Goal: Information Seeking & Learning: Learn about a topic

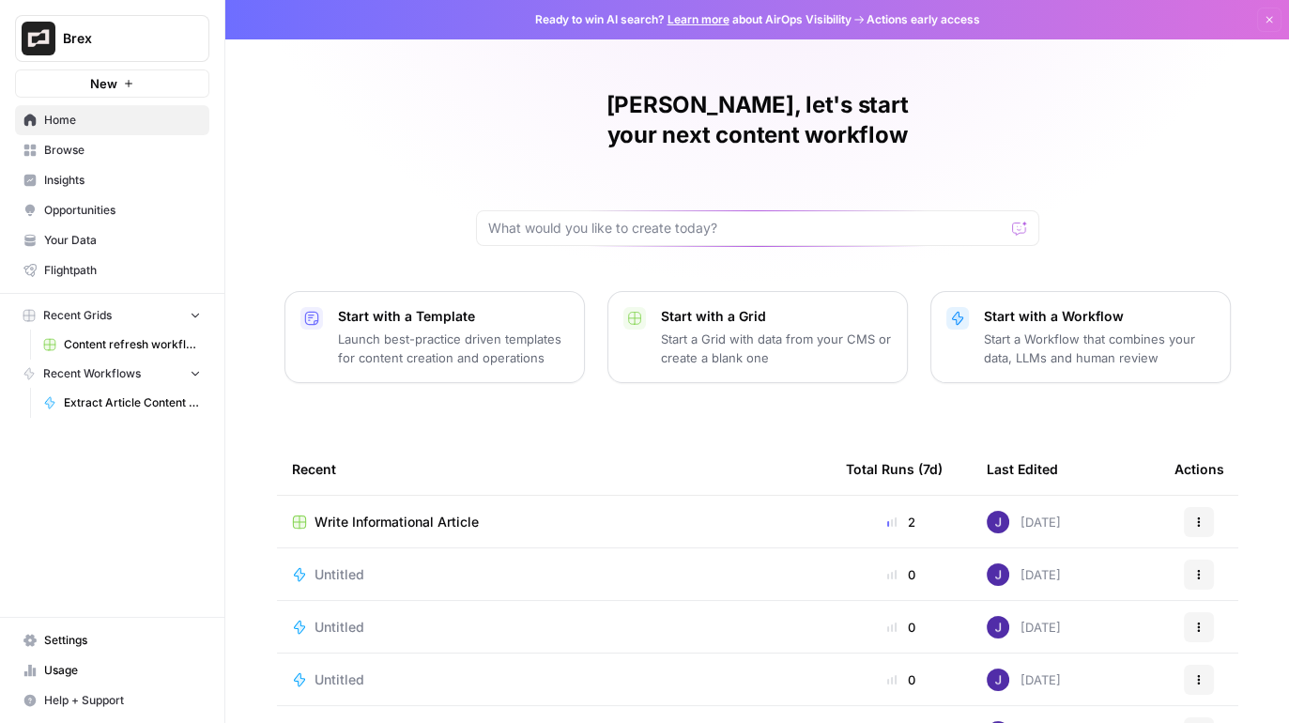
click at [135, 49] on button "Brex" at bounding box center [112, 38] width 194 height 47
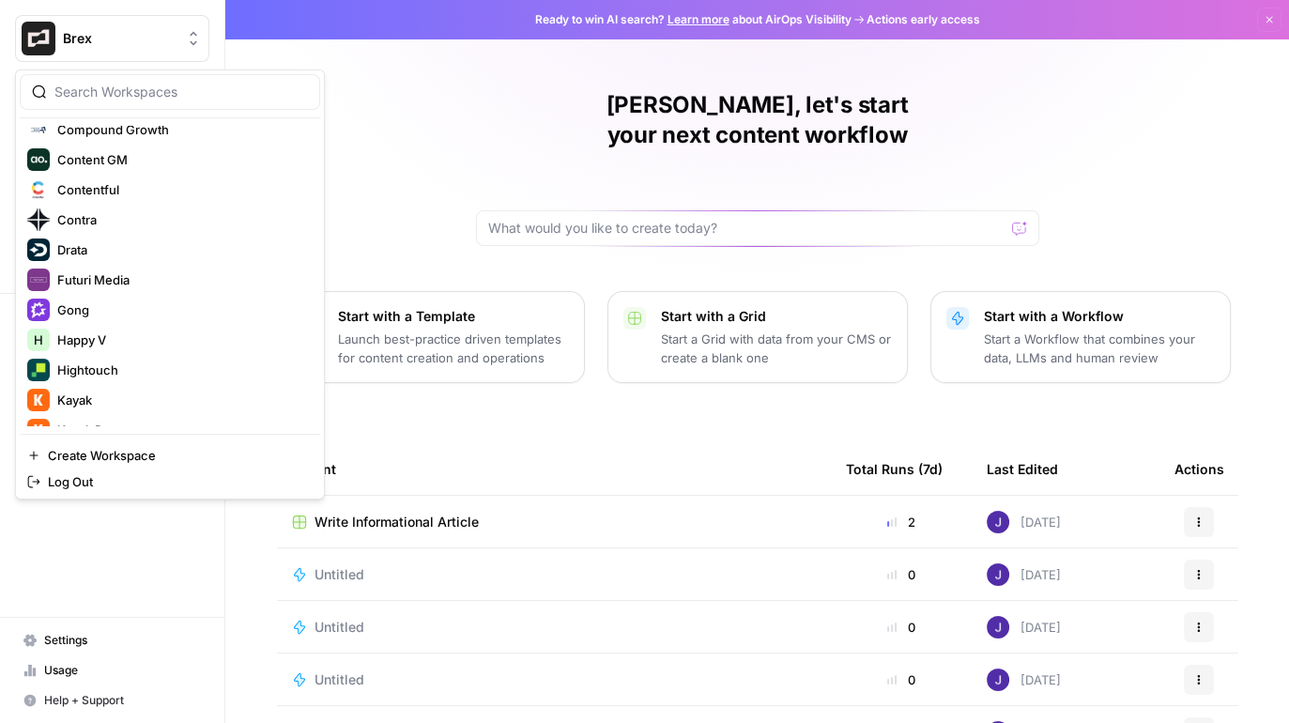
scroll to position [522, 0]
click at [76, 316] on span "Gong" at bounding box center [181, 309] width 248 height 19
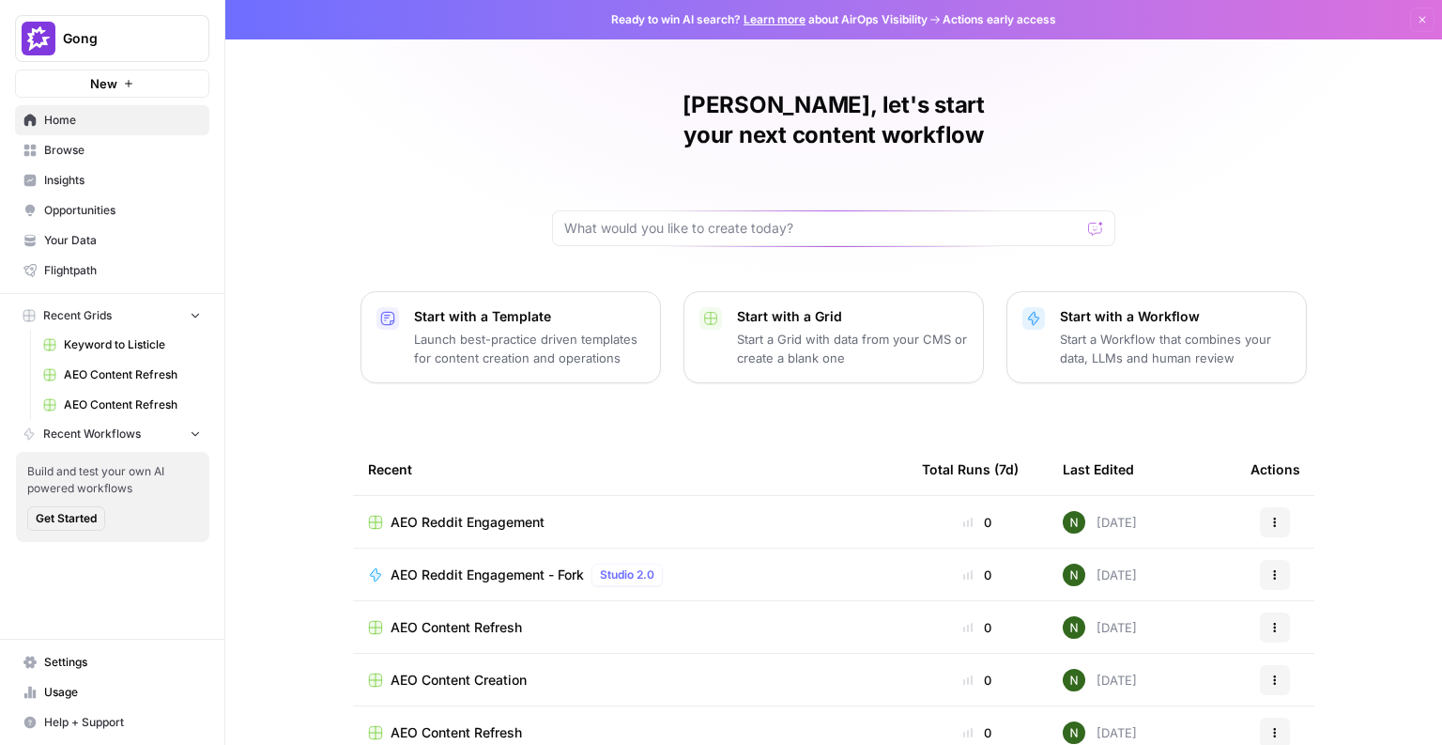
click at [100, 177] on span "Insights" at bounding box center [122, 180] width 157 height 17
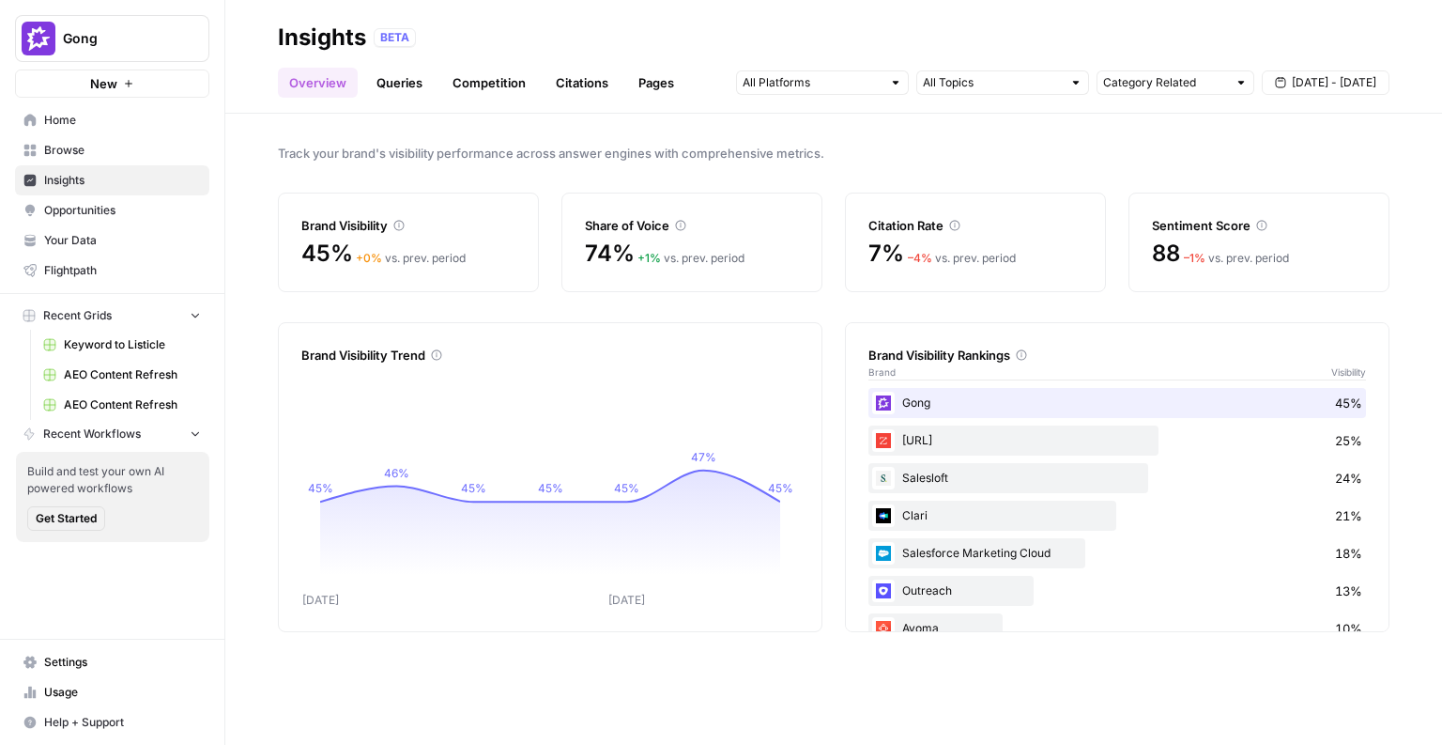
click at [65, 204] on span "Opportunities" at bounding box center [122, 210] width 157 height 17
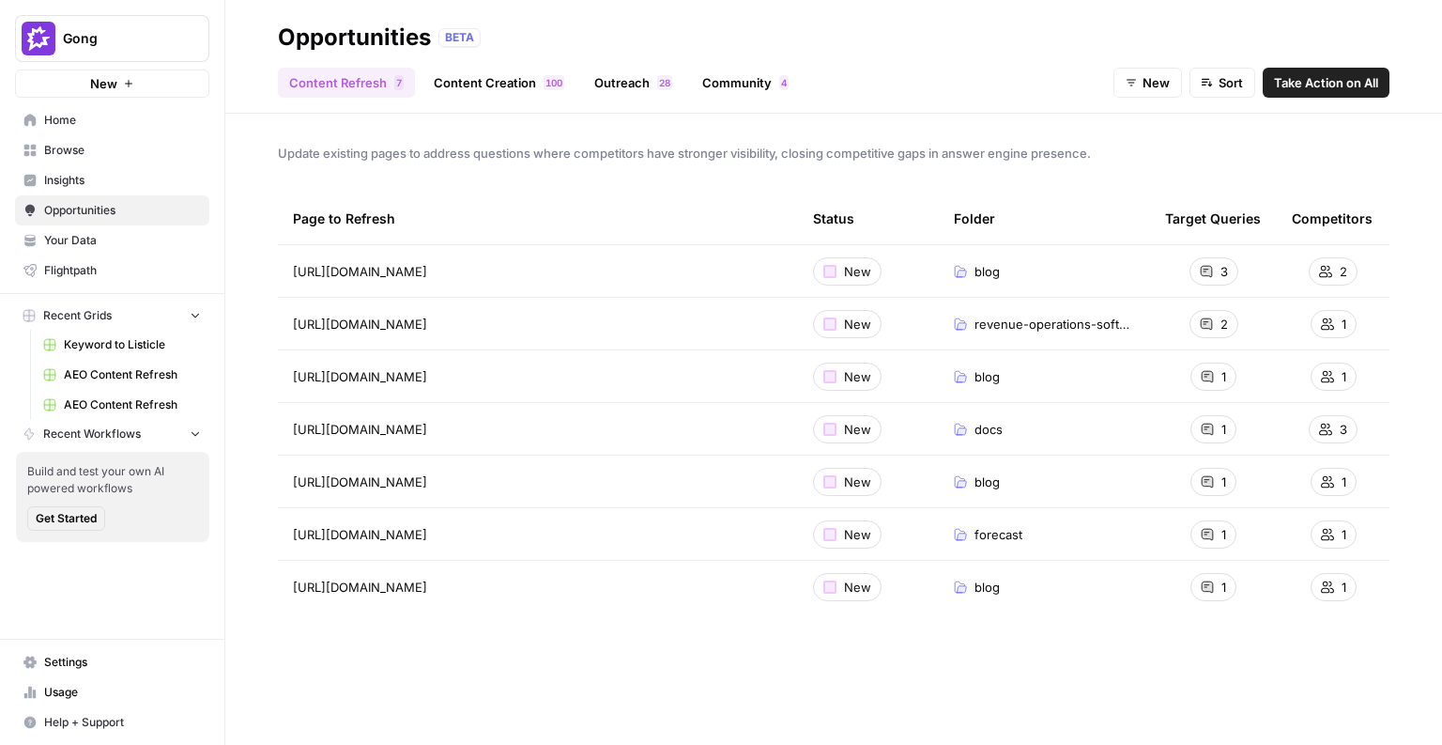
click at [656, 93] on link "Outreach 8 2" at bounding box center [633, 83] width 100 height 30
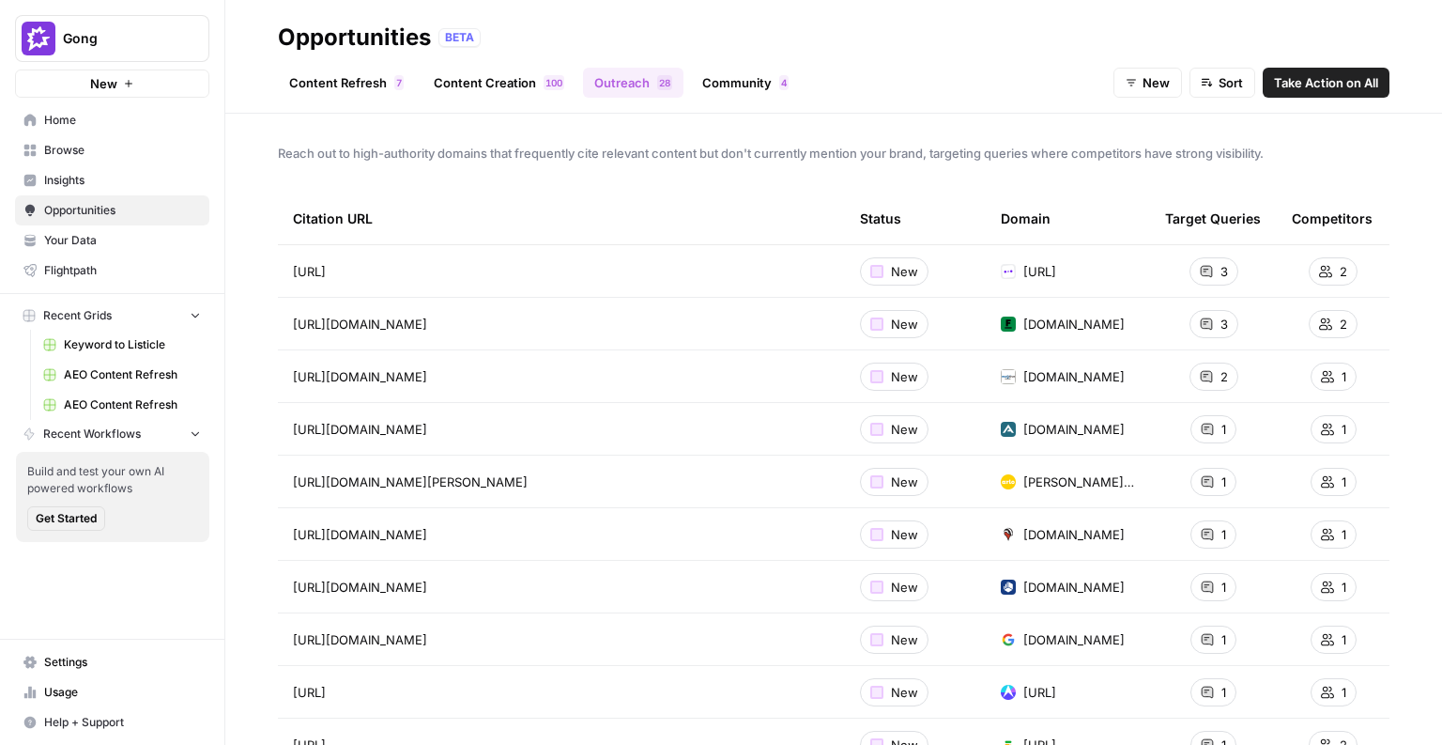
click at [716, 90] on link "Community 4" at bounding box center [745, 83] width 109 height 30
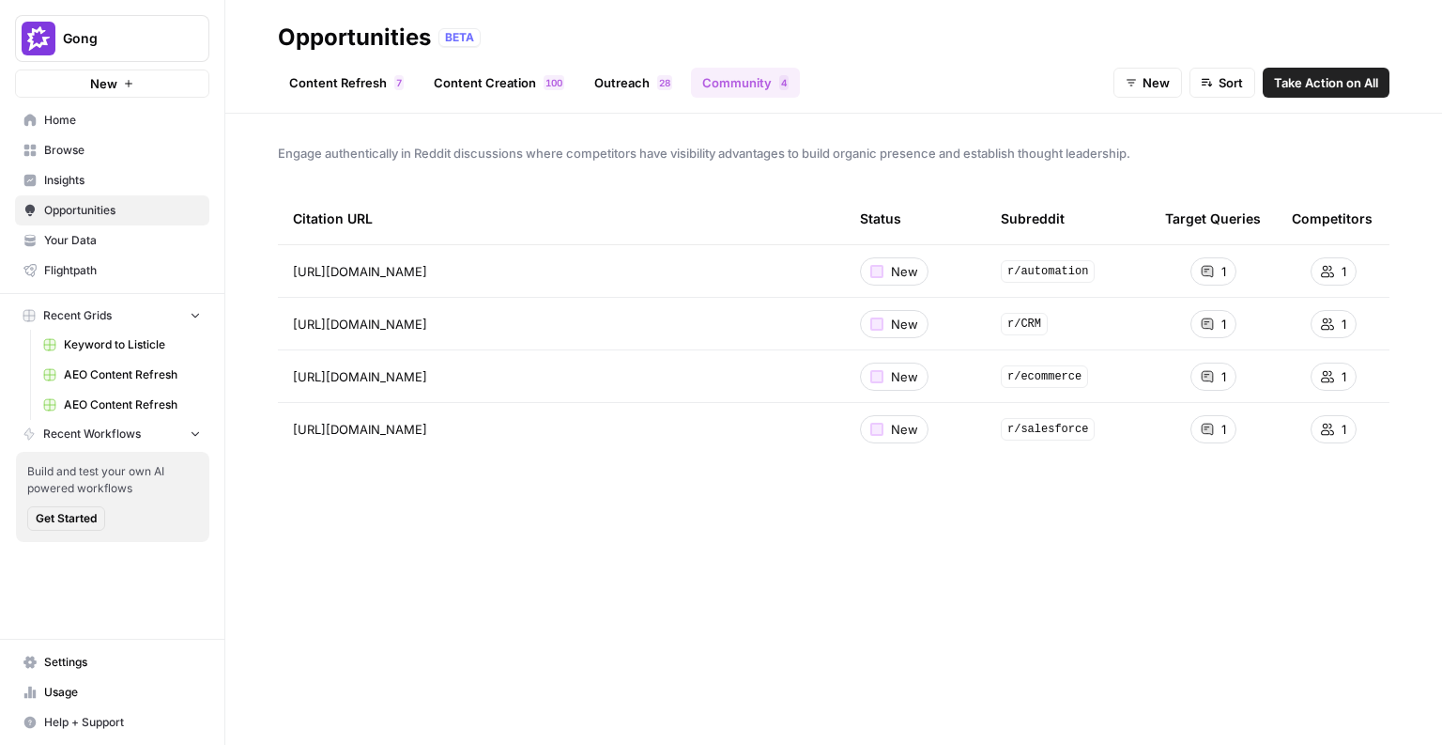
click at [86, 177] on span "Insights" at bounding box center [122, 180] width 157 height 17
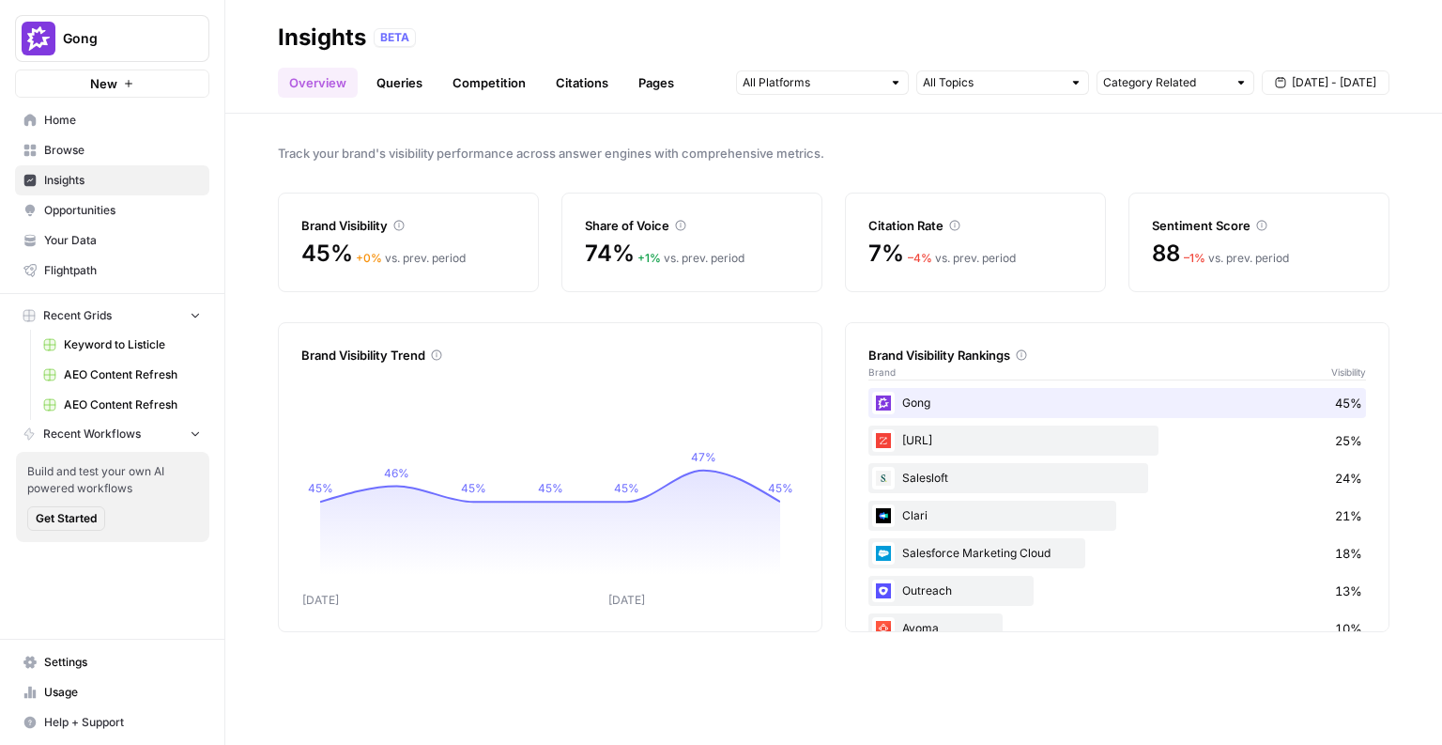
click at [579, 25] on div "Insights BETA" at bounding box center [834, 38] width 1112 height 30
click at [1270, 260] on div "– 1 % vs. prev. period" at bounding box center [1236, 258] width 105 height 17
drag, startPoint x: 1270, startPoint y: 260, endPoint x: 1270, endPoint y: 239, distance: 21.6
click at [1270, 260] on div "– 1 % vs. prev. period" at bounding box center [1236, 258] width 105 height 17
click at [1266, 220] on icon at bounding box center [1261, 225] width 11 height 11
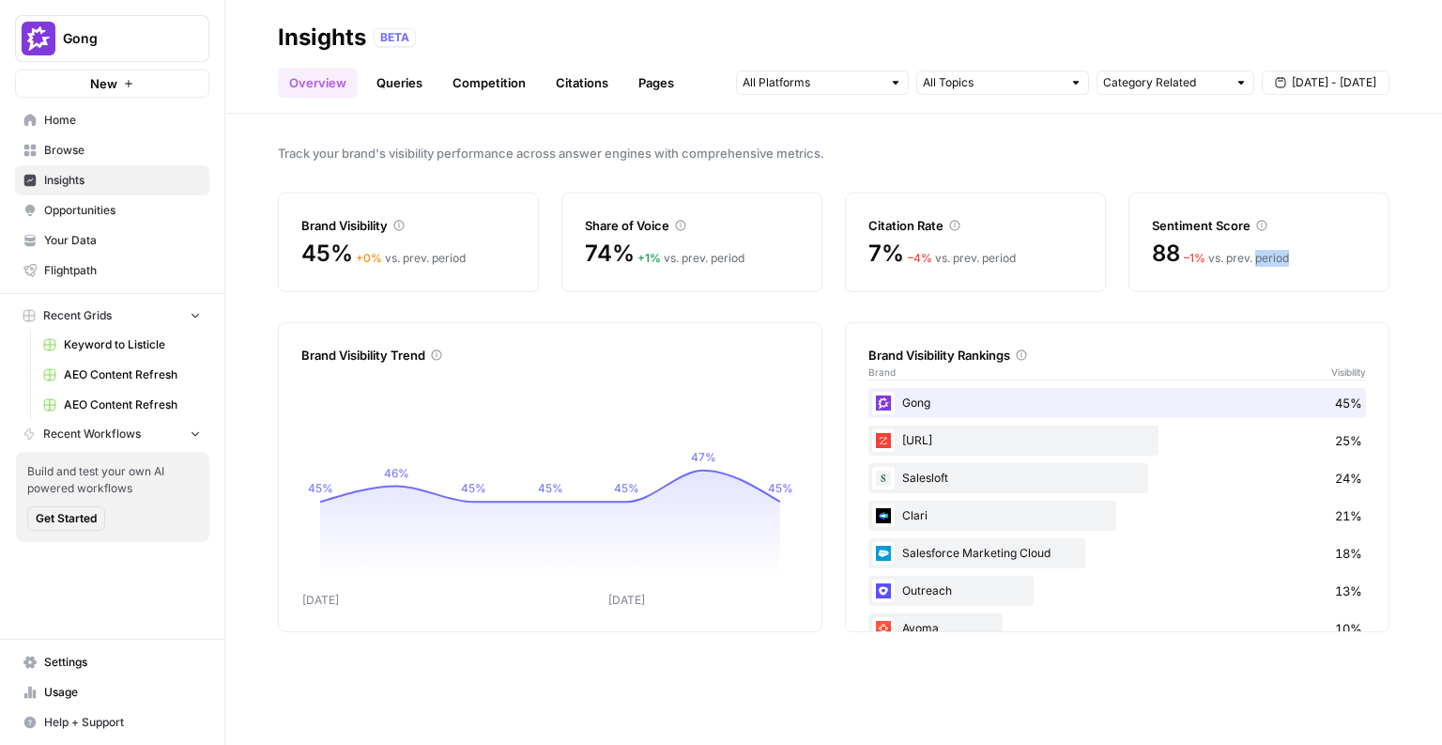
click at [116, 216] on span "Opportunities" at bounding box center [122, 210] width 157 height 17
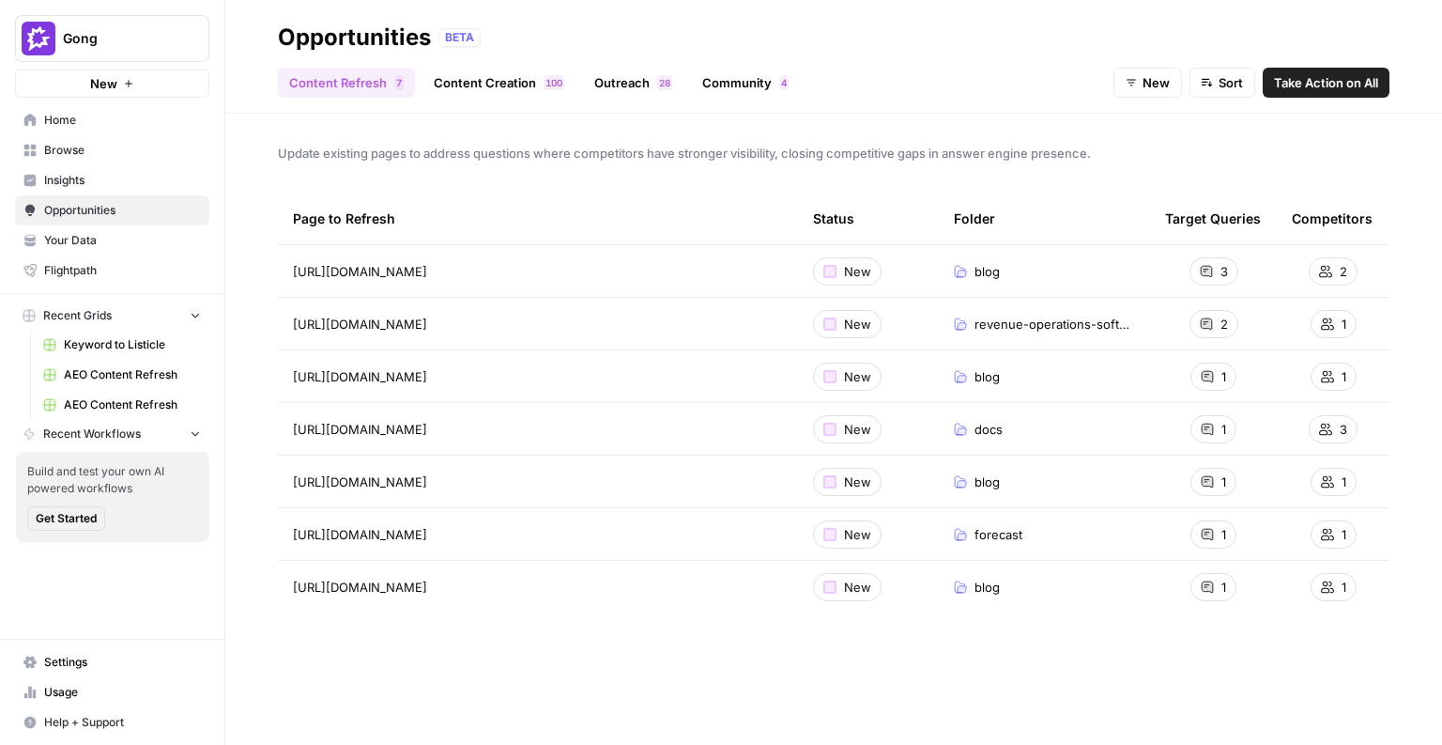
click at [71, 188] on link "Insights" at bounding box center [112, 180] width 194 height 30
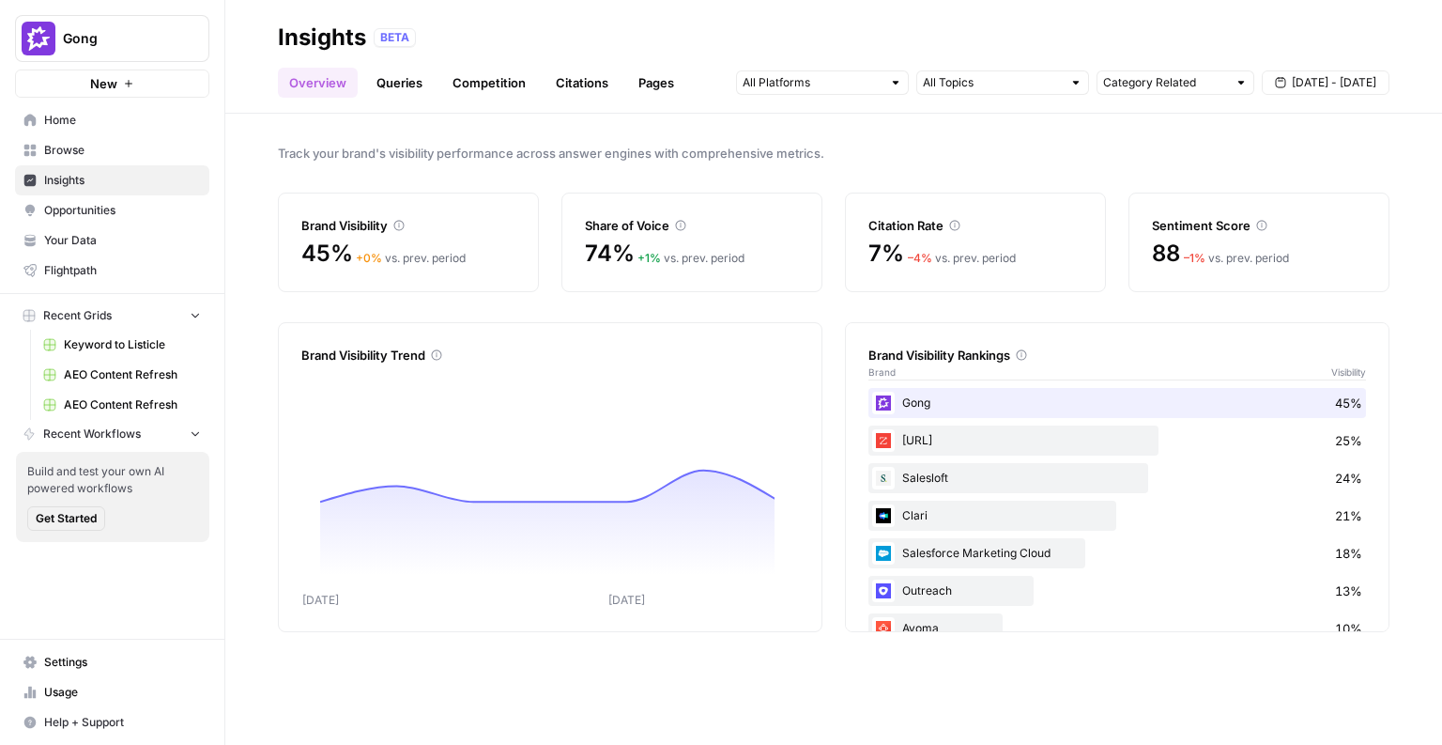
click at [617, 126] on div "Track your brand's visibility performance across answer engines with comprehens…" at bounding box center [833, 429] width 1217 height 631
click at [799, 83] on input "text" at bounding box center [812, 82] width 139 height 19
click at [872, 32] on div "BETA" at bounding box center [882, 37] width 1016 height 19
click at [395, 76] on link "Queries" at bounding box center [399, 83] width 69 height 30
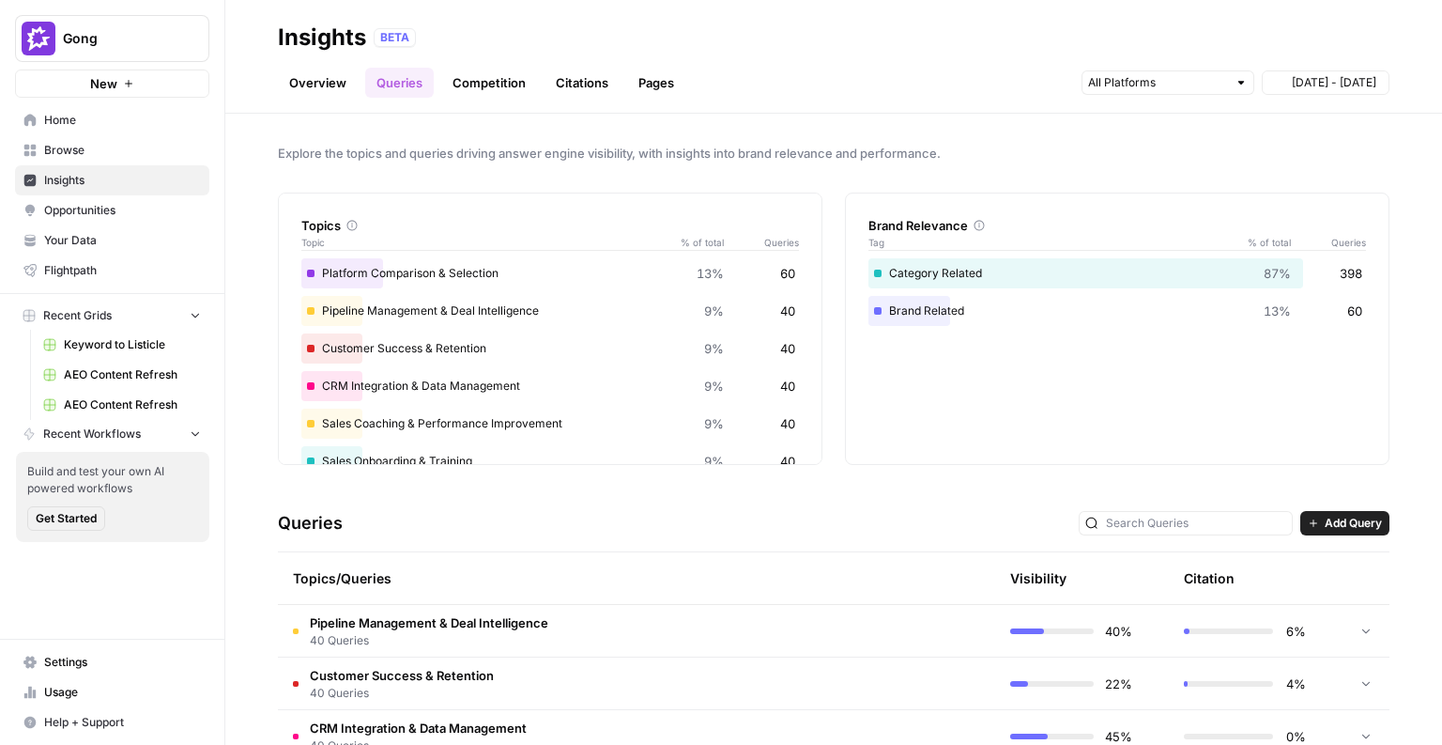
drag, startPoint x: 590, startPoint y: 393, endPoint x: 465, endPoint y: 332, distance: 139.0
click at [574, 385] on div "CRM Integration & Data Management 9% 40" at bounding box center [550, 386] width 498 height 30
click at [80, 49] on button "Gong" at bounding box center [112, 38] width 194 height 47
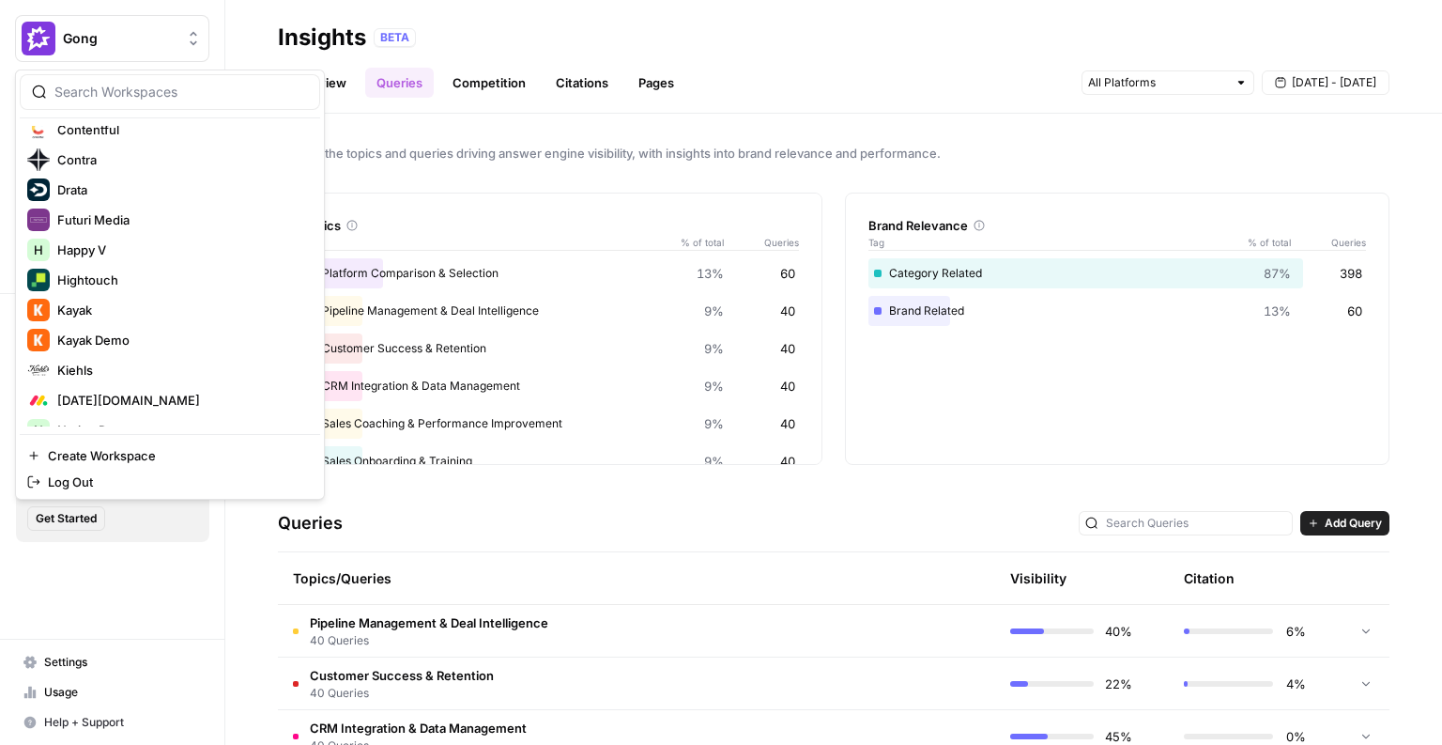
scroll to position [615, 0]
click at [68, 405] on span "Monday.com" at bounding box center [181, 397] width 248 height 19
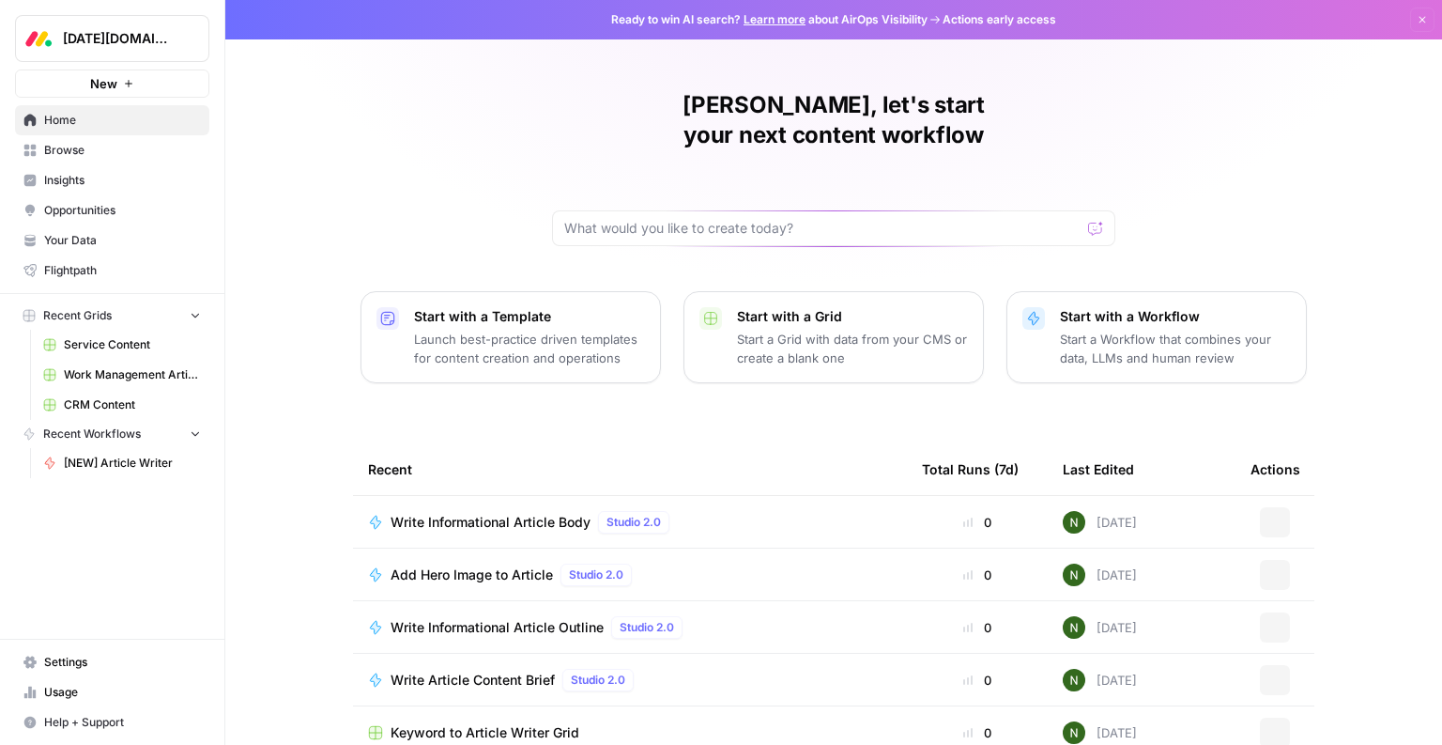
click at [101, 183] on span "Insights" at bounding box center [122, 180] width 157 height 17
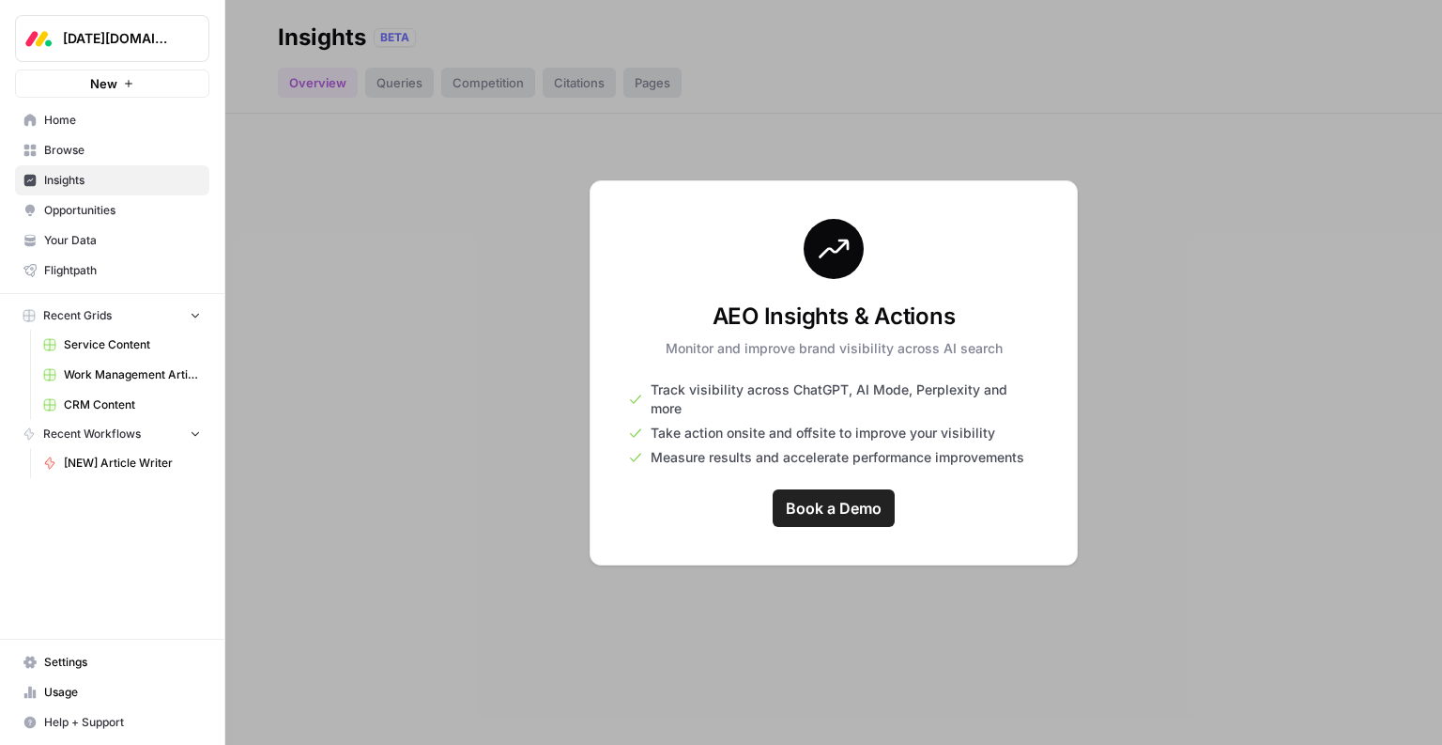
click at [89, 29] on span "Monday.com" at bounding box center [120, 38] width 114 height 19
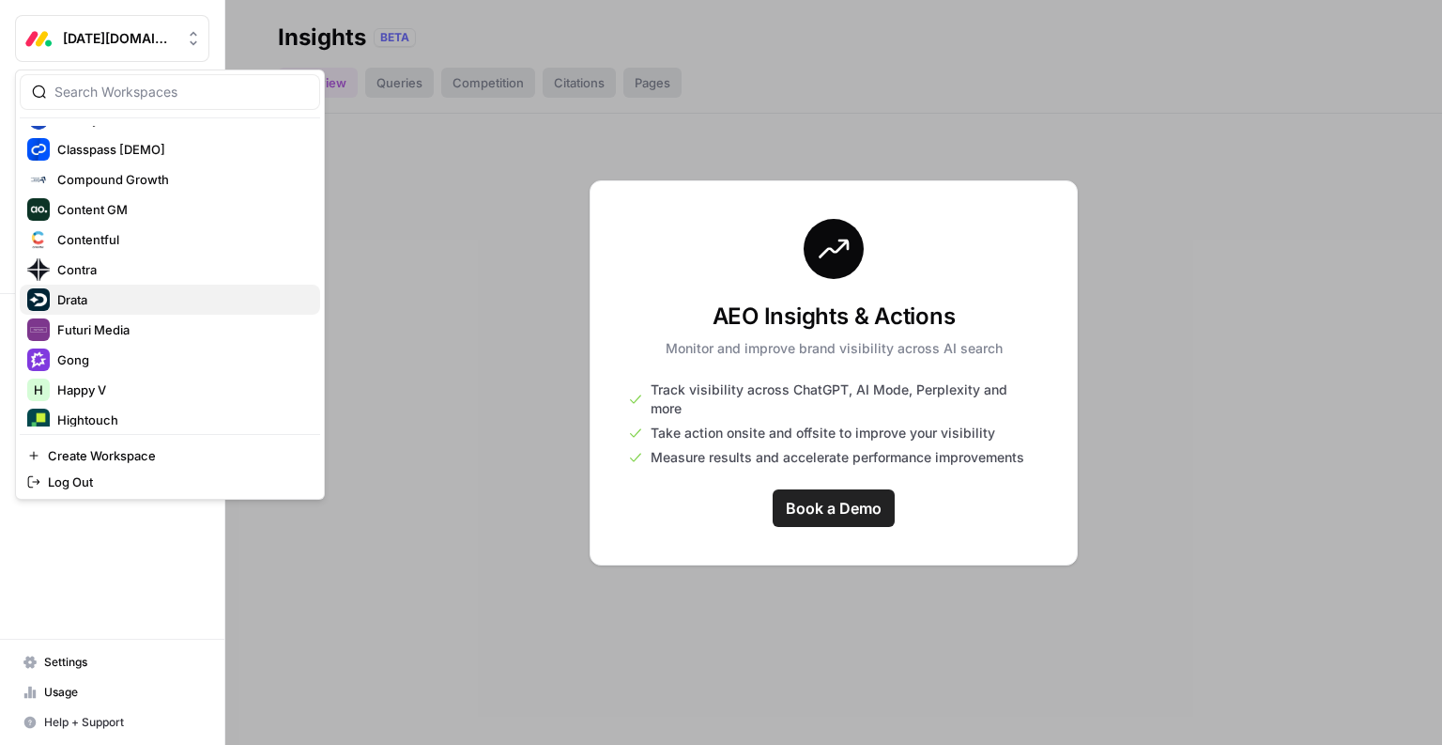
scroll to position [522, 0]
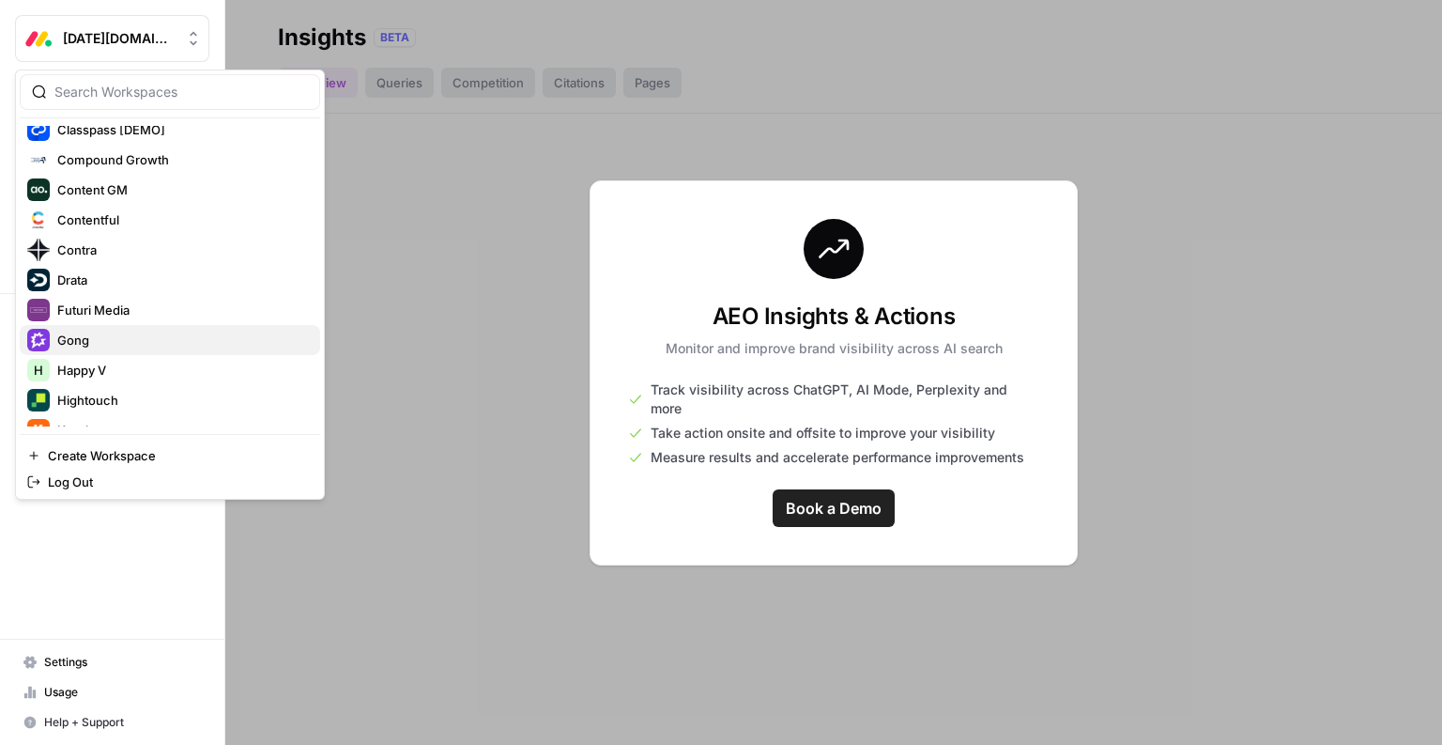
click at [73, 334] on span "Gong" at bounding box center [181, 340] width 248 height 19
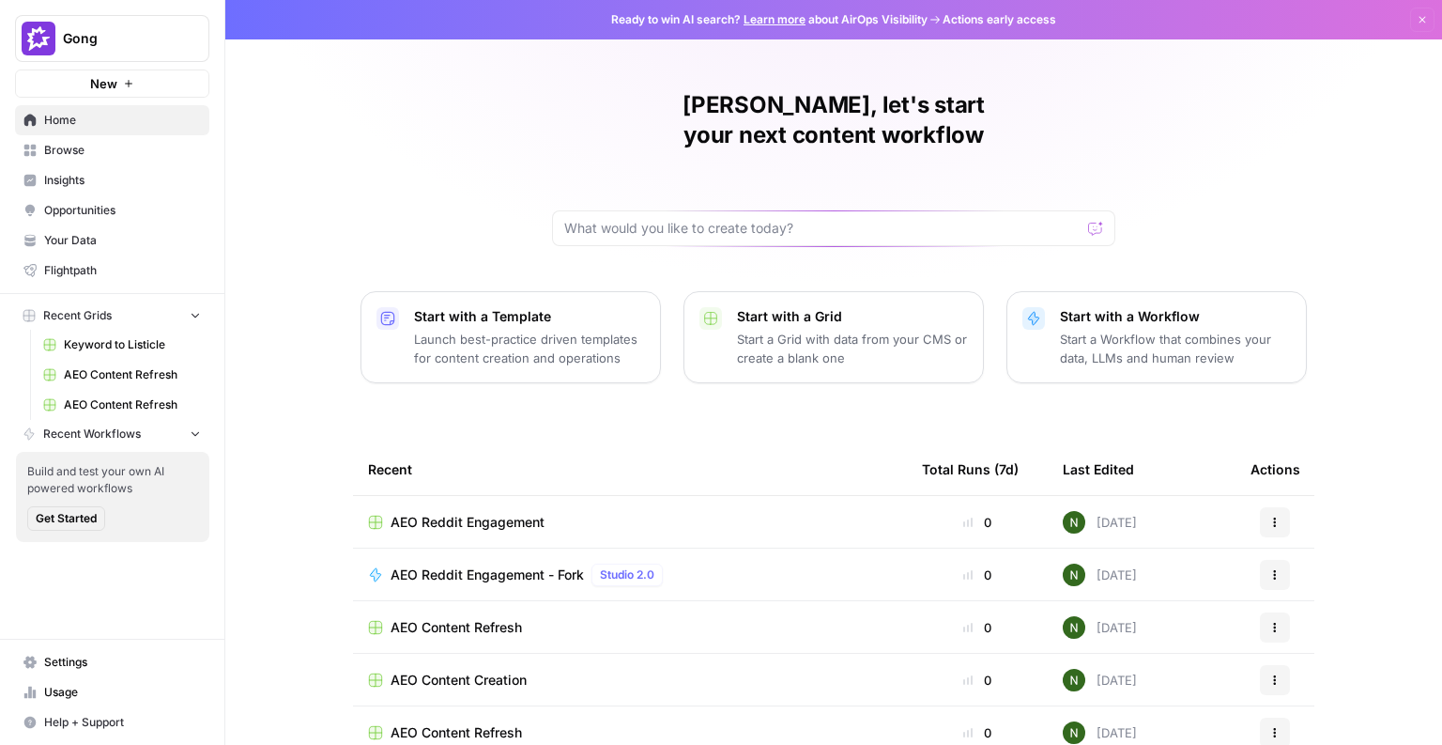
click at [116, 162] on link "Browse" at bounding box center [112, 150] width 194 height 30
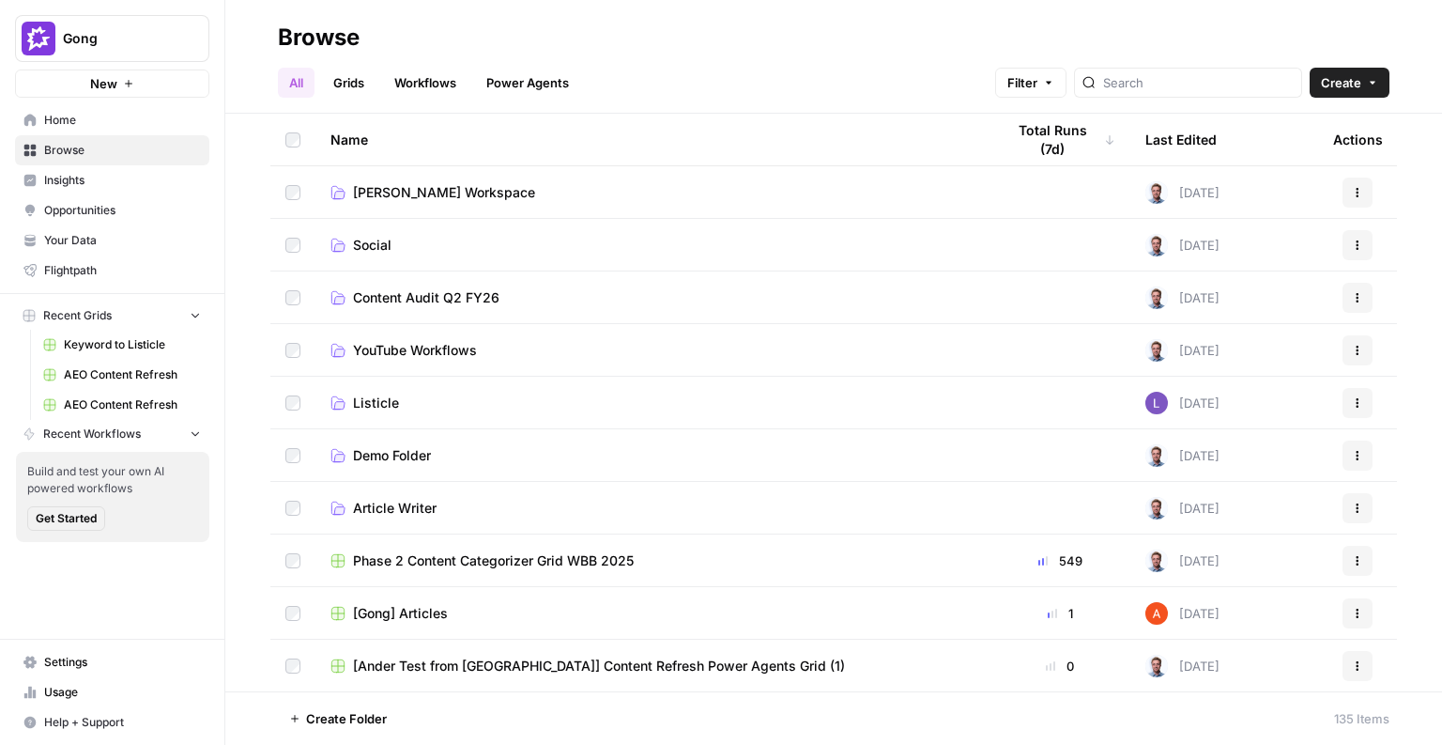
click at [57, 184] on span "Insights" at bounding box center [122, 180] width 157 height 17
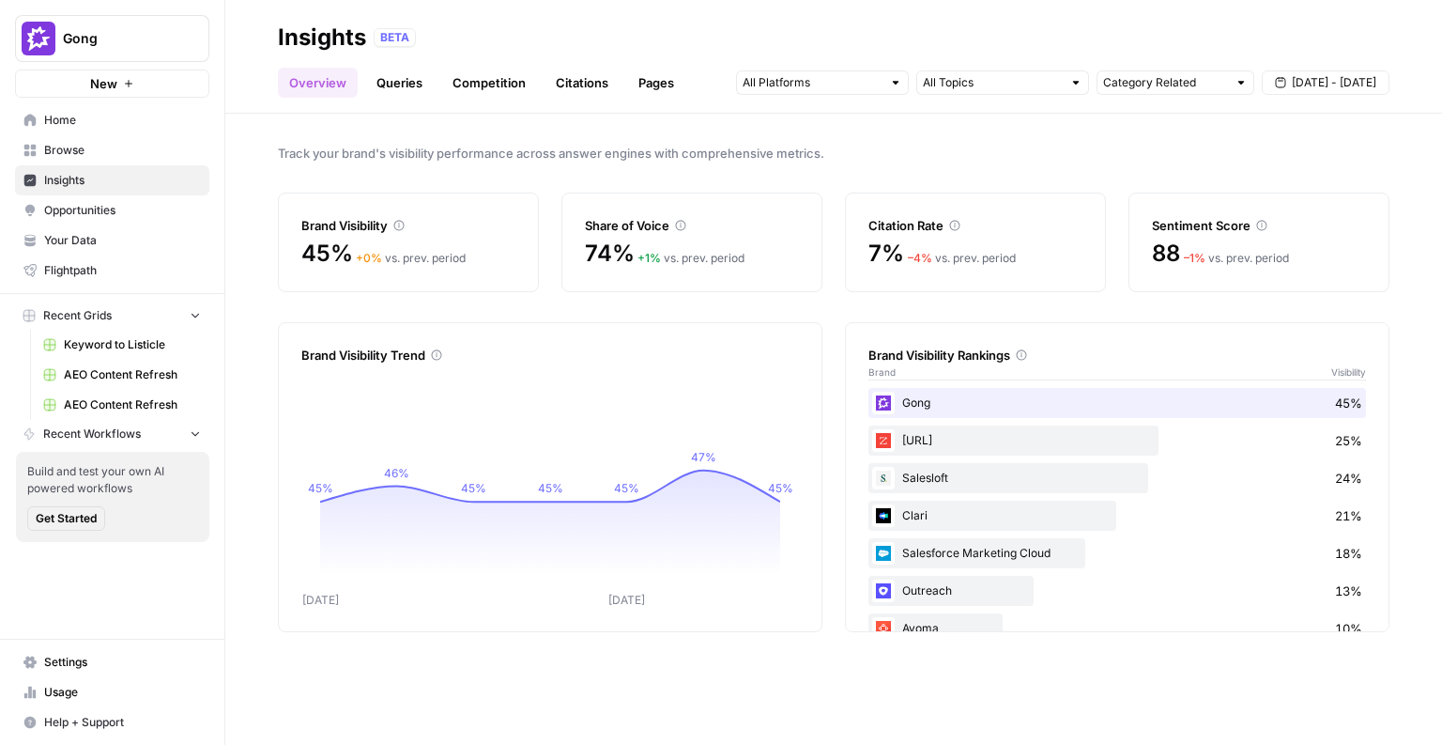
click at [415, 73] on link "Queries" at bounding box center [399, 83] width 69 height 30
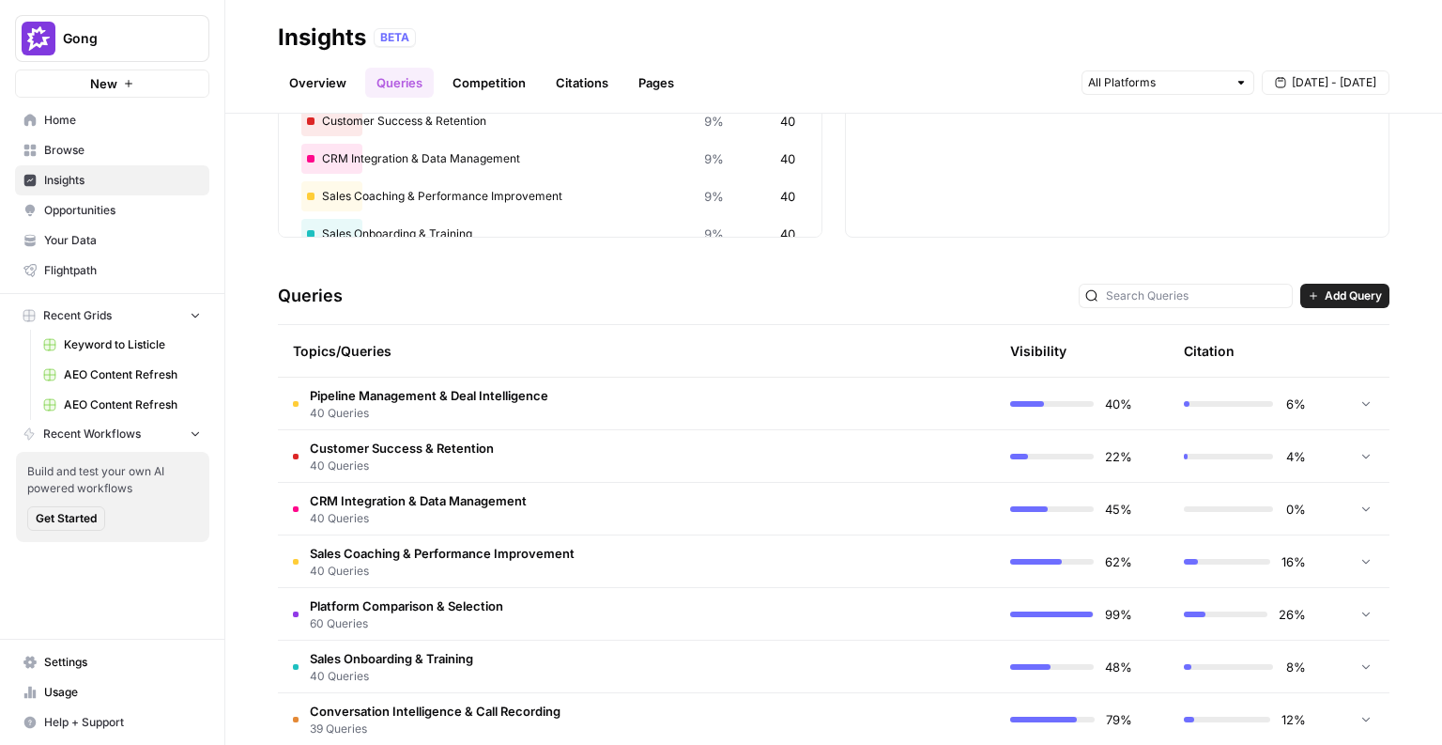
scroll to position [232, 0]
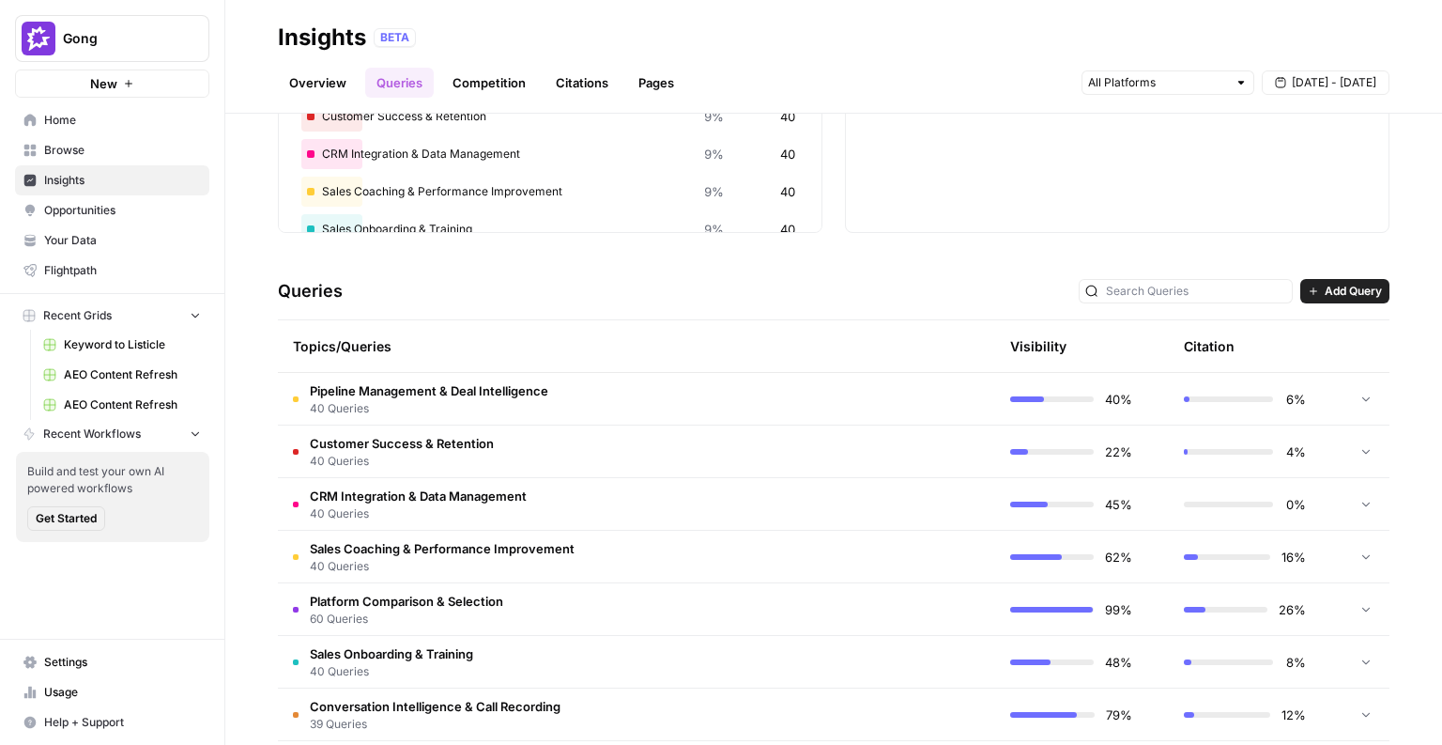
click at [543, 393] on span "Pipeline Management & Deal Intelligence" at bounding box center [429, 390] width 239 height 19
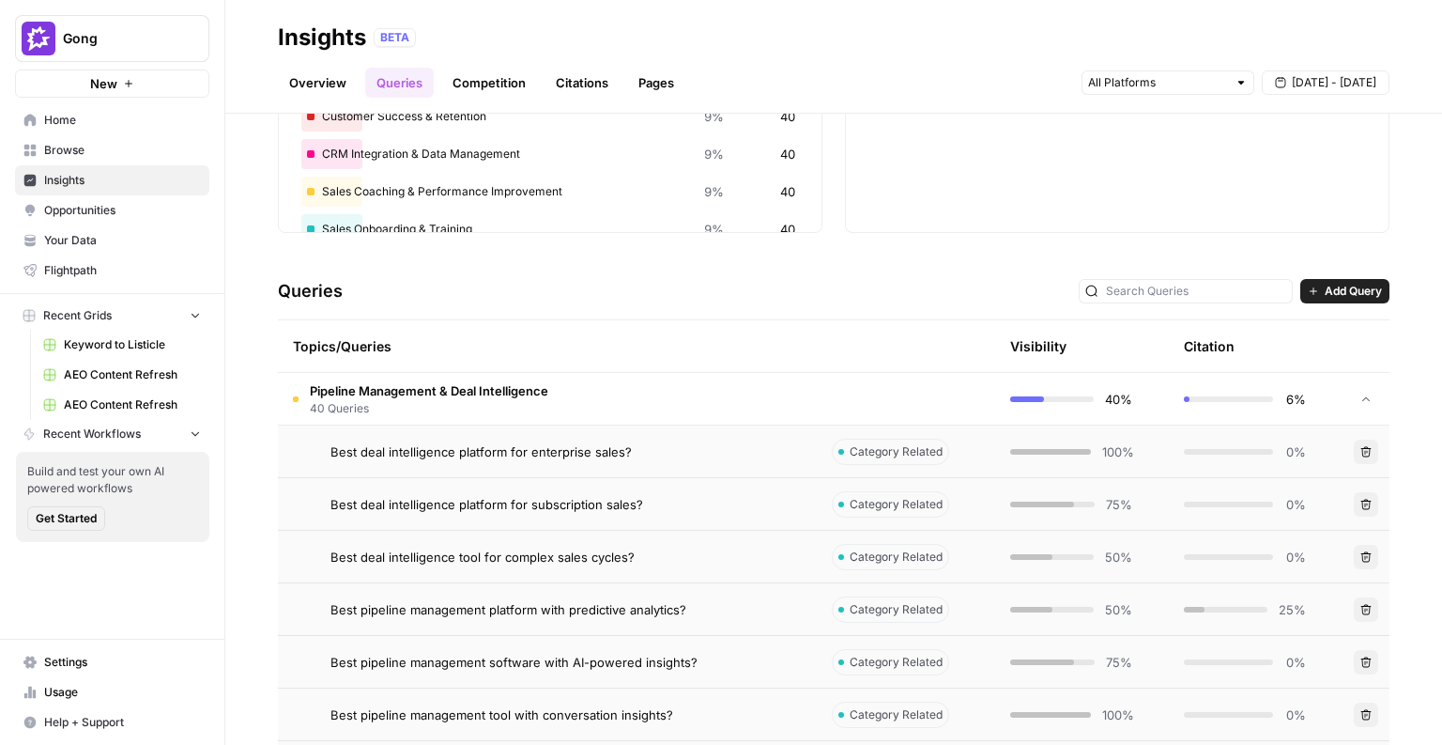
click at [575, 457] on span "Best deal intelligence platform for enterprise sales?" at bounding box center [481, 451] width 301 height 19
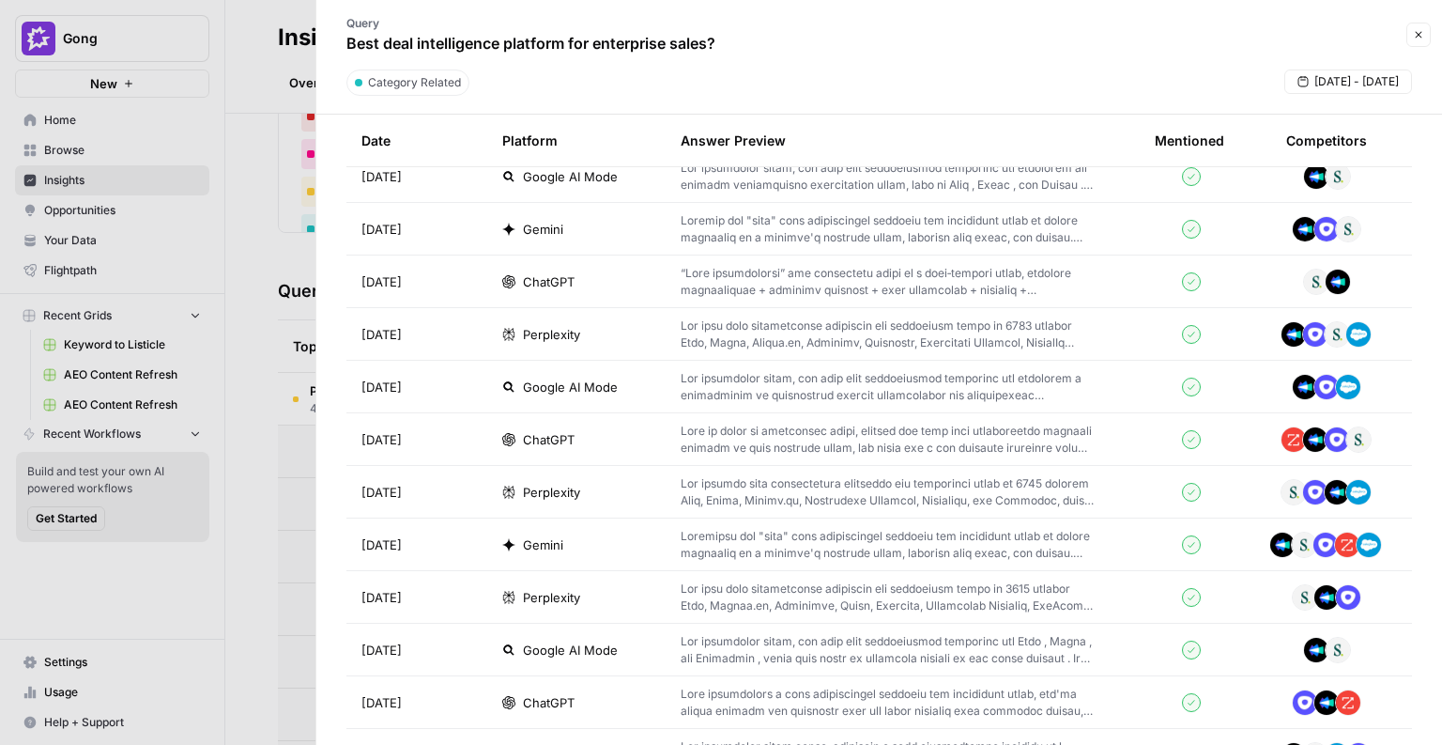
scroll to position [626, 0]
click at [595, 418] on td "ChatGPT" at bounding box center [576, 438] width 178 height 52
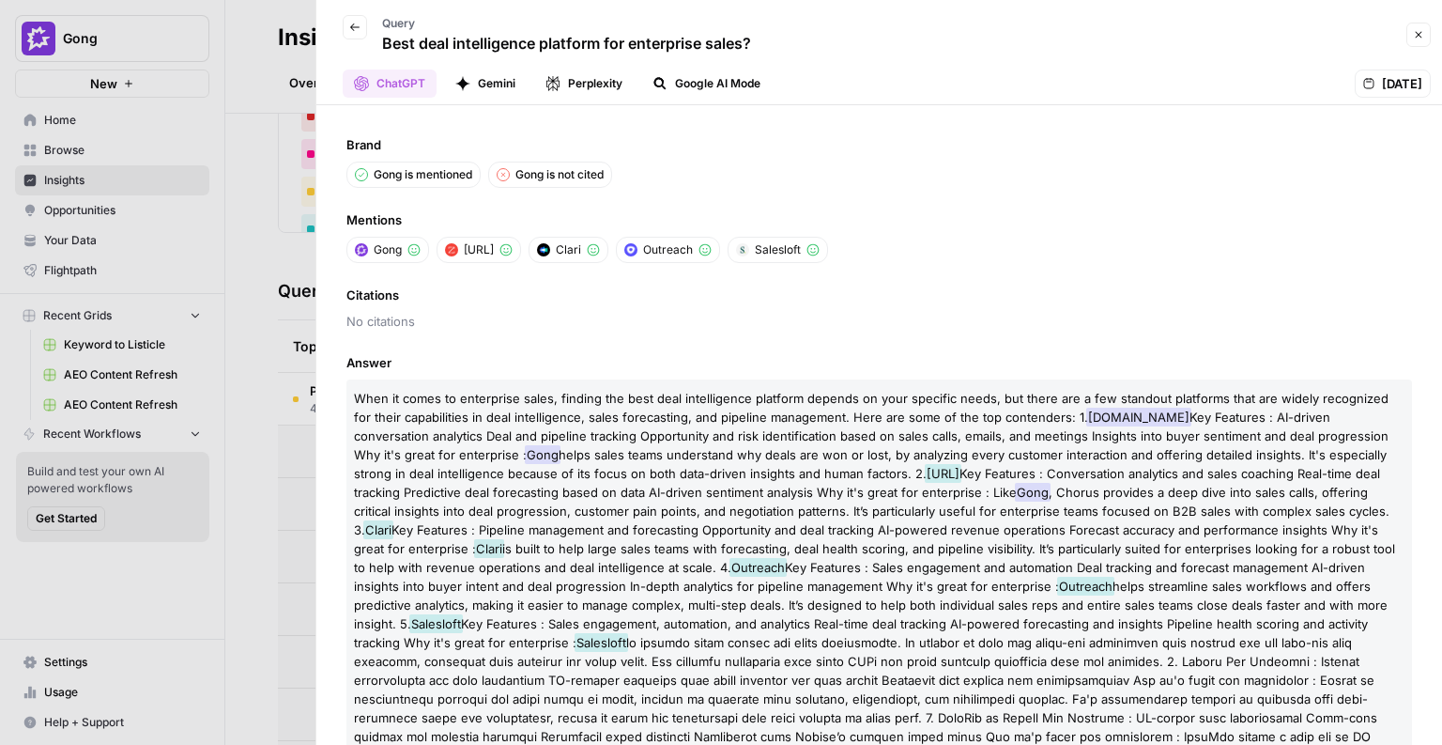
click at [359, 29] on icon "button" at bounding box center [354, 27] width 11 height 11
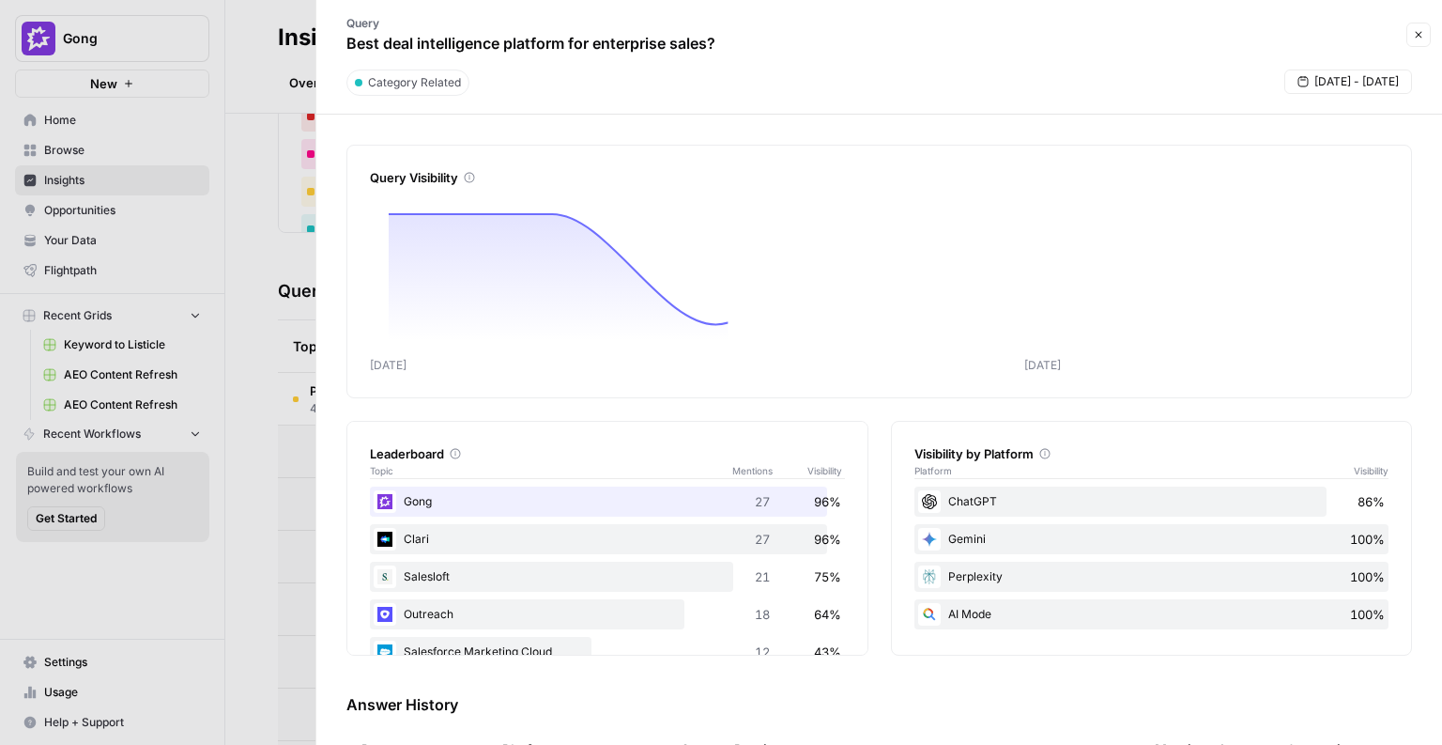
click at [316, 247] on div "Query Visibility Sep [DATE] Leaderboard Topic Mentions Visibility Gong 27 96% C…" at bounding box center [879, 430] width 1126 height 630
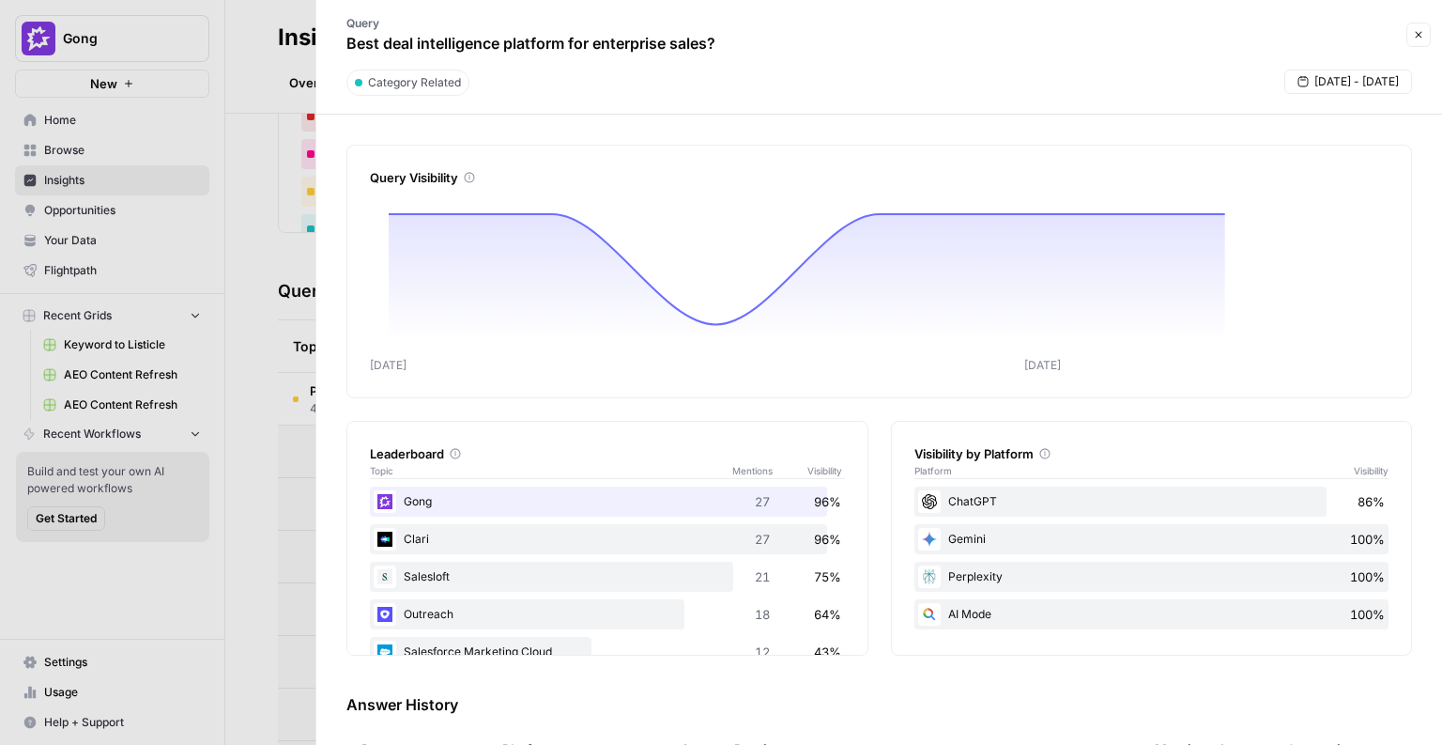
click at [159, 260] on div at bounding box center [721, 372] width 1442 height 745
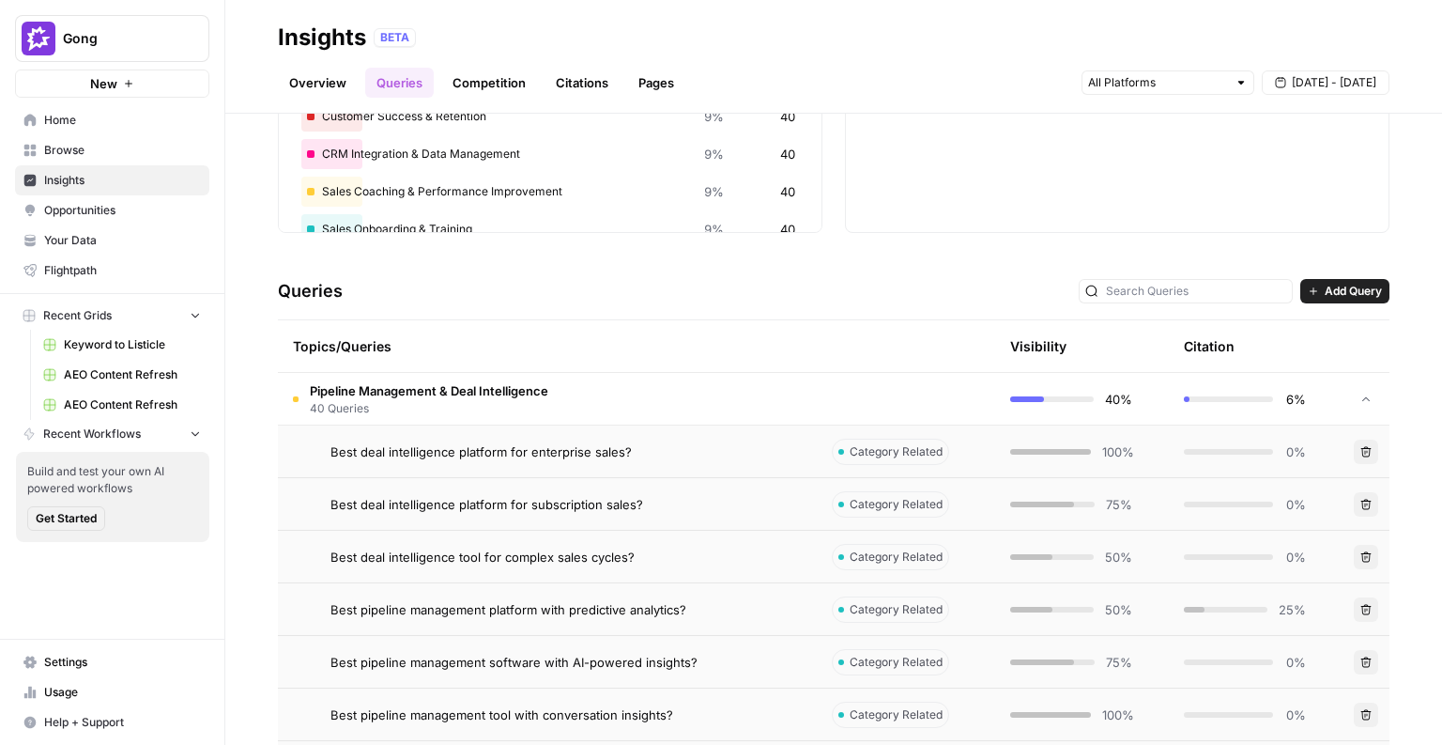
click at [69, 213] on span "Opportunities" at bounding box center [122, 210] width 157 height 17
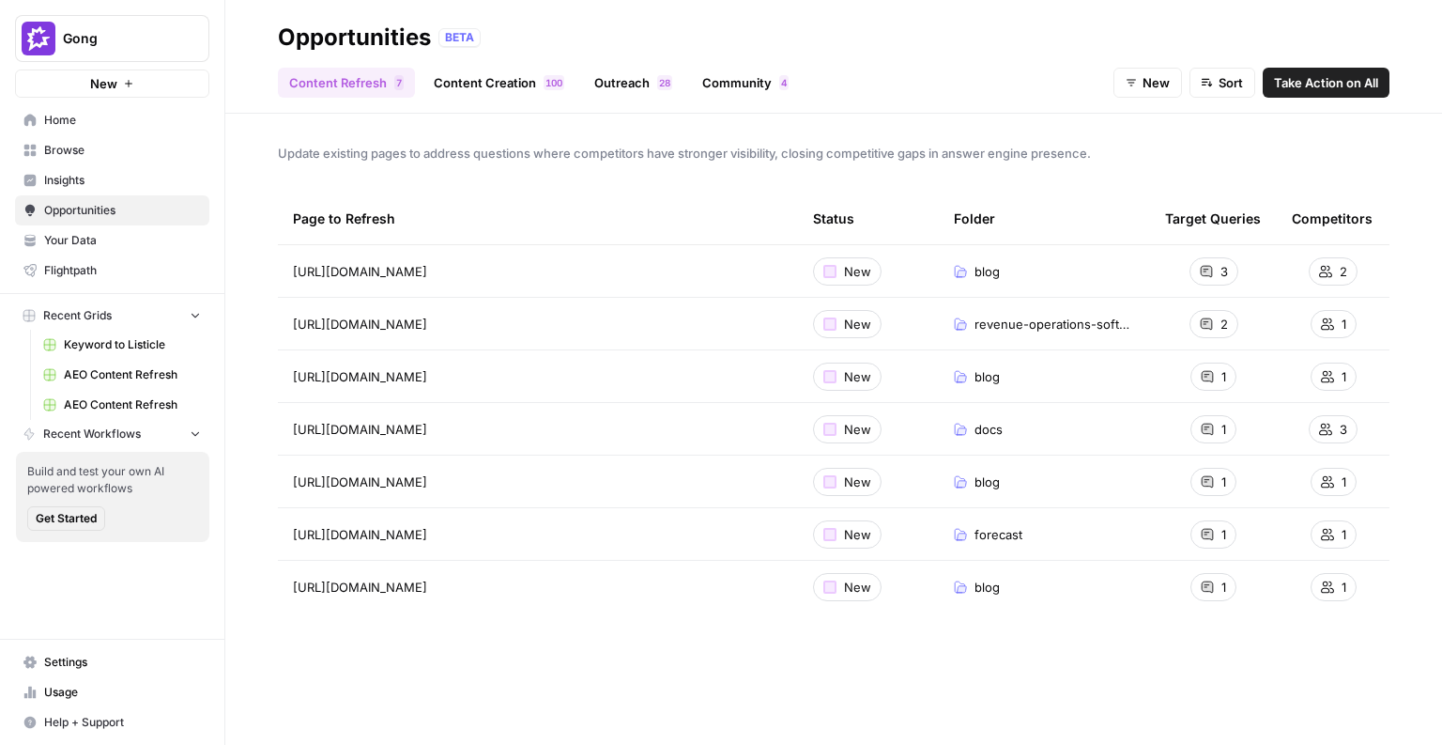
click at [485, 84] on link "Content Creation 0 0 1" at bounding box center [499, 83] width 153 height 30
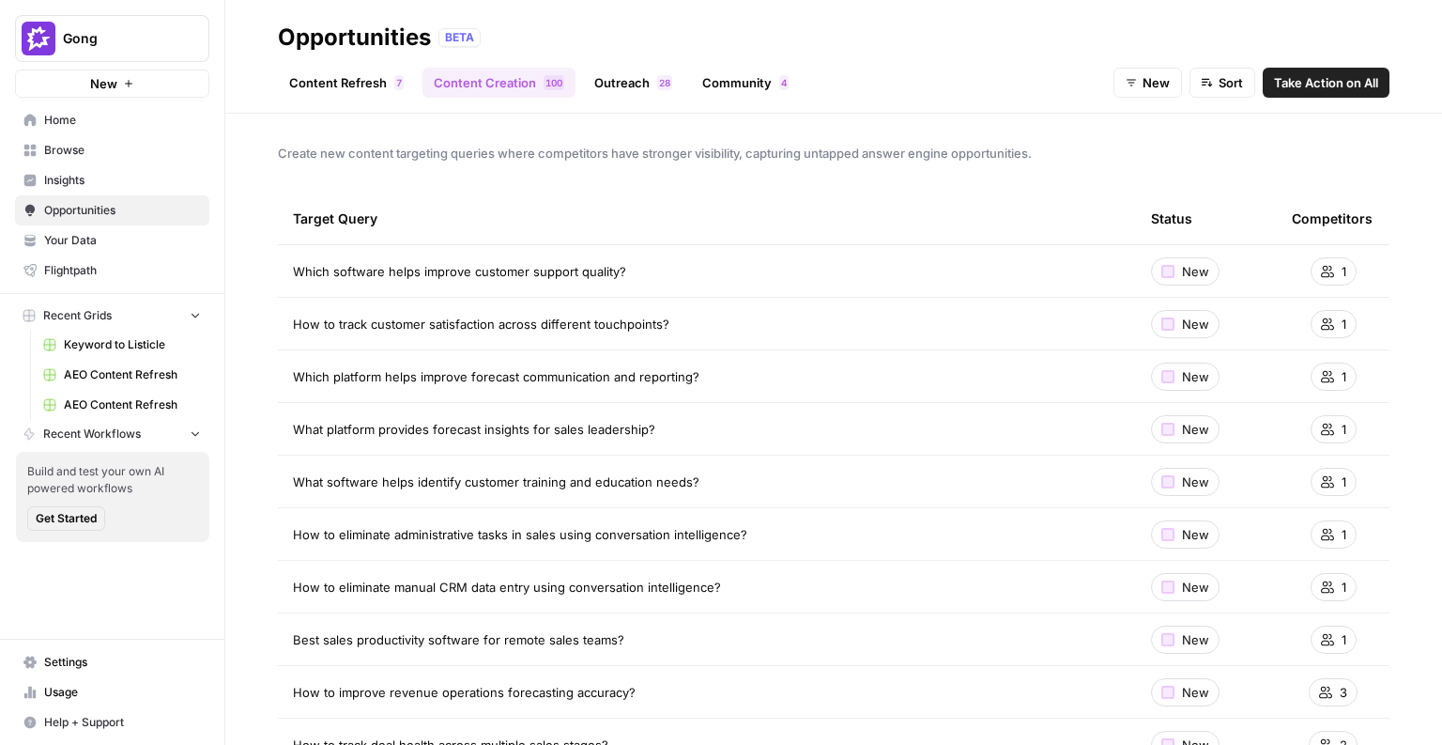
click at [371, 78] on link "Content Refresh 7" at bounding box center [346, 83] width 137 height 30
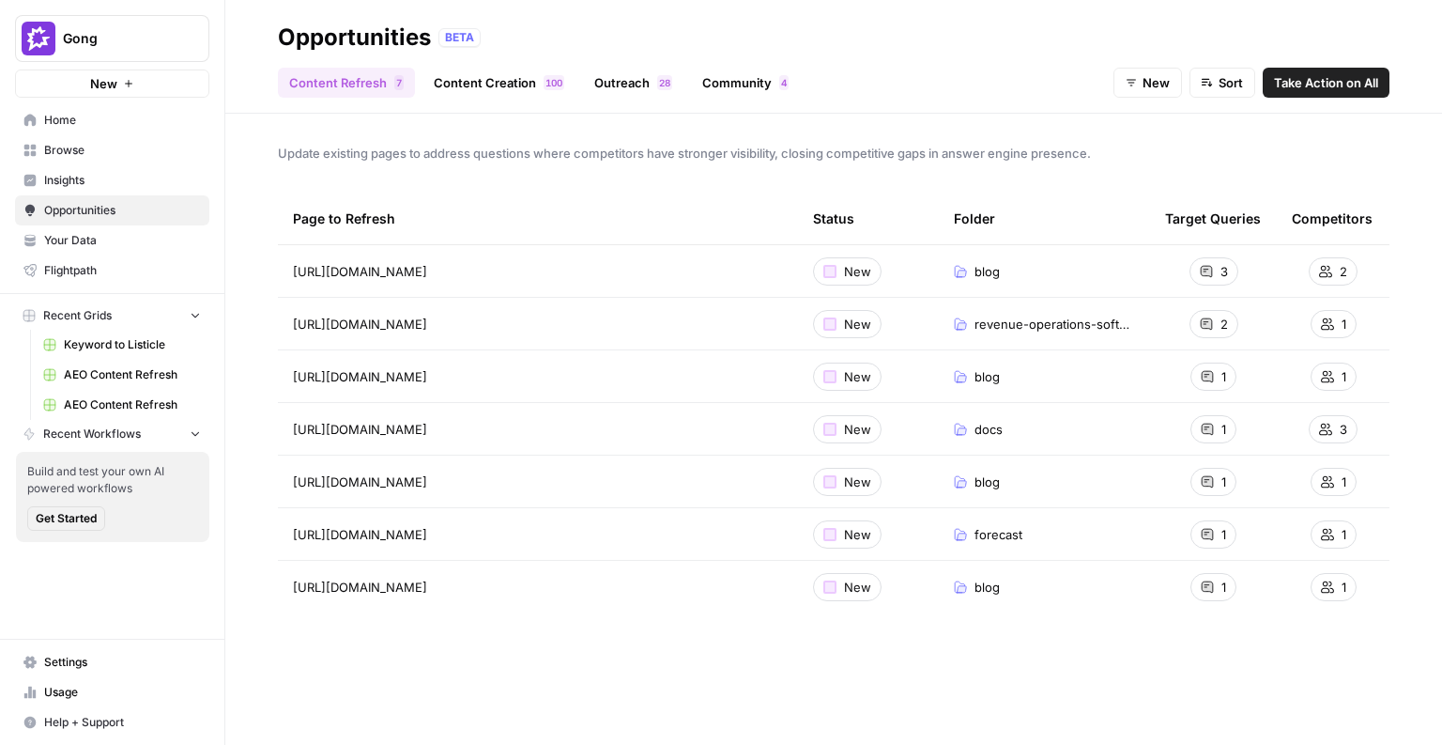
click at [623, 88] on link "Outreach 8 2" at bounding box center [633, 83] width 100 height 30
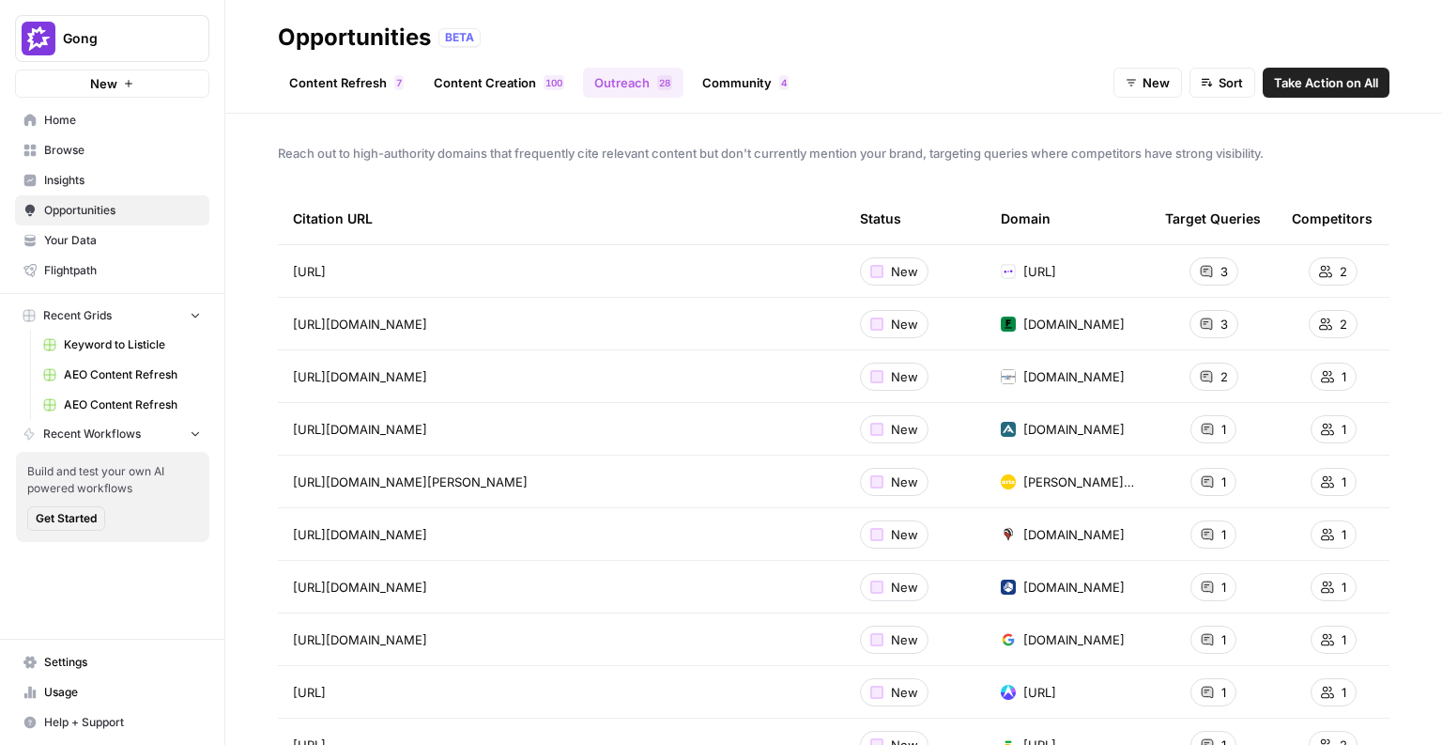
click at [732, 88] on link "Community 4" at bounding box center [745, 83] width 109 height 30
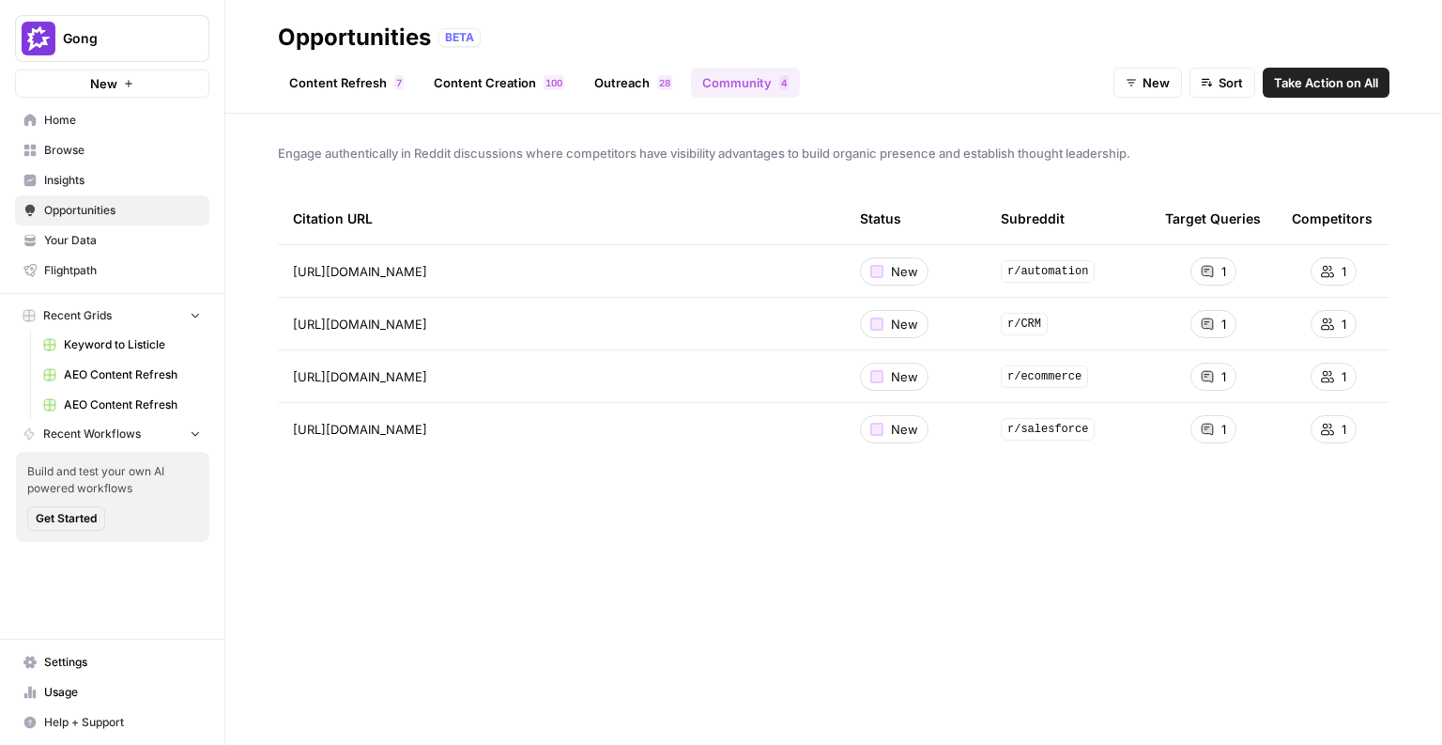
click at [354, 93] on link "Content Refresh 7" at bounding box center [346, 83] width 137 height 30
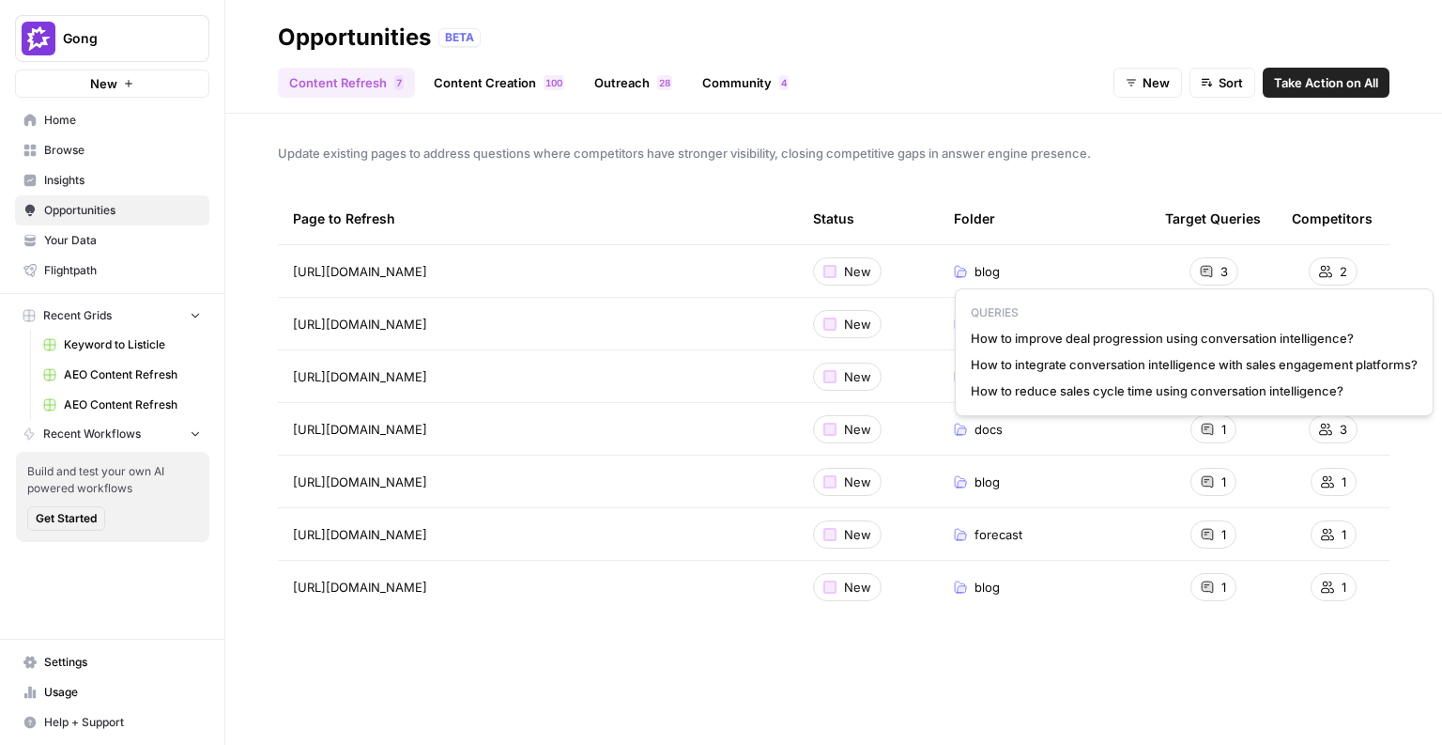
click at [1271, 250] on td "3" at bounding box center [1213, 271] width 127 height 52
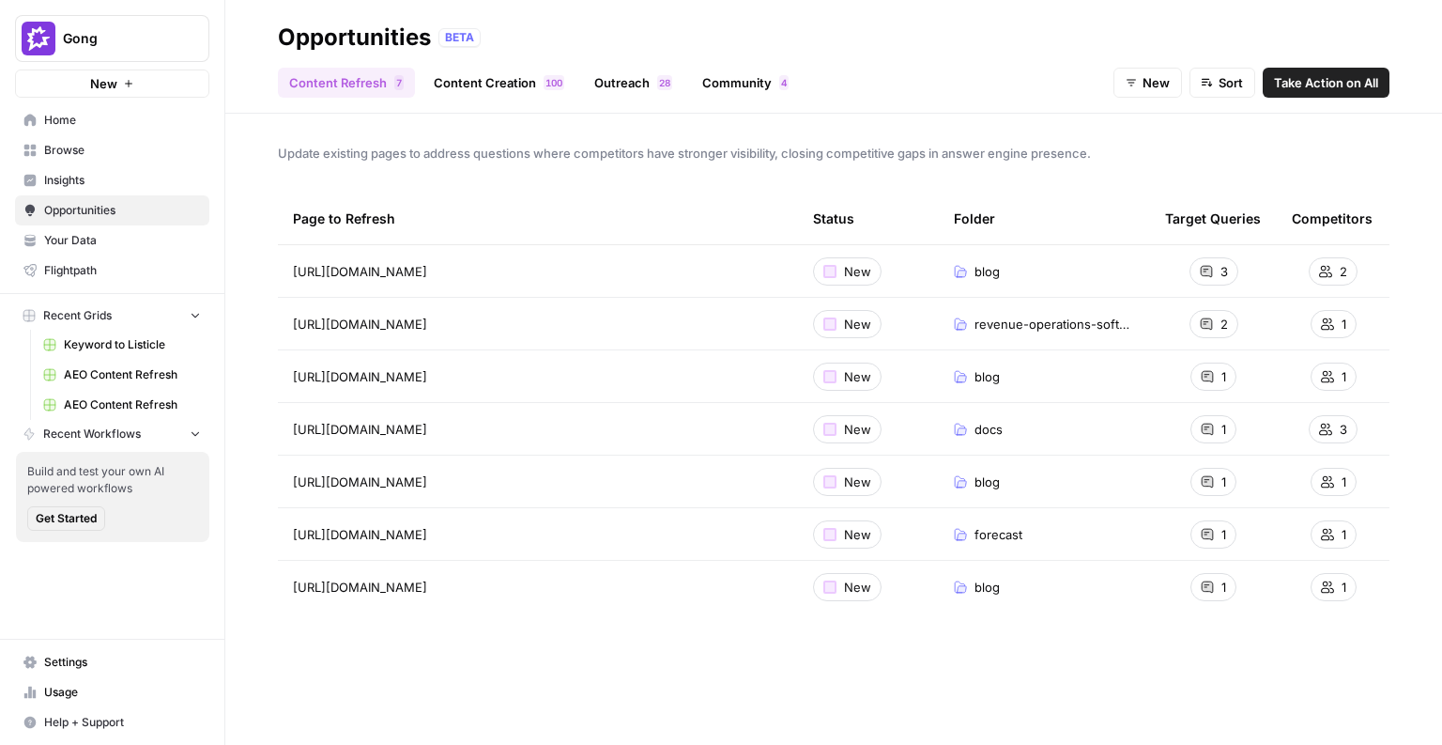
click at [514, 86] on link "Content Creation 0 0 1" at bounding box center [499, 83] width 153 height 30
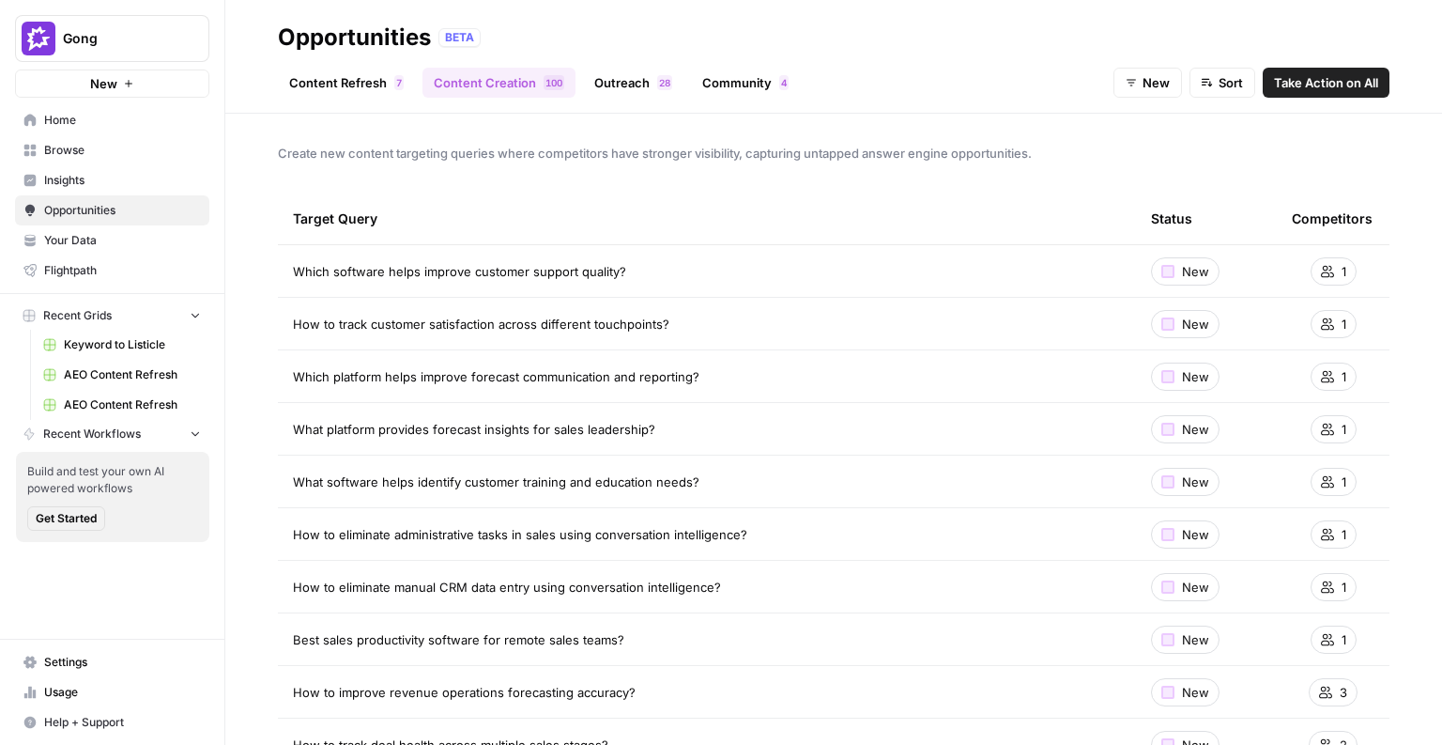
click at [392, 73] on link "Content Refresh 7" at bounding box center [346, 83] width 137 height 30
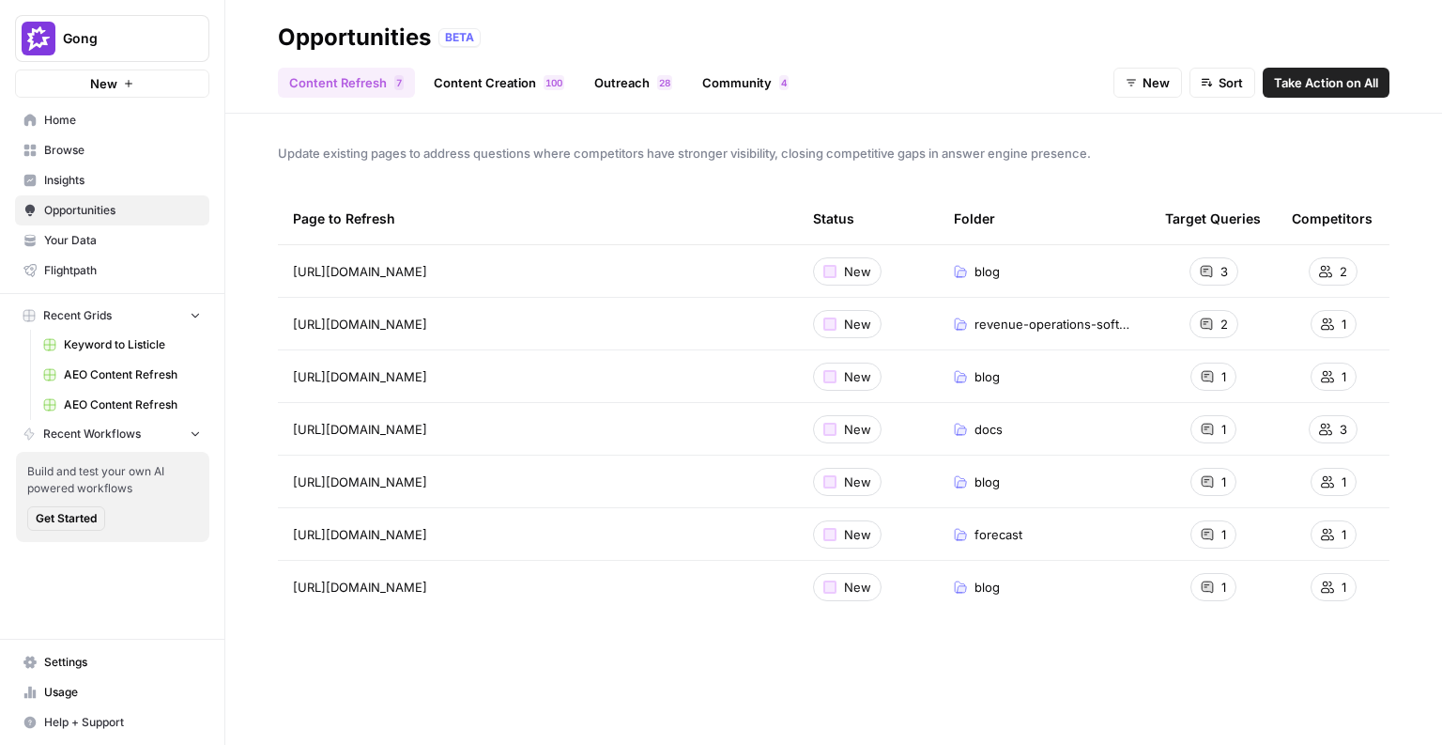
click at [91, 185] on span "Insights" at bounding box center [122, 180] width 157 height 17
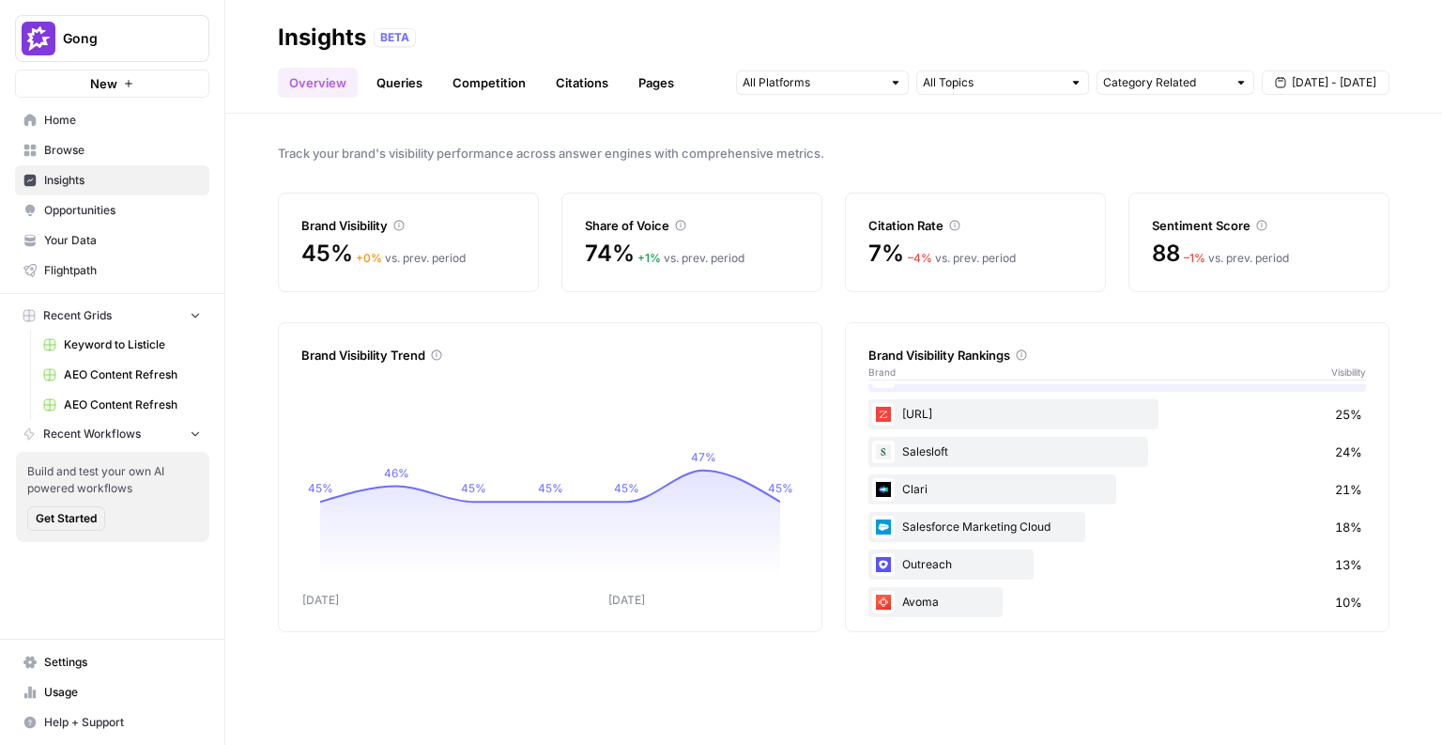
scroll to position [34, 0]
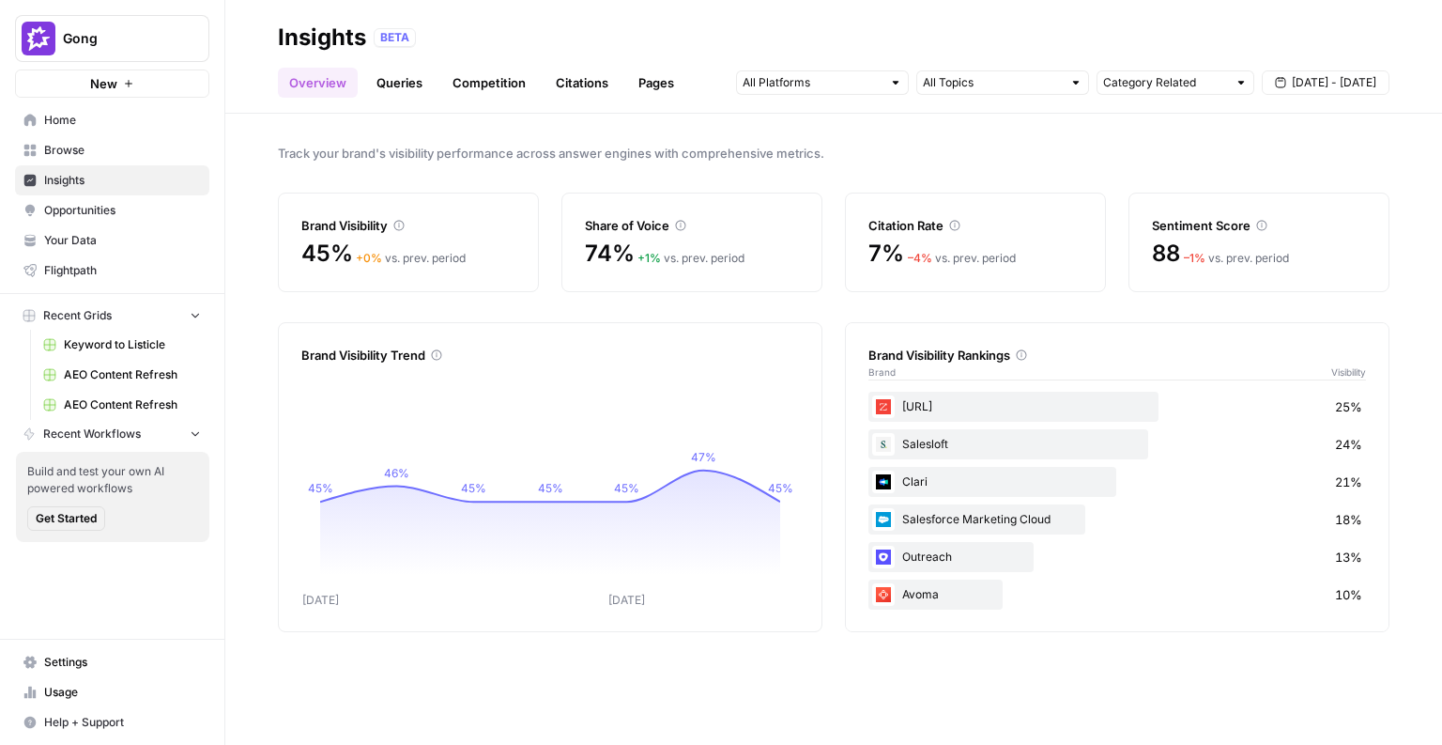
click at [415, 85] on link "Queries" at bounding box center [399, 83] width 69 height 30
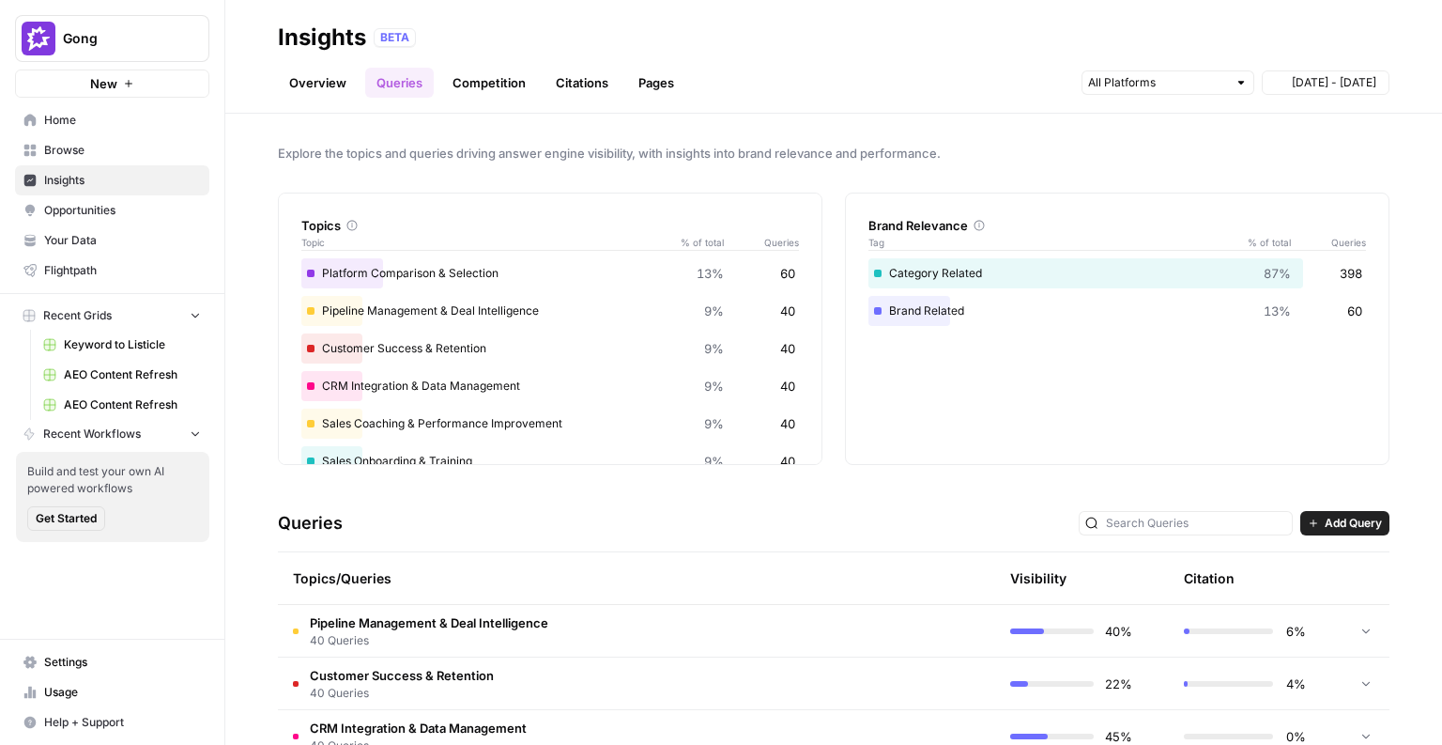
click at [1341, 517] on span "Add Query" at bounding box center [1353, 523] width 57 height 17
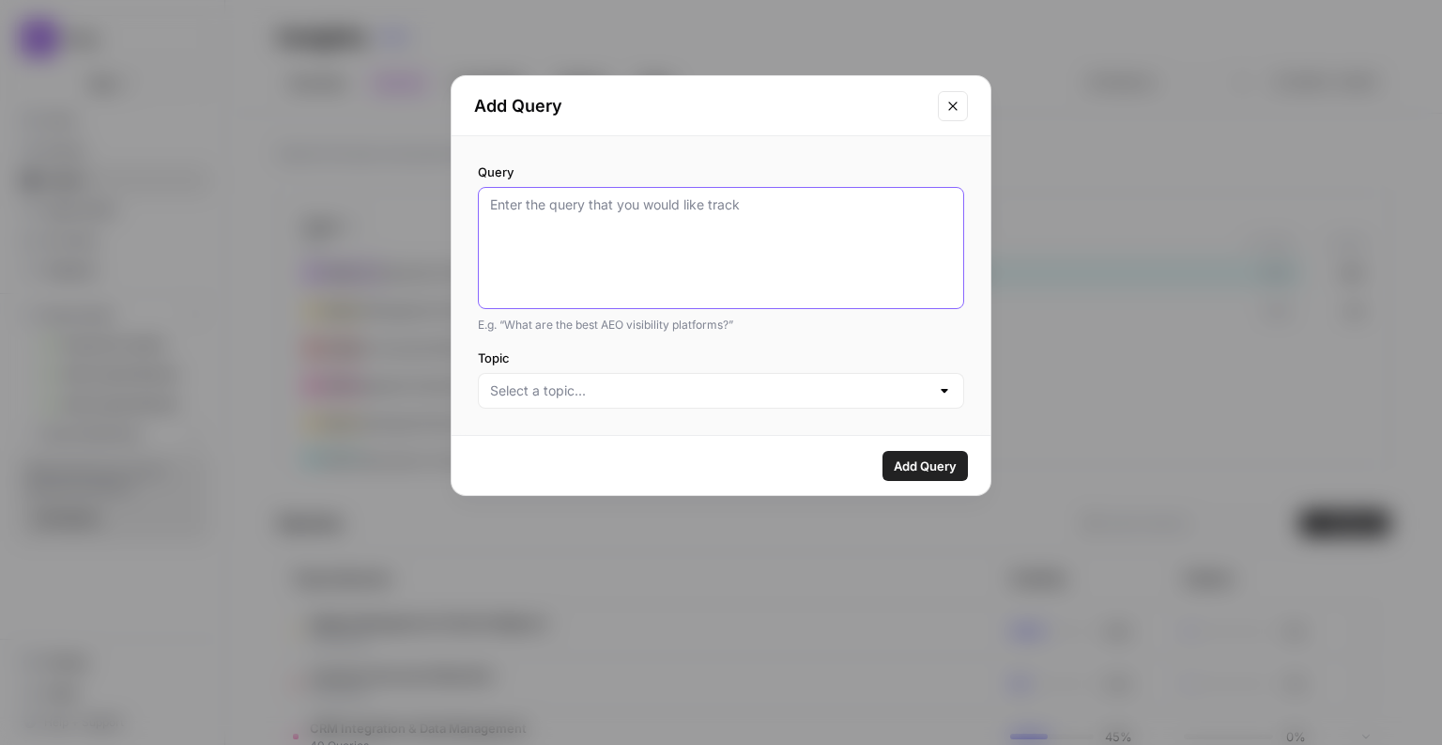
click at [583, 281] on textarea "Query" at bounding box center [721, 247] width 462 height 105
click at [571, 398] on input "Topic" at bounding box center [709, 390] width 439 height 19
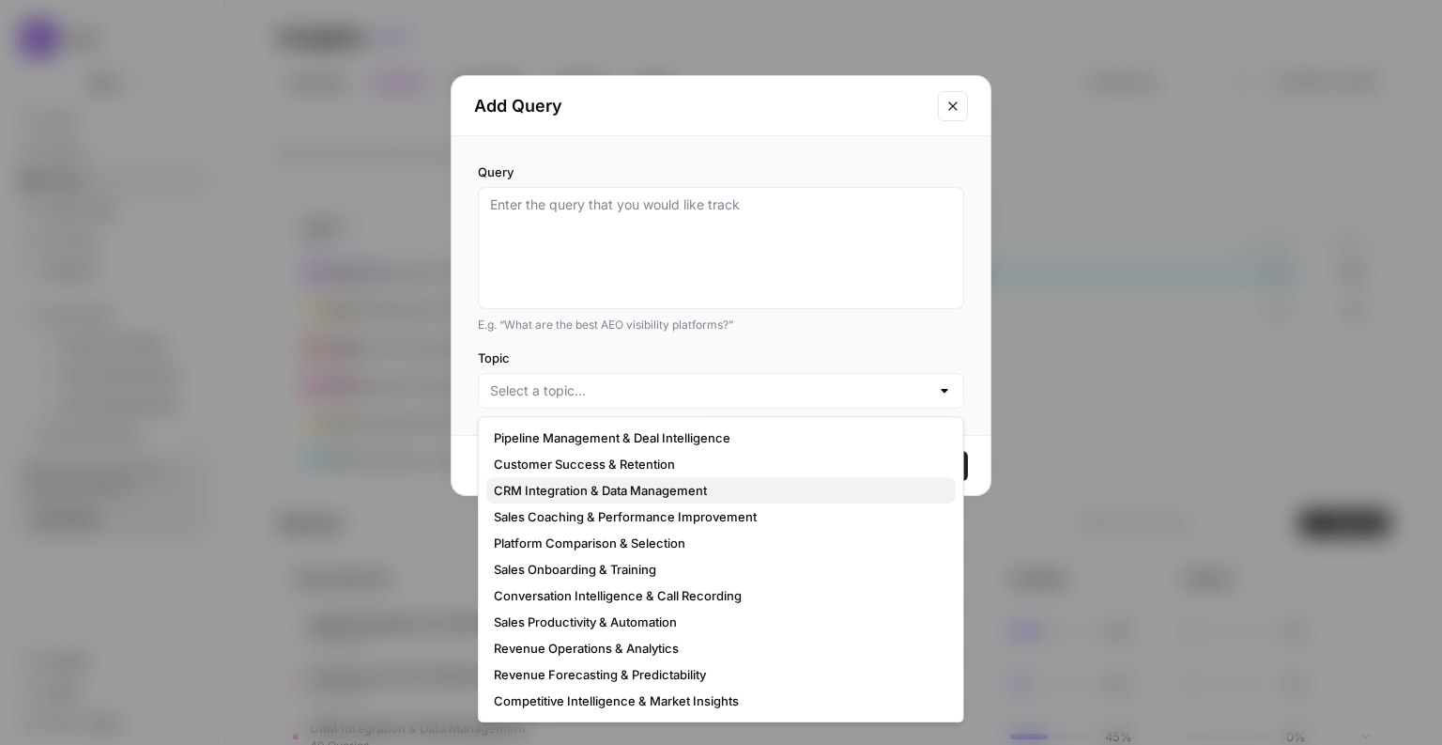
click at [593, 495] on span "CRM Integration & Data Management" at bounding box center [717, 490] width 447 height 19
type input "CRM Integration & Data Management"
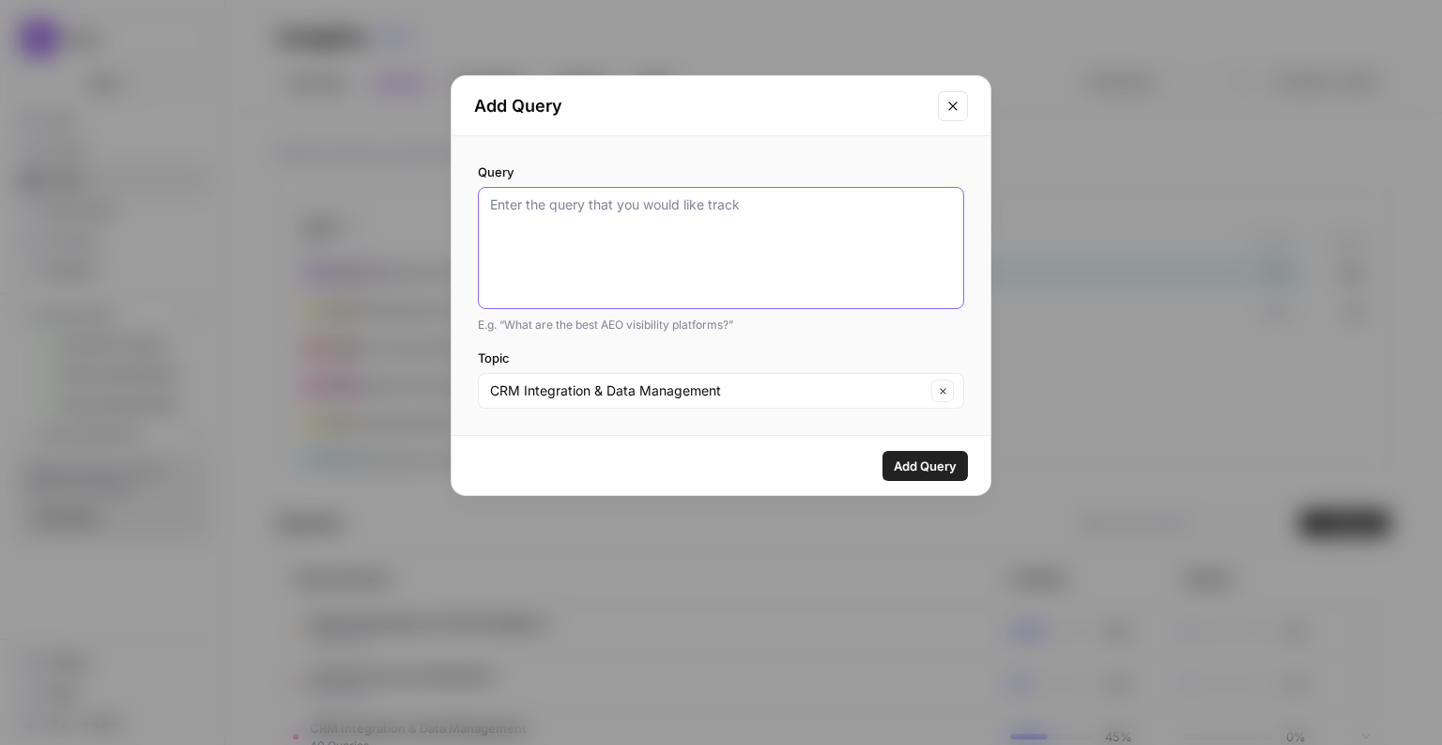
click at [602, 245] on textarea "Query" at bounding box center [721, 247] width 462 height 105
click at [958, 104] on icon "Close modal" at bounding box center [953, 106] width 15 height 15
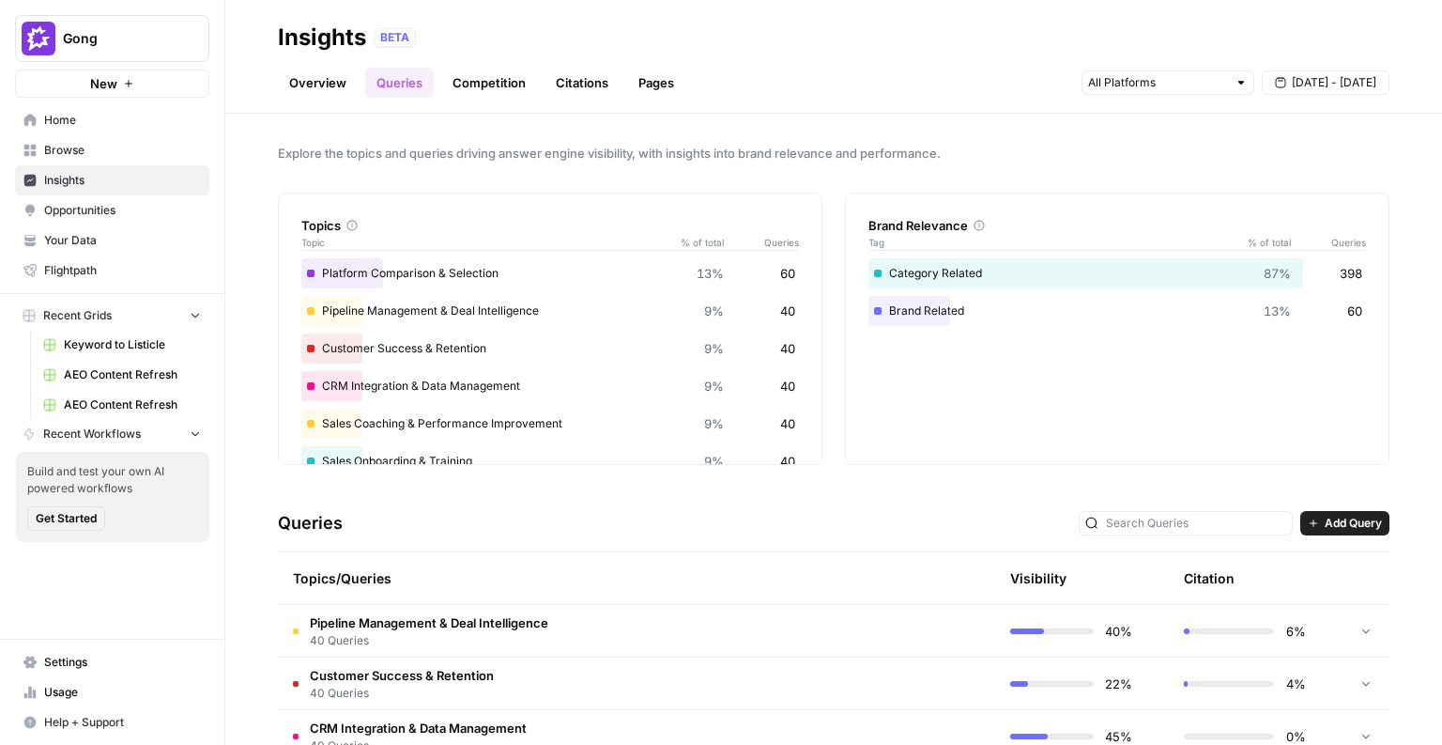
click at [556, 89] on link "Citations" at bounding box center [582, 83] width 75 height 30
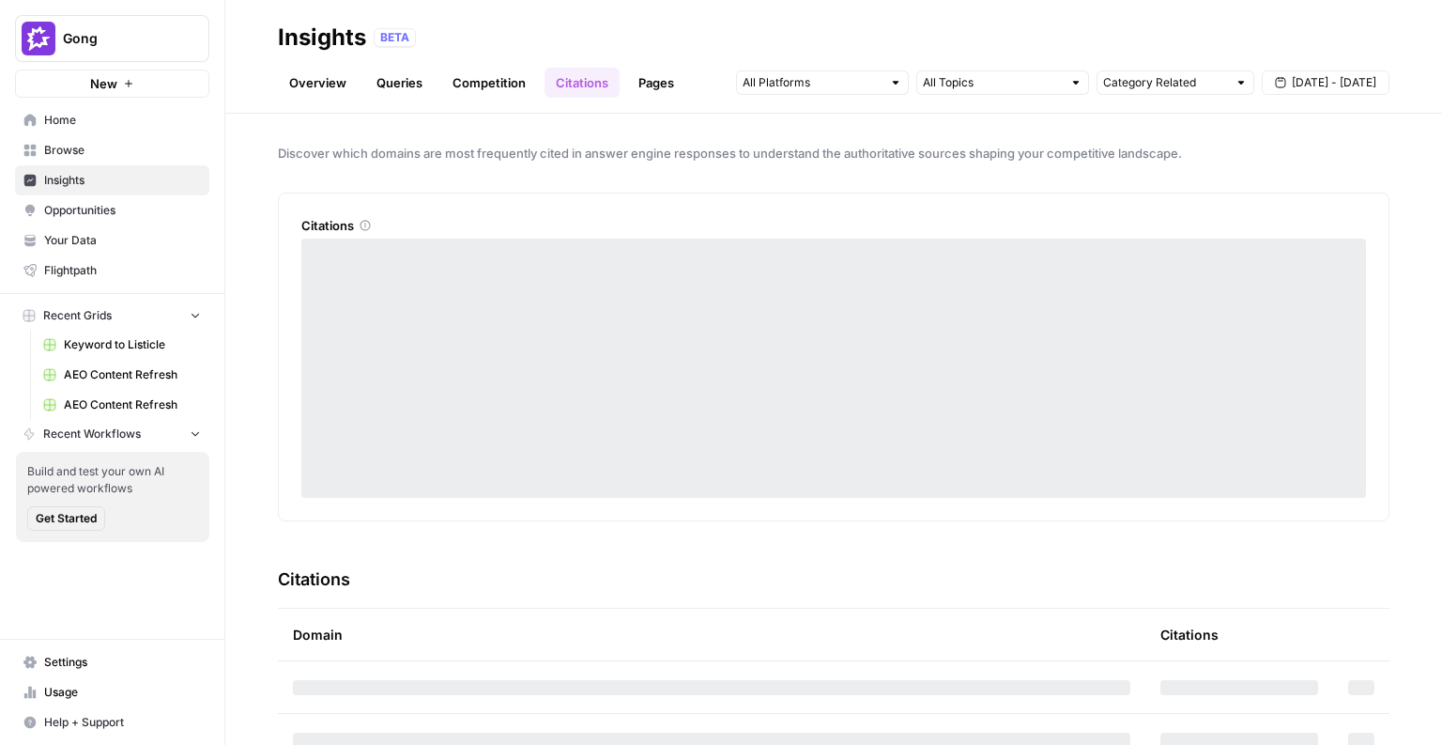
click at [670, 86] on link "Pages" at bounding box center [656, 83] width 58 height 30
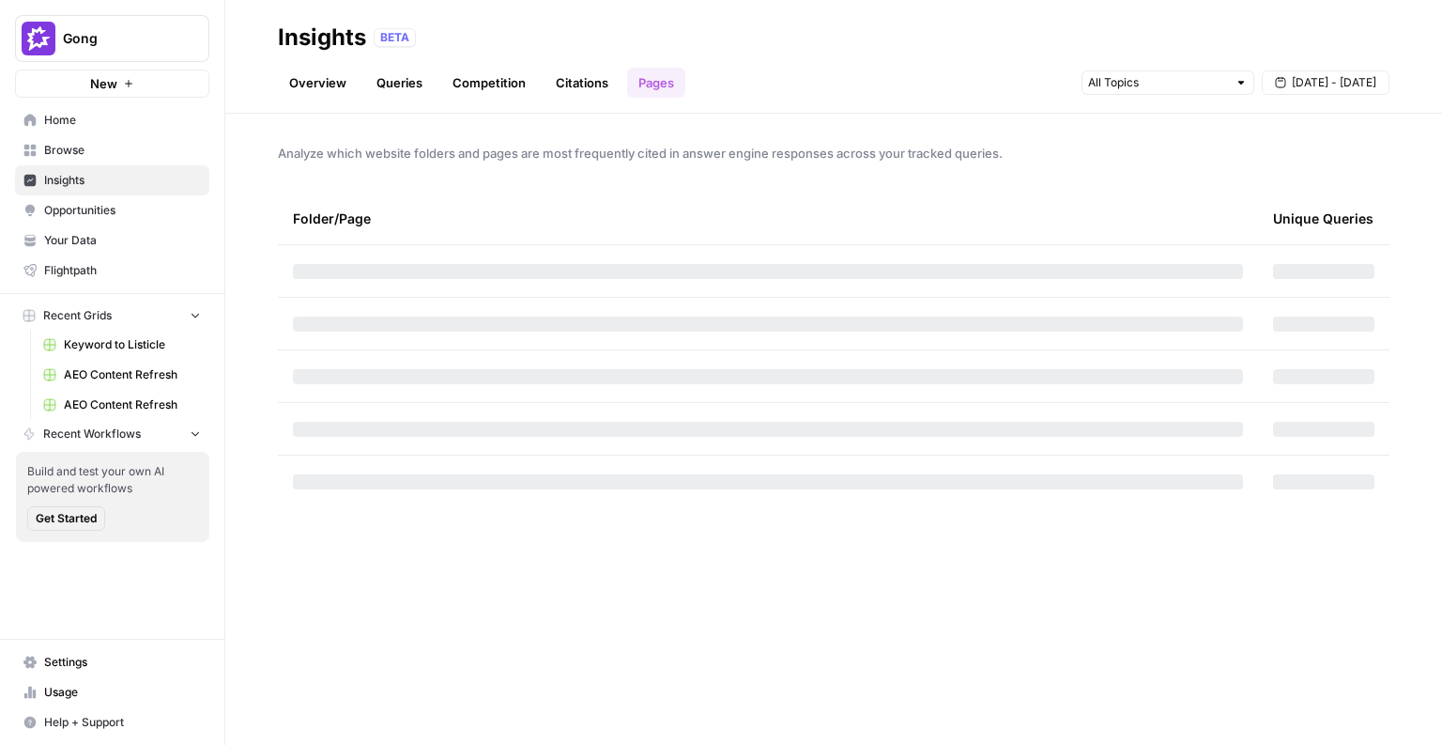
click at [485, 87] on link "Competition" at bounding box center [489, 83] width 96 height 30
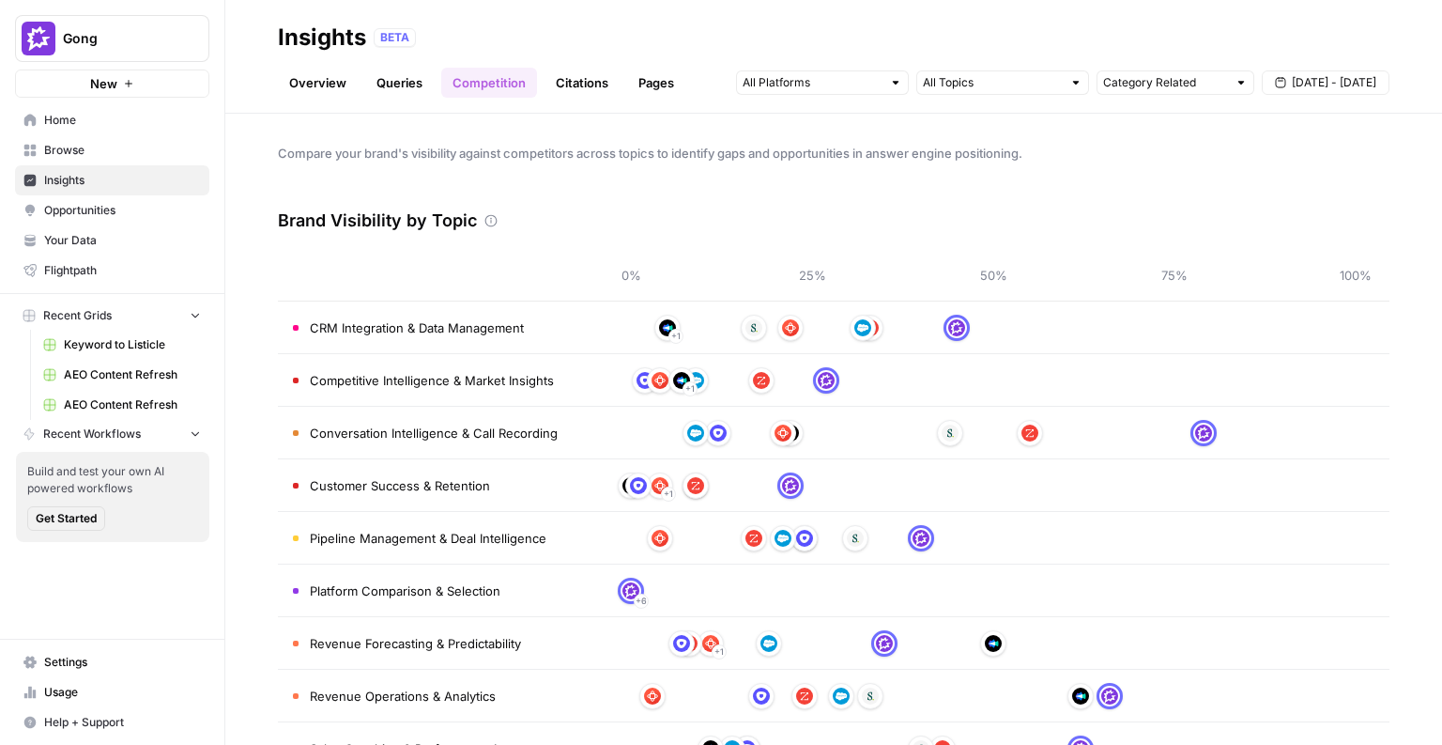
click at [586, 88] on link "Citations" at bounding box center [582, 83] width 75 height 30
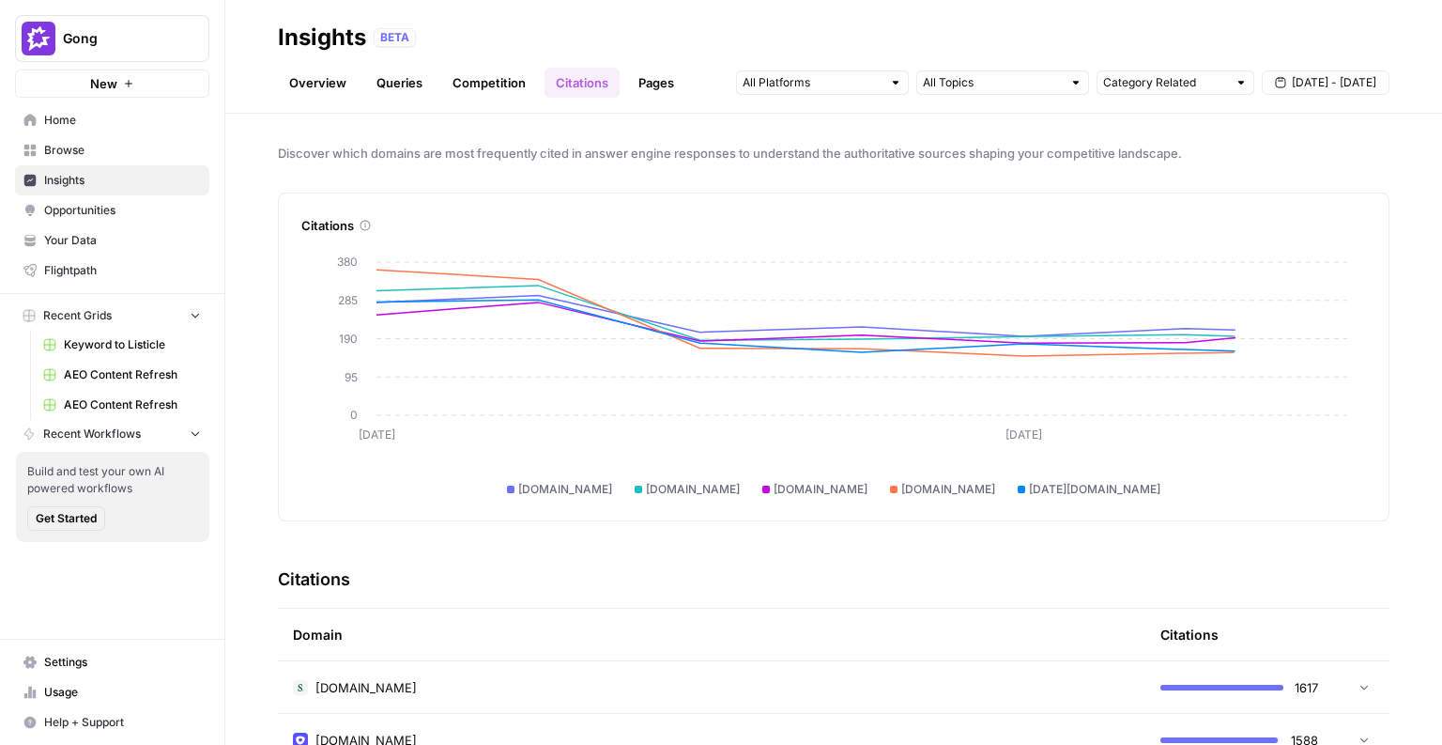
click at [493, 65] on div "Overview Queries Competition Citations Pages Category Related [DATE] - [DATE]" at bounding box center [834, 75] width 1112 height 45
click at [492, 83] on link "Competition" at bounding box center [489, 83] width 96 height 30
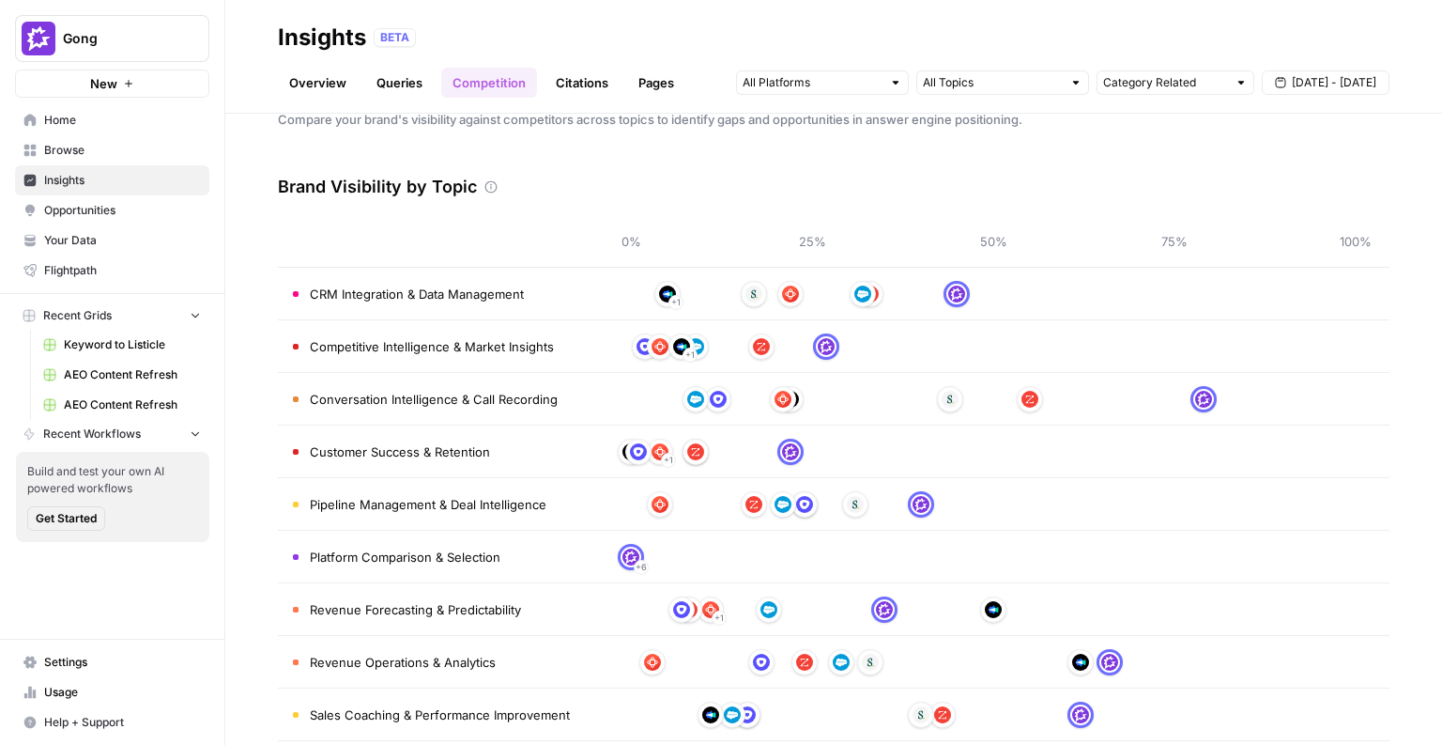
scroll to position [19, 0]
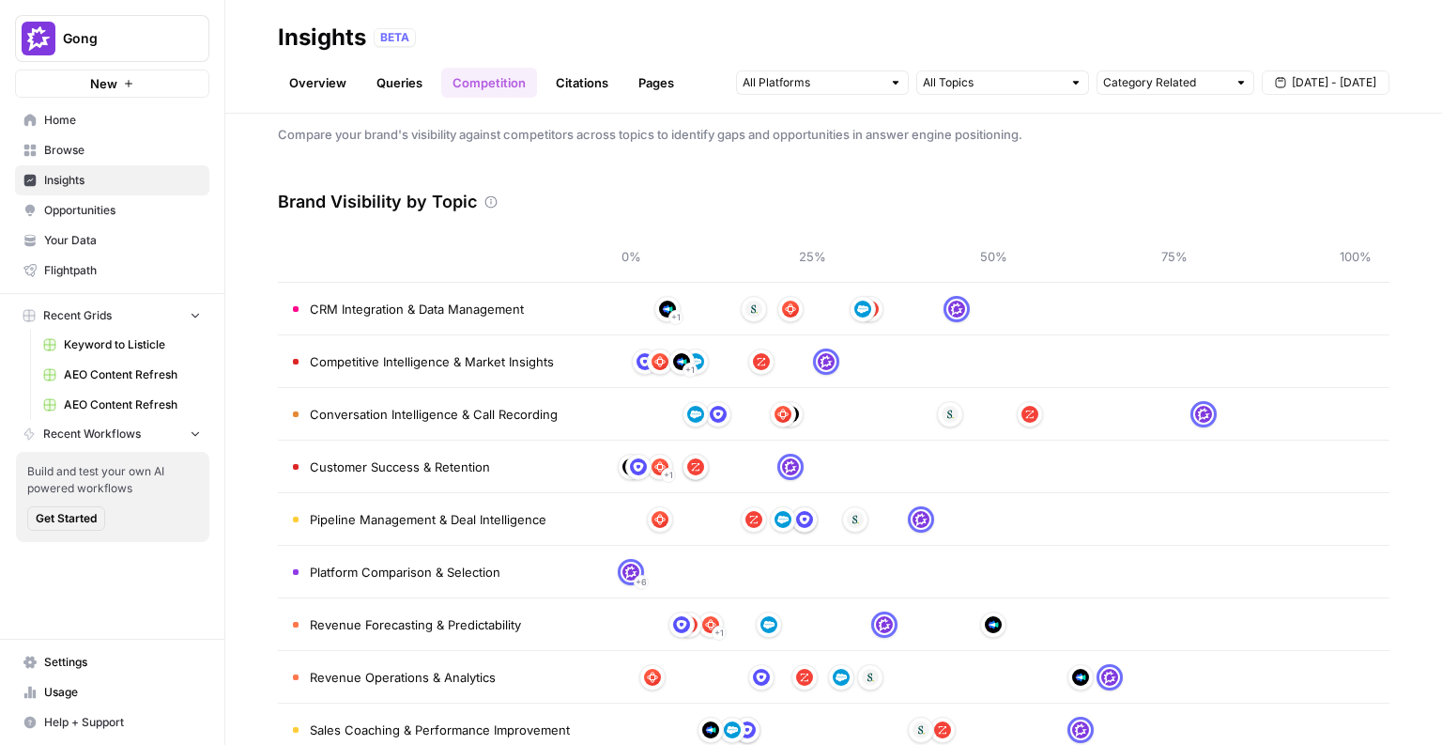
drag, startPoint x: 1027, startPoint y: 124, endPoint x: 1146, endPoint y: 110, distance: 119.2
click at [1027, 124] on div "Compare your brand's visibility against competitors across topics to identify g…" at bounding box center [833, 429] width 1217 height 631
click at [1279, 91] on button "[DATE] - [DATE]" at bounding box center [1326, 82] width 128 height 24
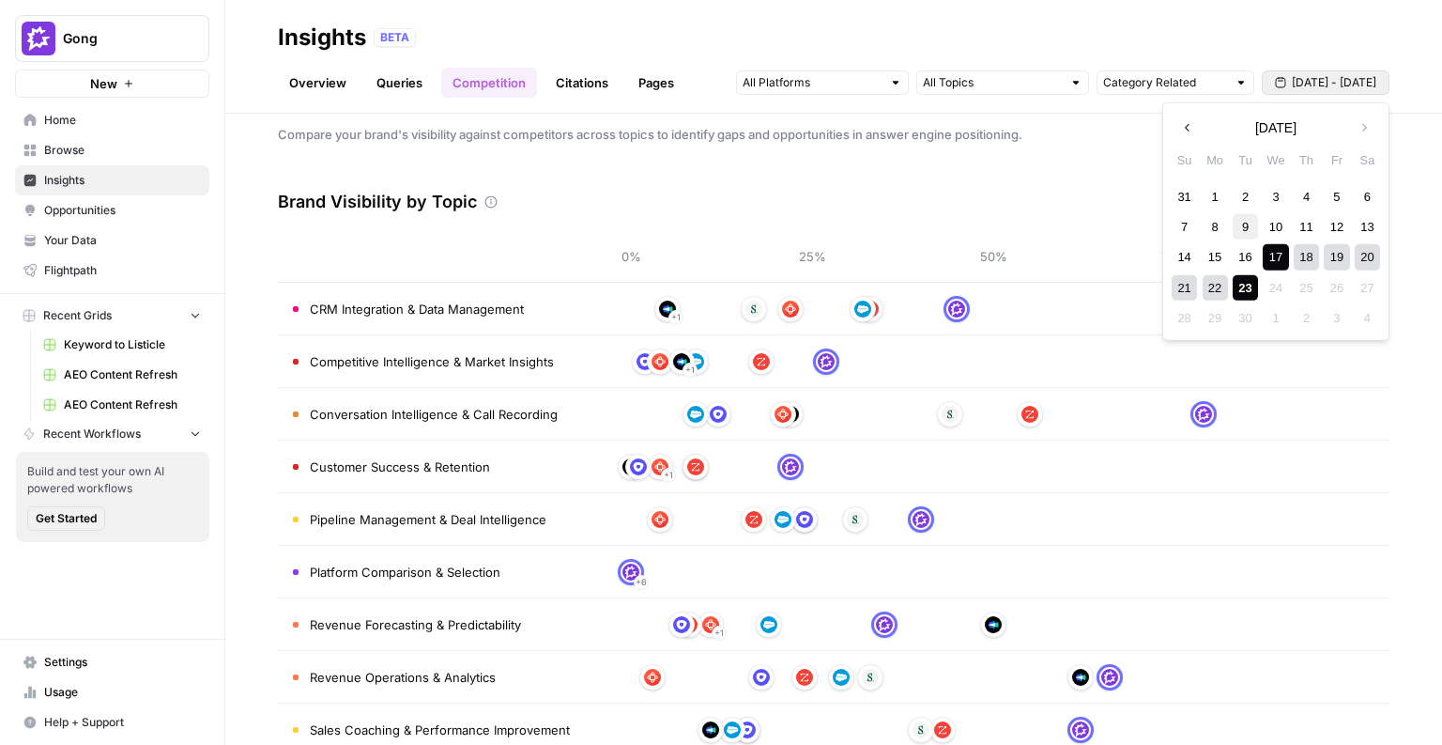
click at [1242, 227] on div "9" at bounding box center [1245, 226] width 25 height 25
click at [1243, 268] on div "16" at bounding box center [1245, 256] width 25 height 25
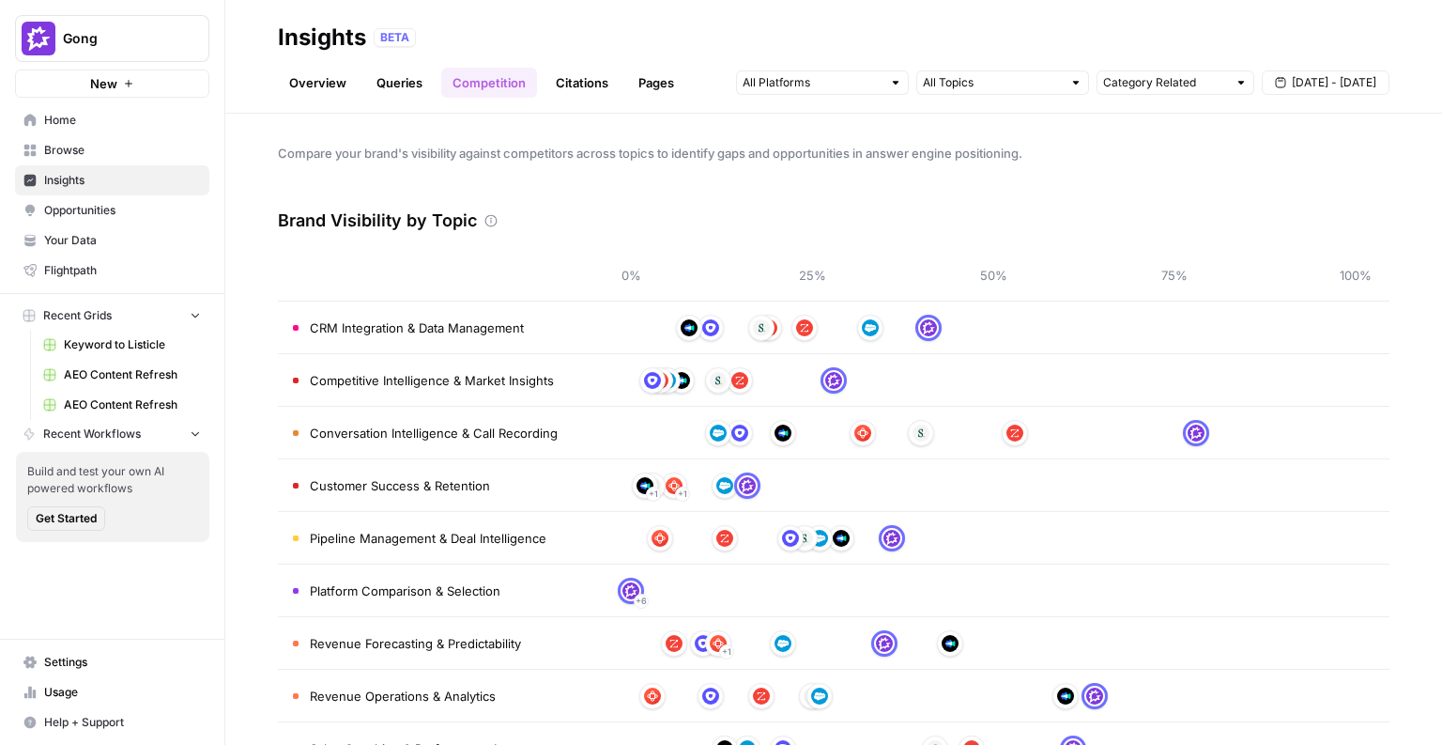
click at [1320, 78] on span "[DATE] - [DATE]" at bounding box center [1334, 82] width 85 height 17
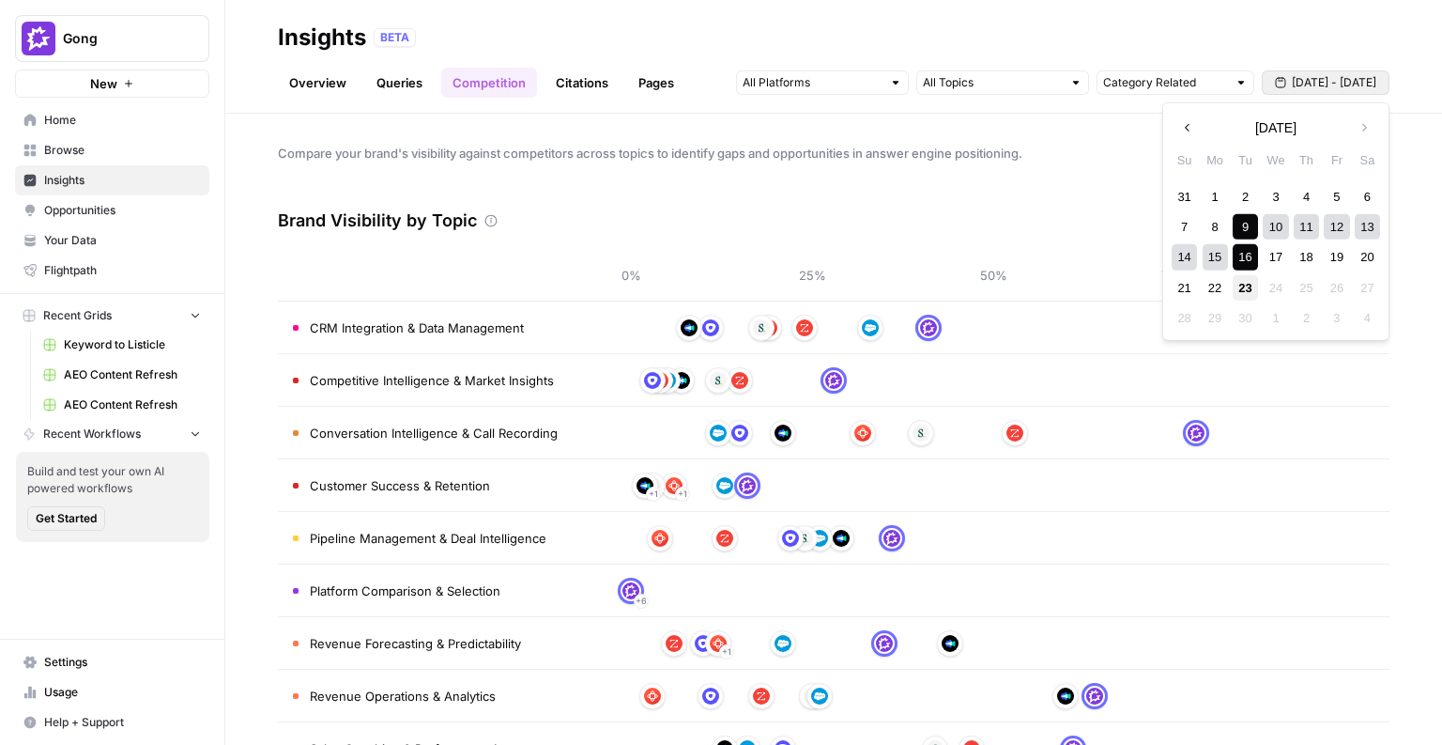
click at [1255, 282] on div "23" at bounding box center [1245, 287] width 25 height 25
click at [1243, 264] on div "16" at bounding box center [1245, 256] width 25 height 25
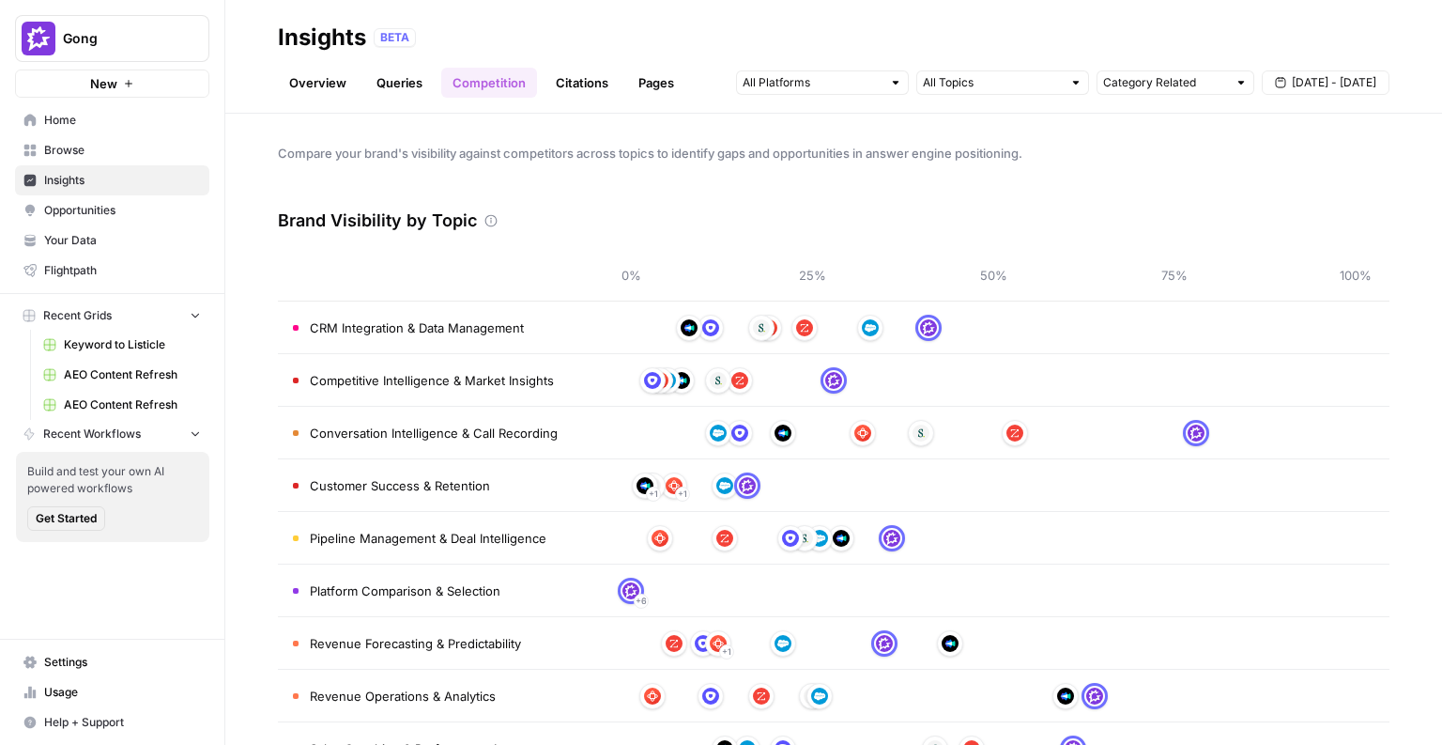
click at [993, 155] on span "Compare your brand's visibility against competitors across topics to identify g…" at bounding box center [834, 153] width 1112 height 19
click at [560, 73] on link "Citations" at bounding box center [582, 83] width 75 height 30
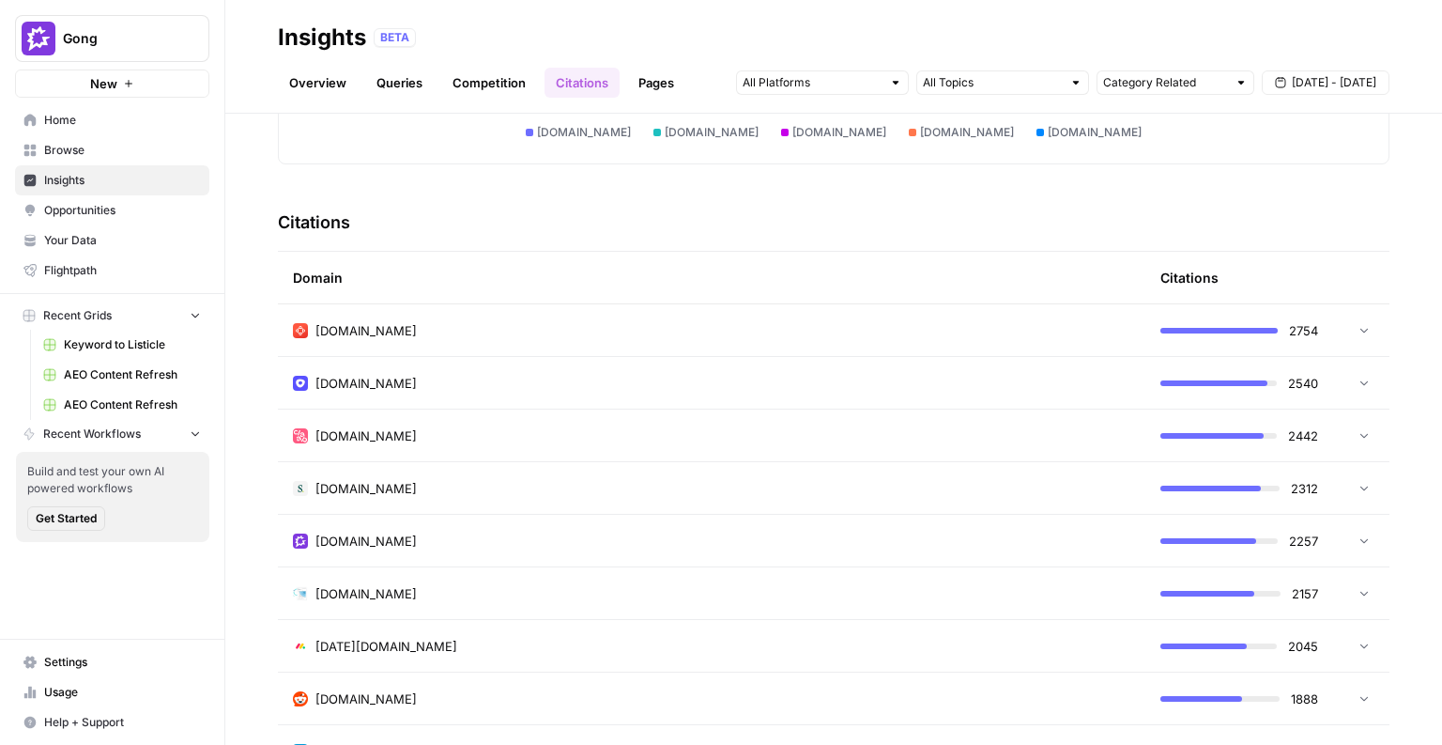
scroll to position [334, 0]
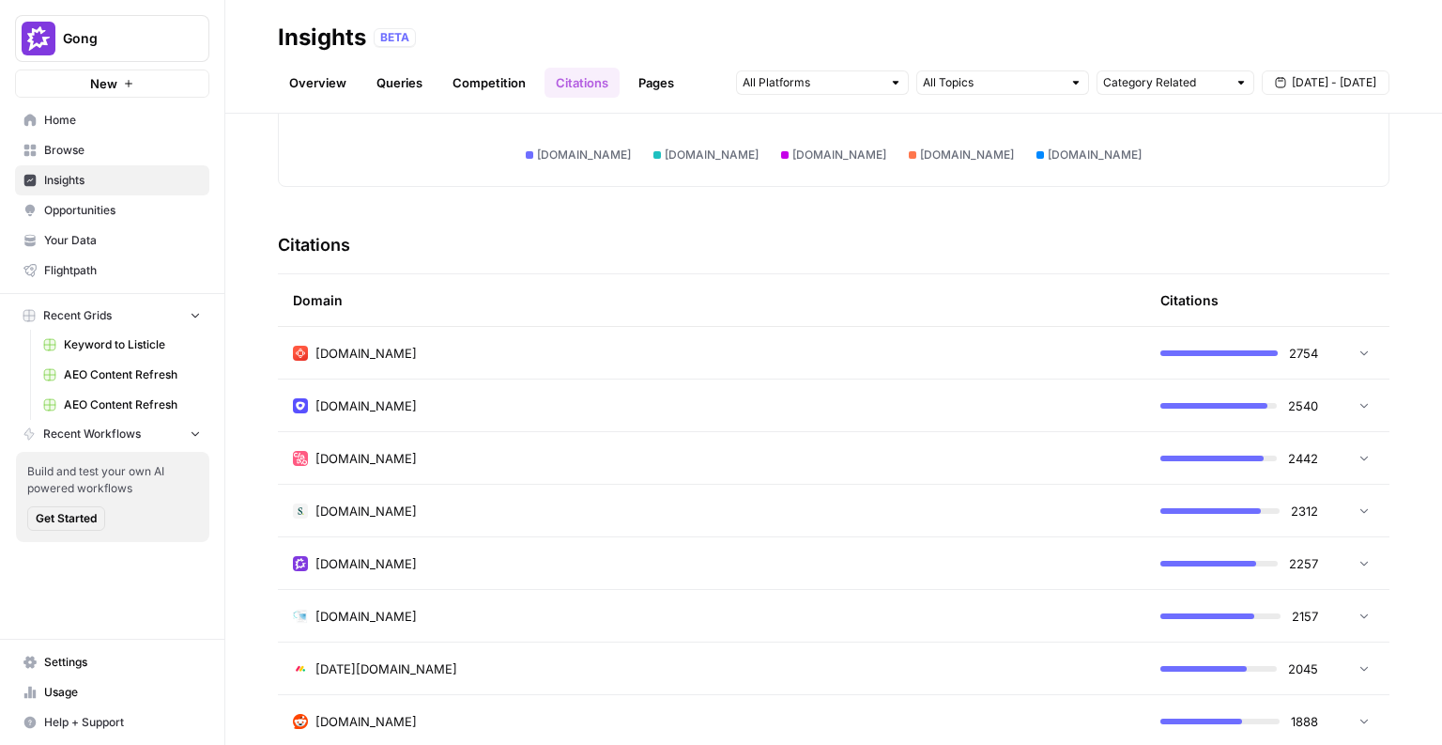
click at [813, 347] on div "[DOMAIN_NAME]" at bounding box center [712, 353] width 838 height 19
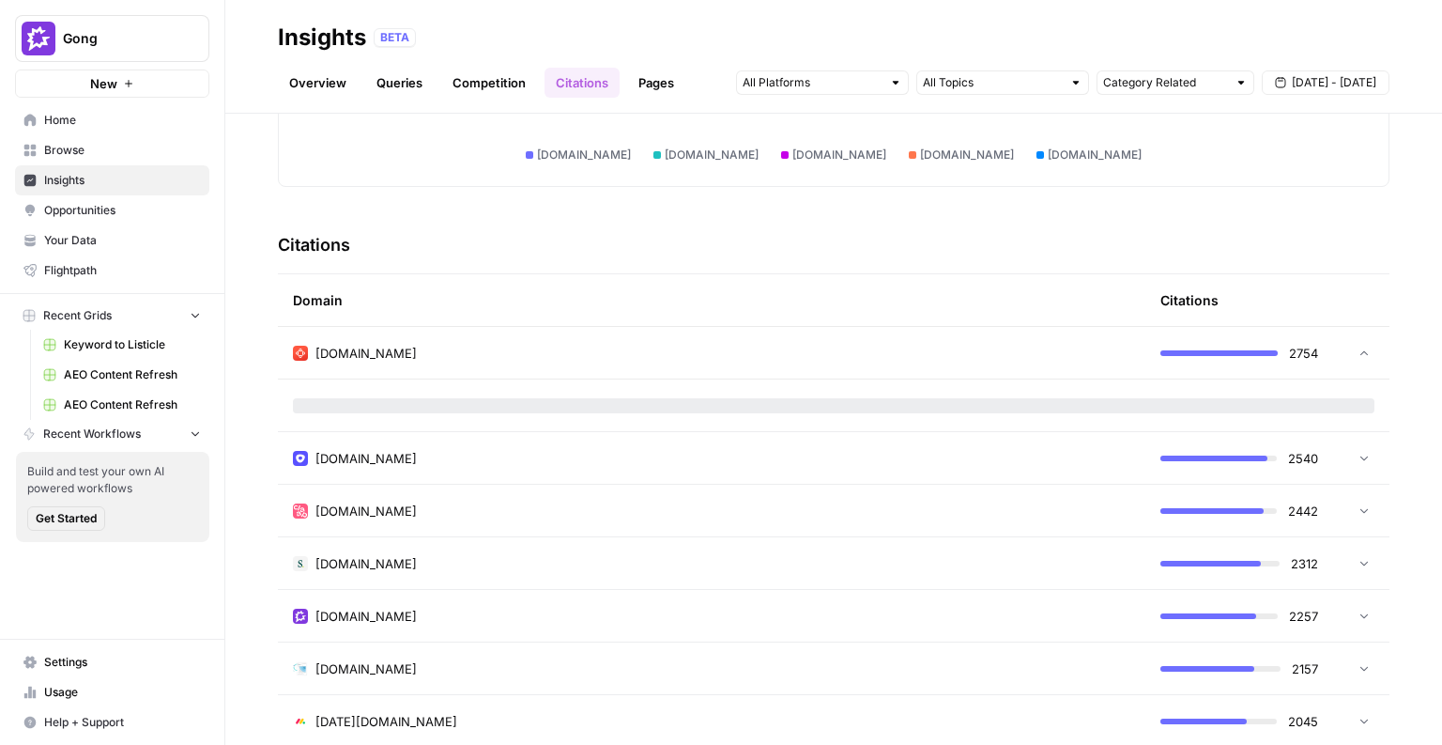
scroll to position [331, 0]
click at [816, 305] on div "Domain" at bounding box center [712, 303] width 838 height 52
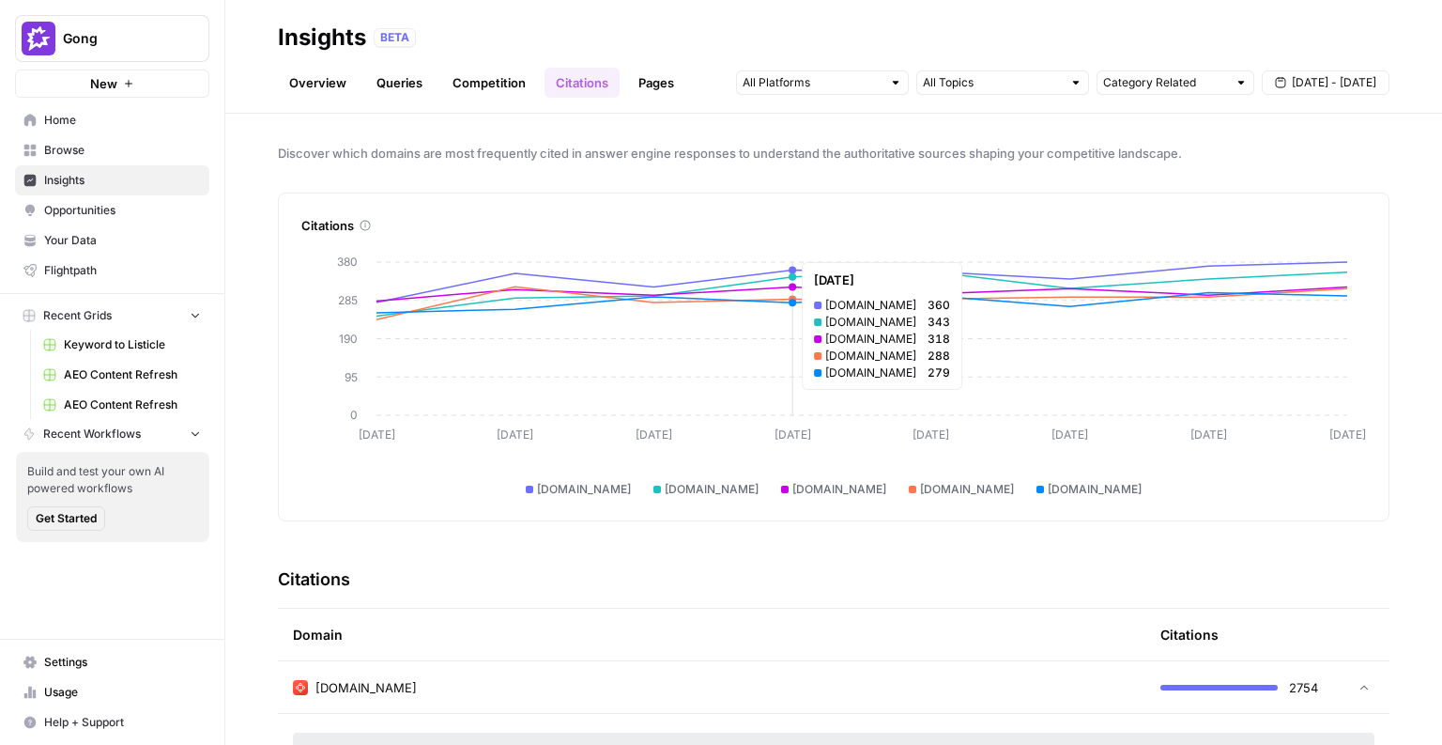
drag, startPoint x: 815, startPoint y: 300, endPoint x: 817, endPoint y: 242, distance: 57.3
click at [814, 285] on icon "[DATE] Sep [DATE] Sep [DATE] Sep [DATE] Sep 16 0 95 190 285 380" at bounding box center [833, 368] width 1065 height 259
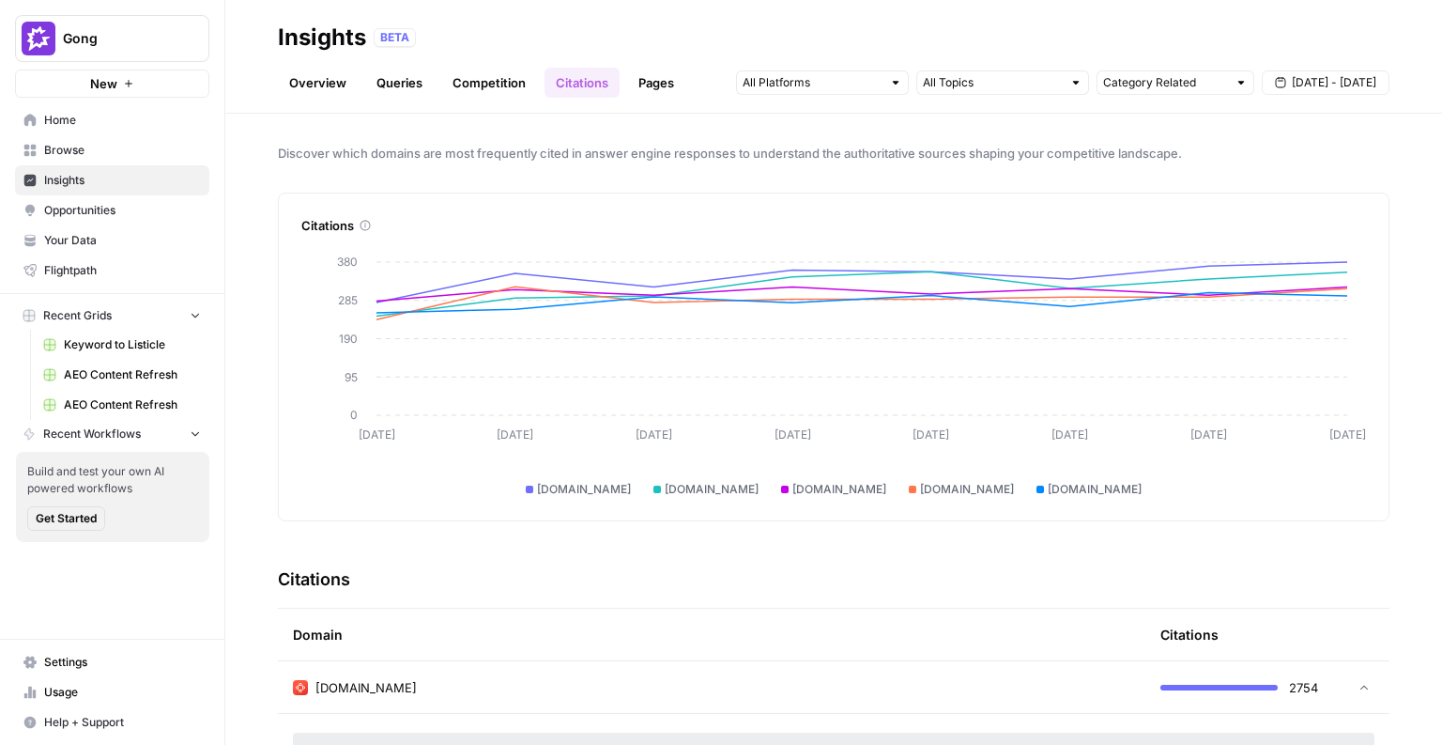
click at [762, 484] on div "[DOMAIN_NAME]" at bounding box center [706, 489] width 113 height 17
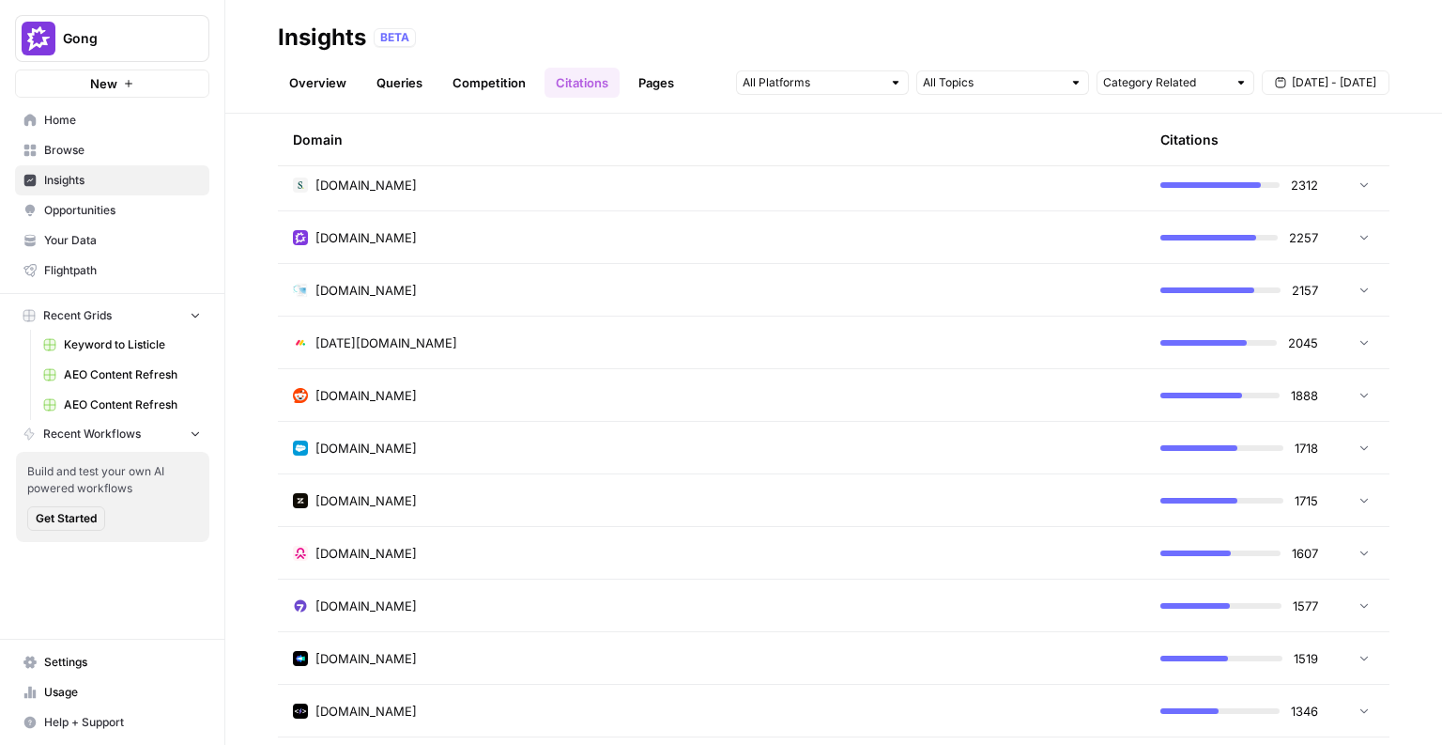
scroll to position [4783, 0]
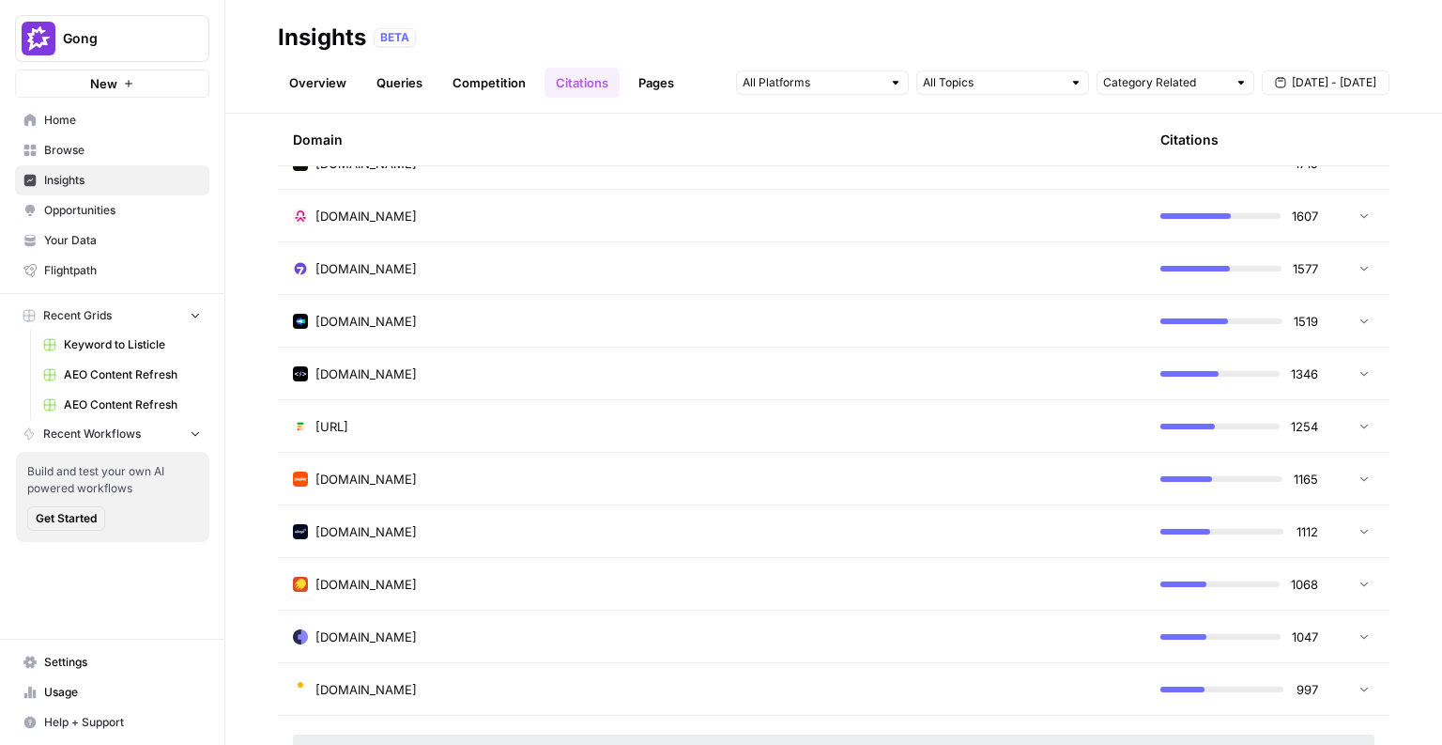
click at [670, 510] on td "[DOMAIN_NAME]" at bounding box center [712, 531] width 868 height 52
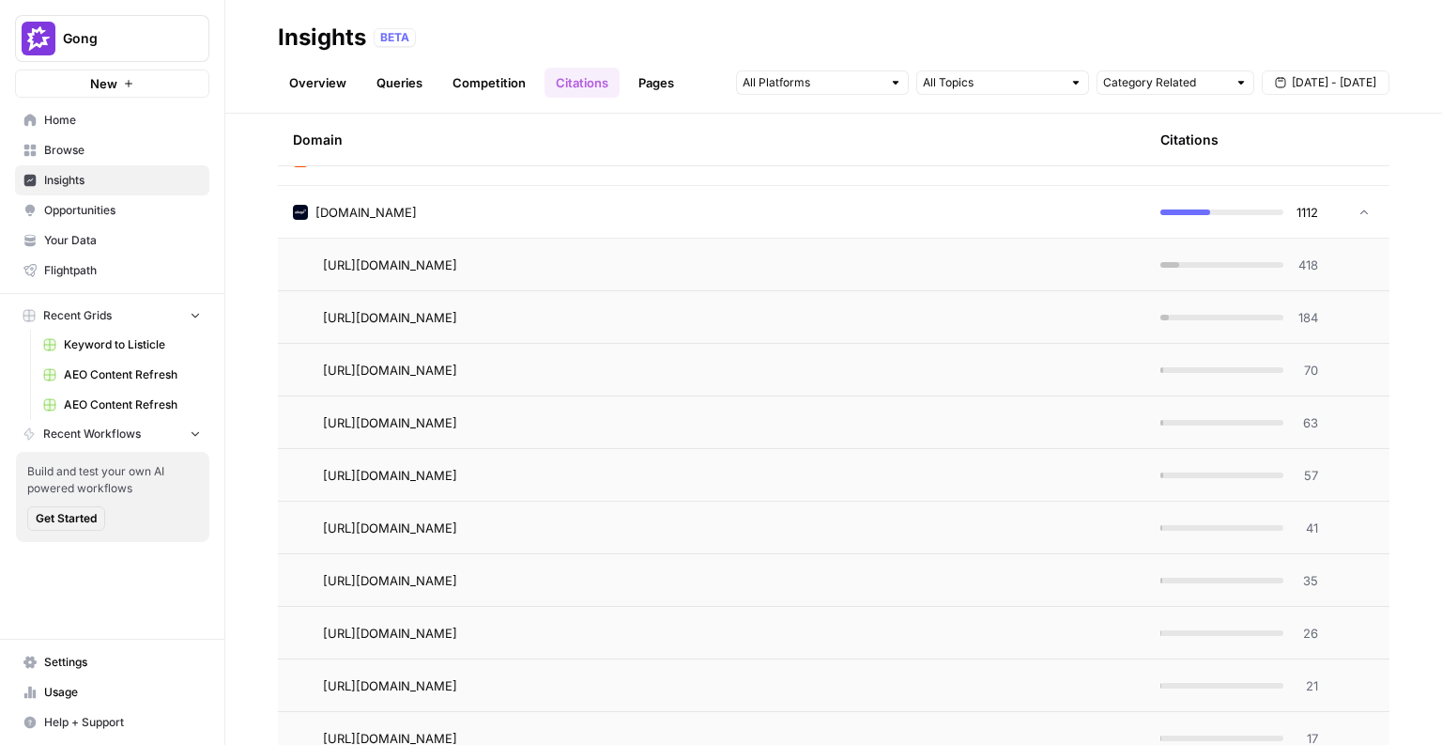
scroll to position [4731, 0]
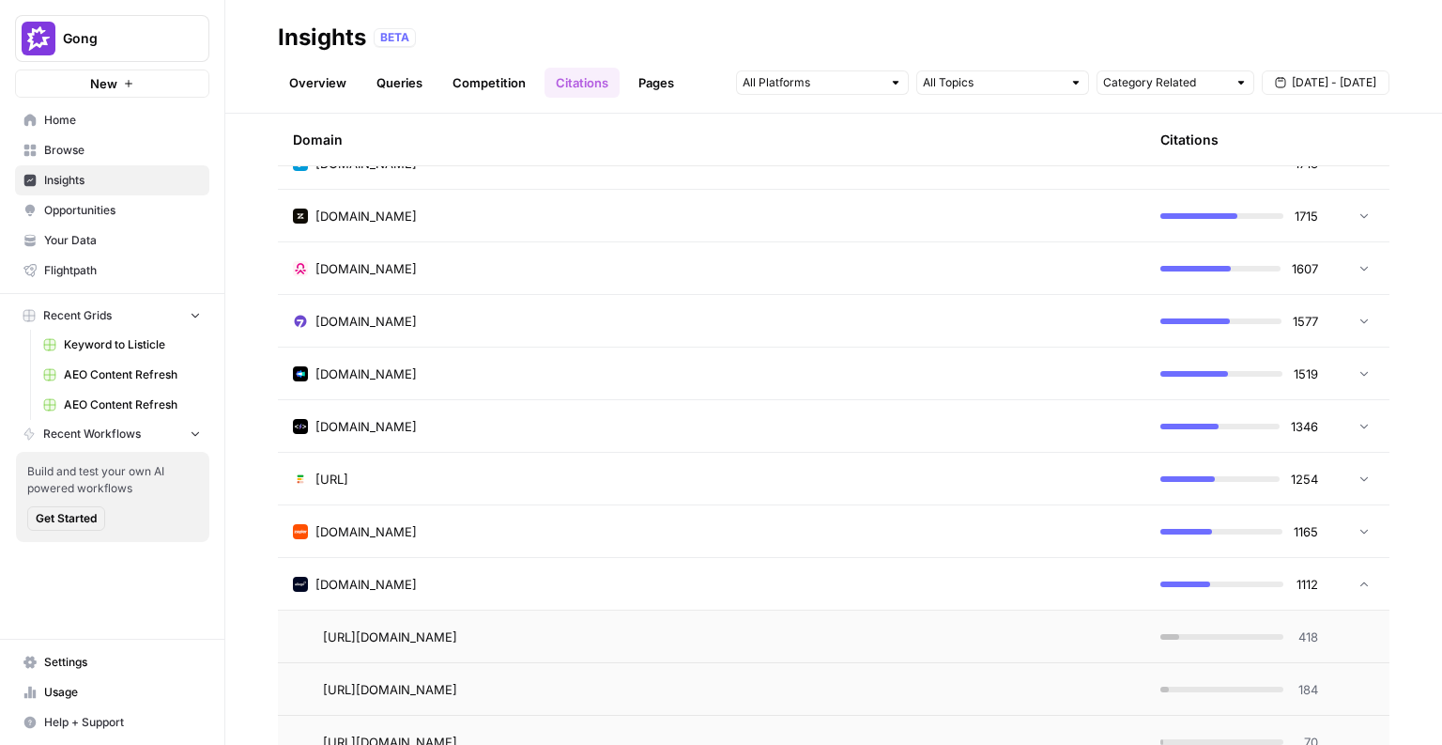
click at [837, 606] on td "[DOMAIN_NAME]" at bounding box center [712, 584] width 868 height 52
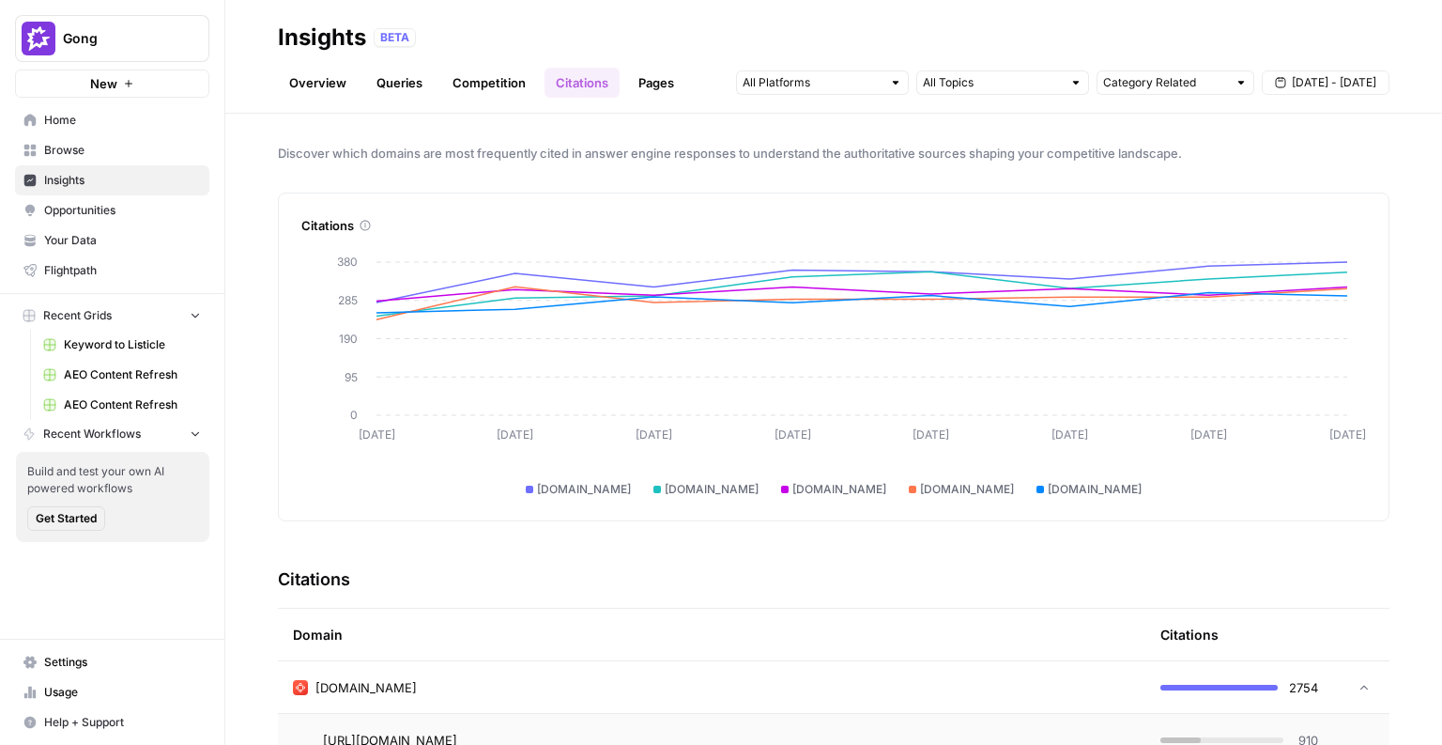
scroll to position [228, 0]
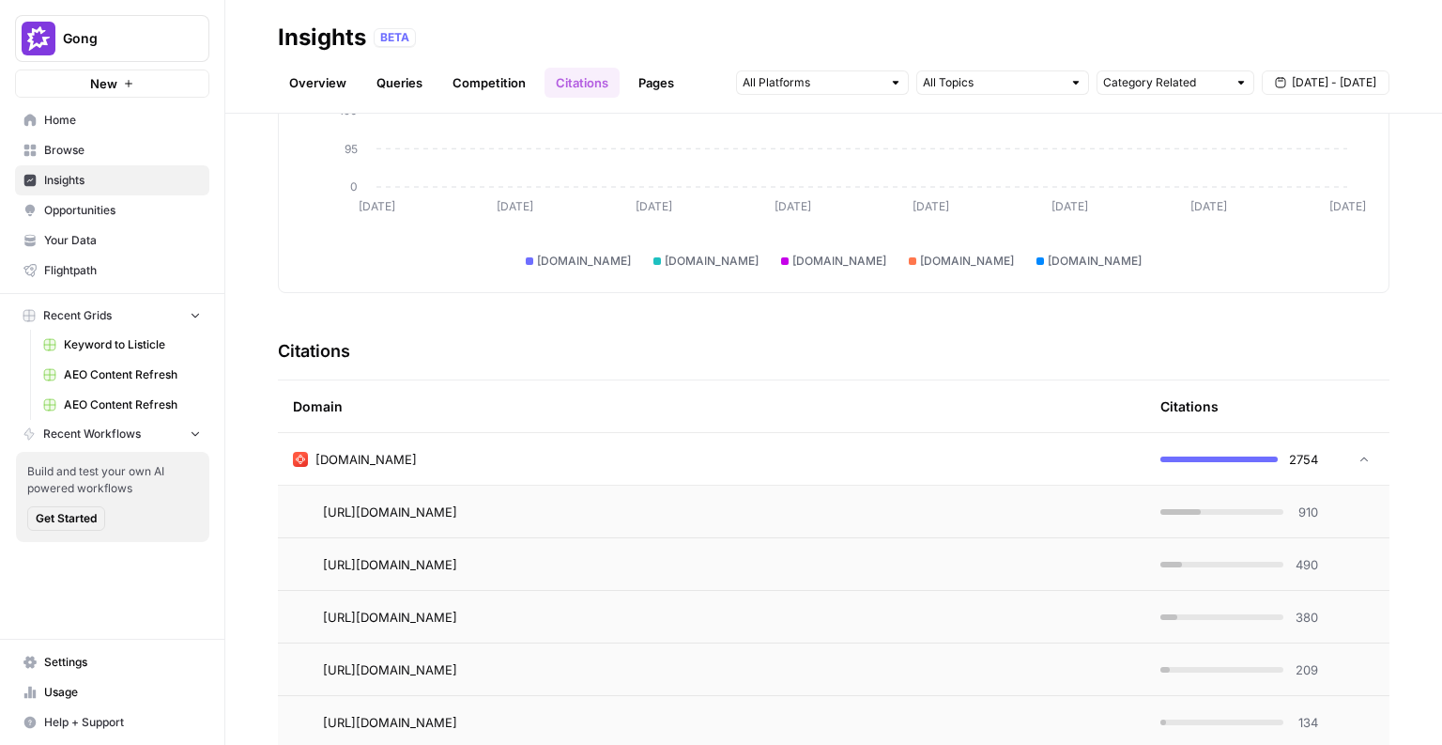
click at [831, 443] on td "[DOMAIN_NAME]" at bounding box center [712, 459] width 868 height 52
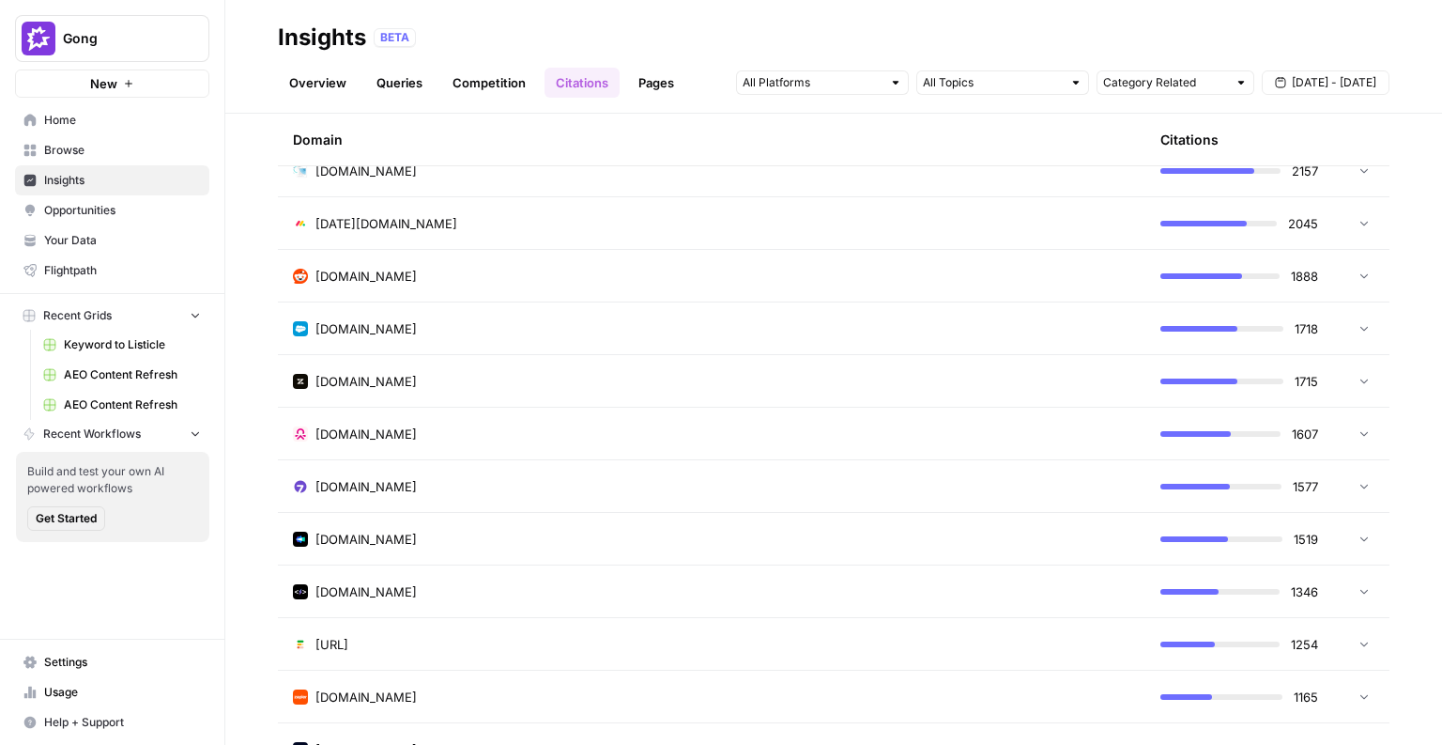
scroll to position [743, 0]
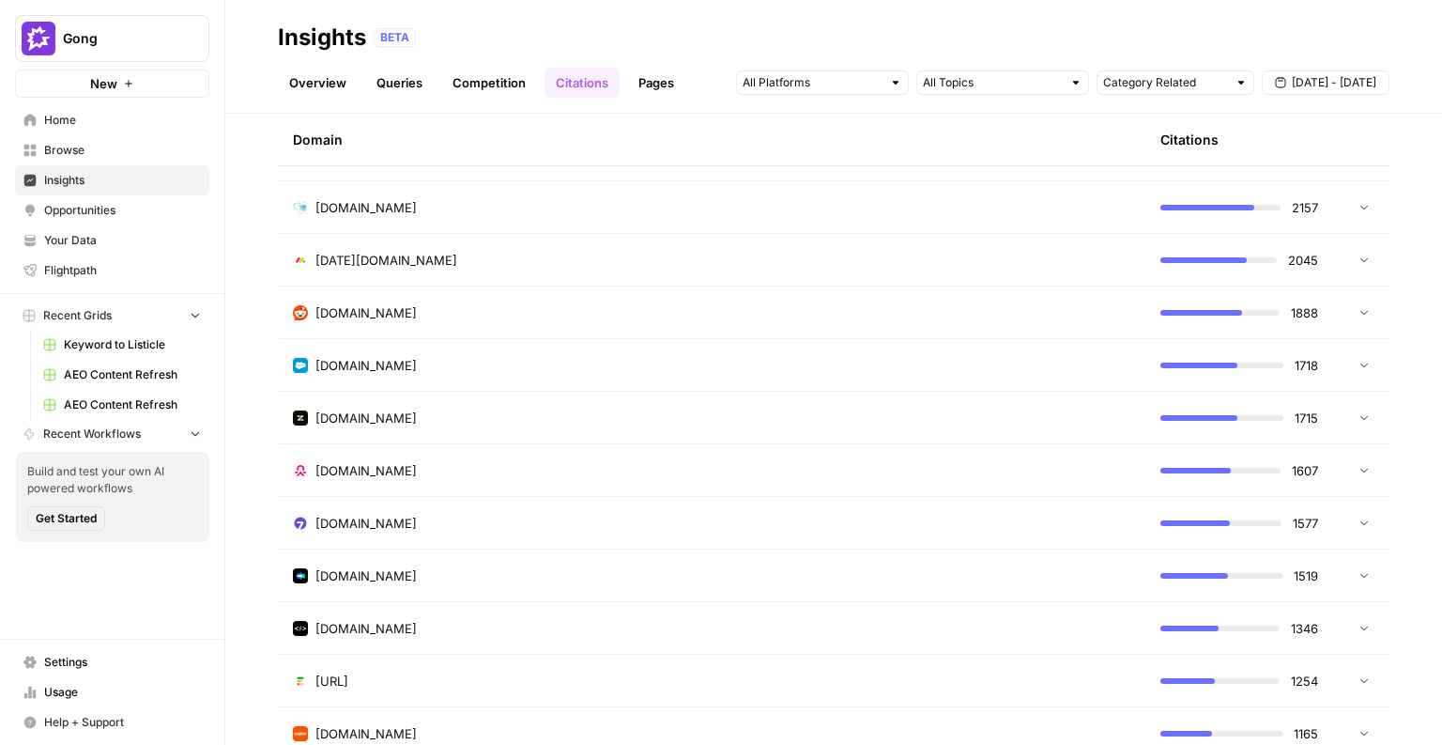
click at [832, 303] on div "[DOMAIN_NAME]" at bounding box center [712, 312] width 838 height 19
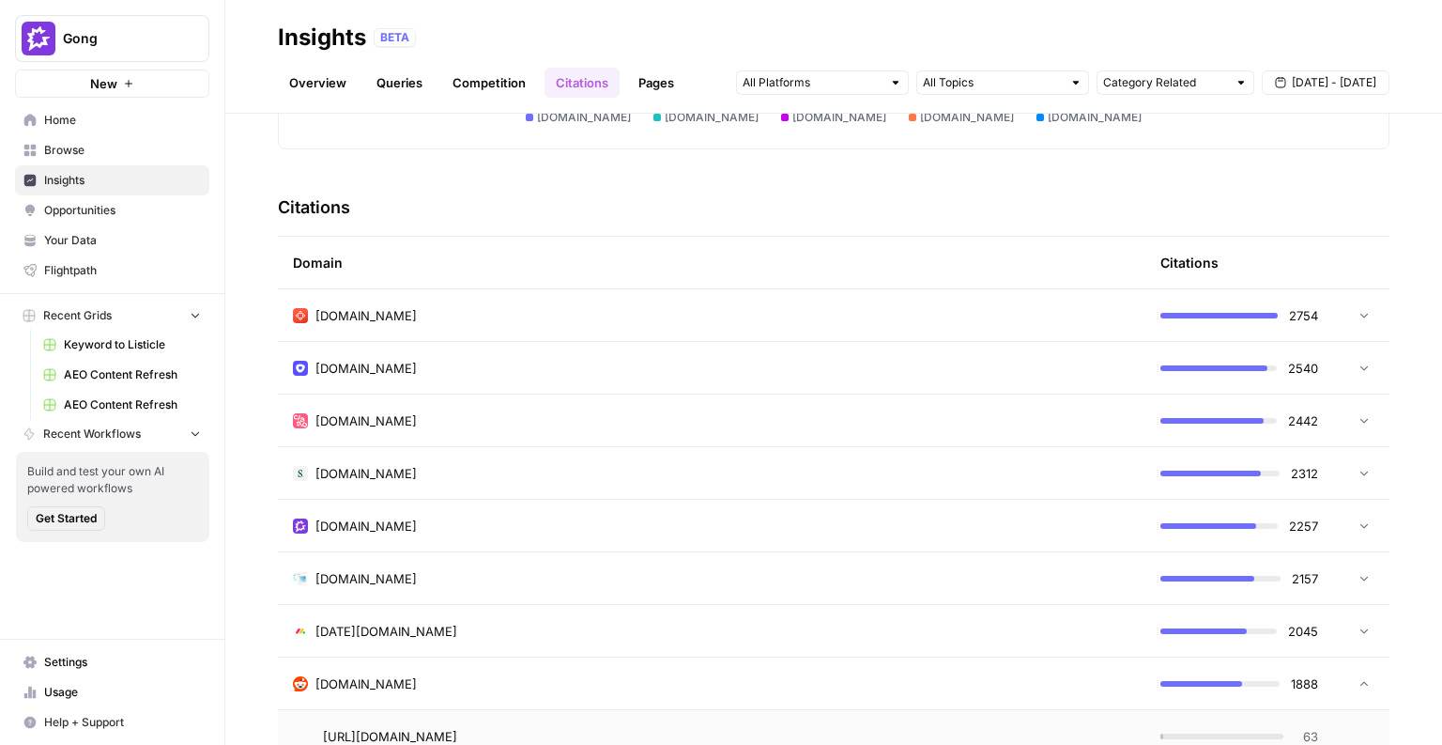
scroll to position [374, 0]
click at [638, 95] on link "Pages" at bounding box center [656, 83] width 58 height 30
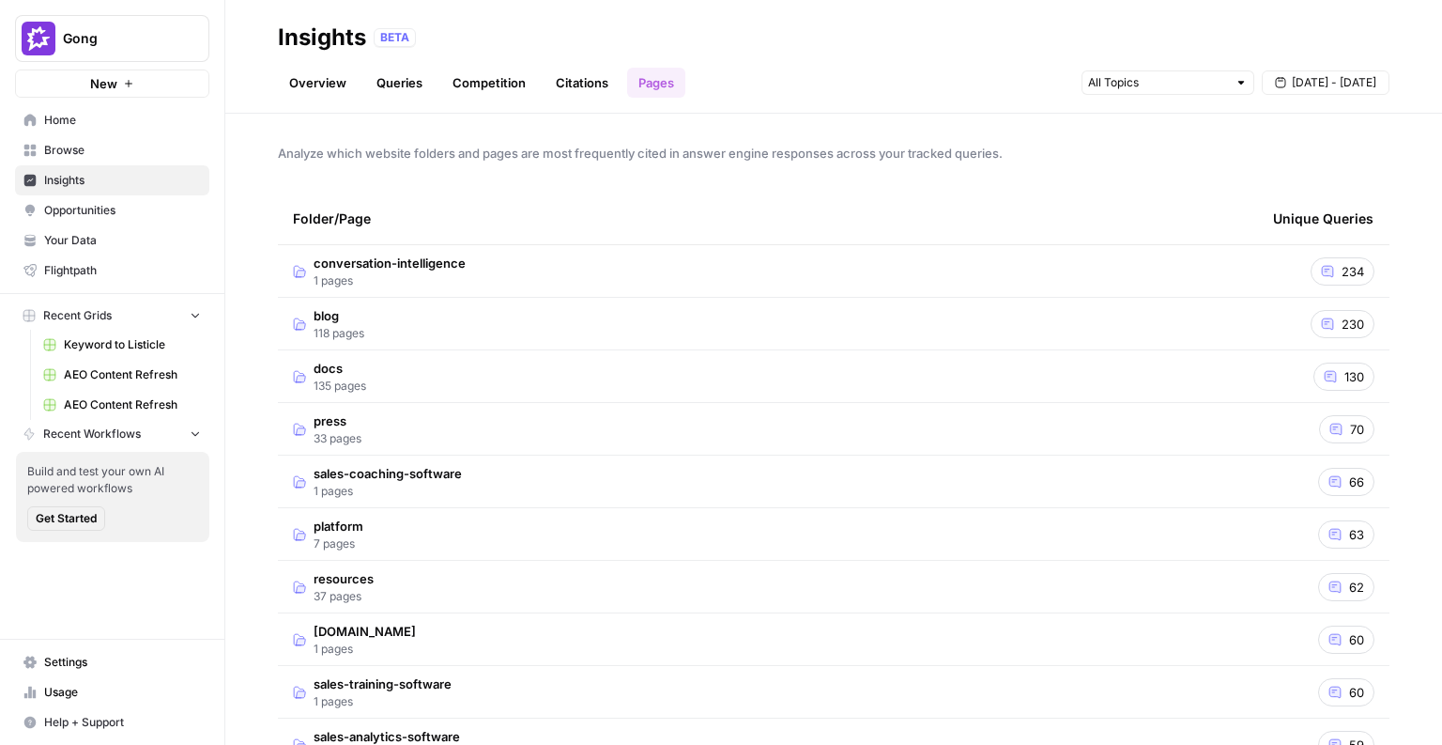
click at [453, 277] on span "1 pages" at bounding box center [390, 280] width 152 height 17
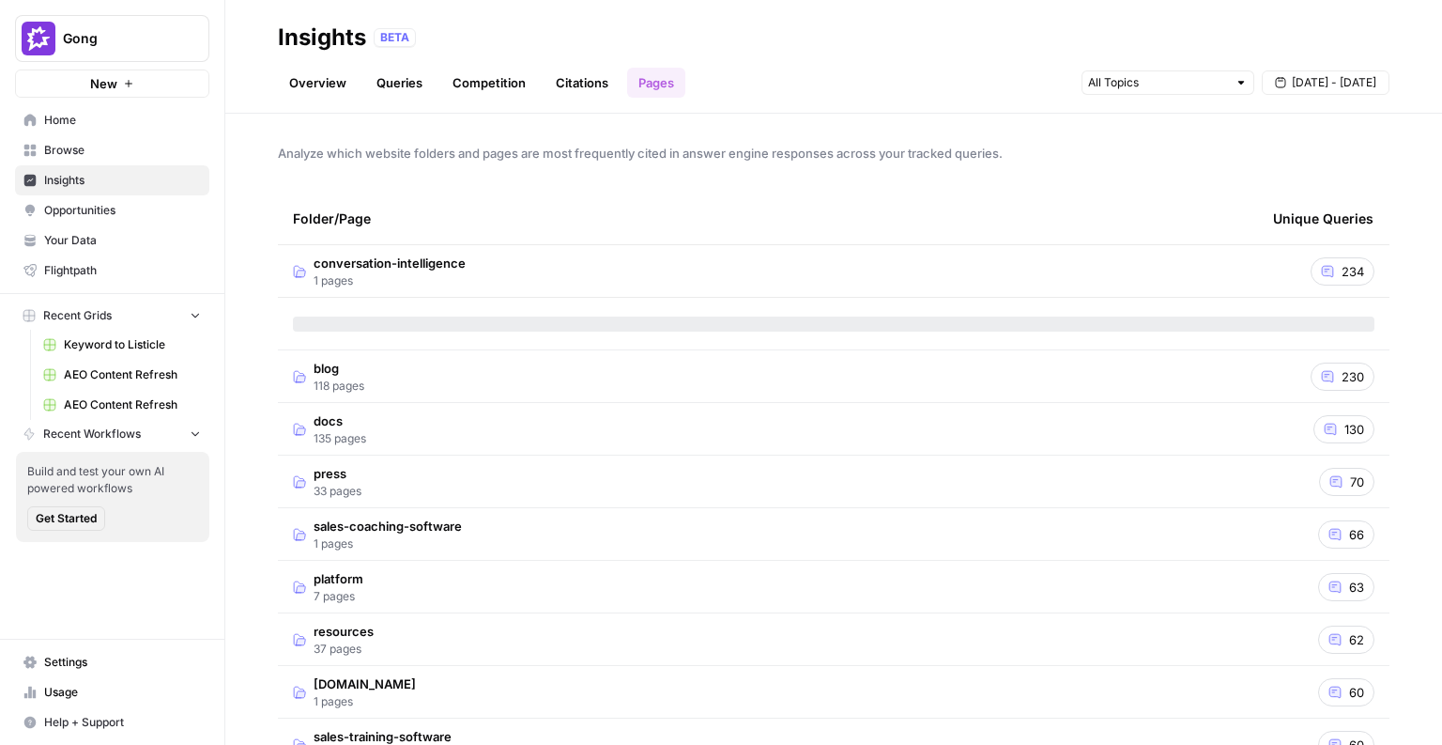
click at [546, 275] on td "conversation-intelligence 1 pages" at bounding box center [768, 271] width 980 height 52
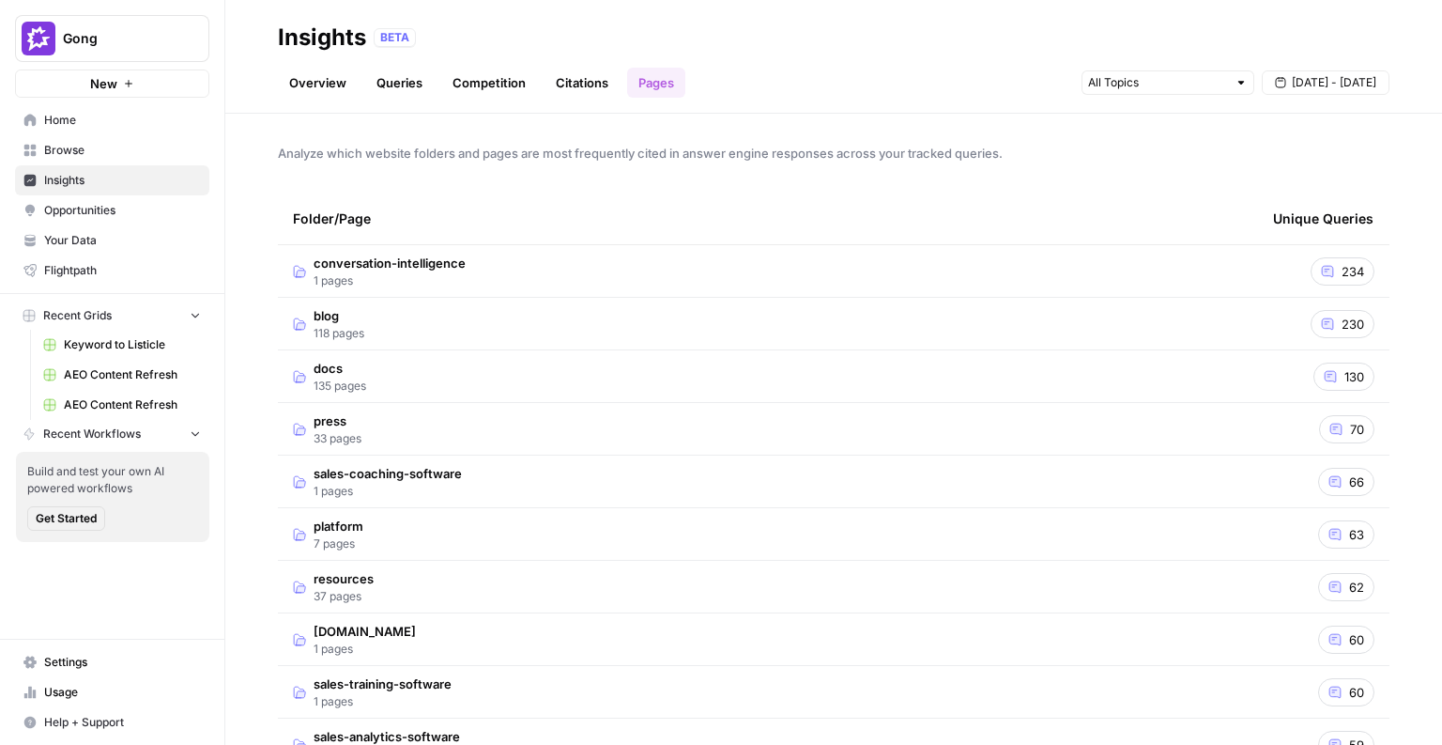
click at [385, 76] on link "Queries" at bounding box center [399, 83] width 69 height 30
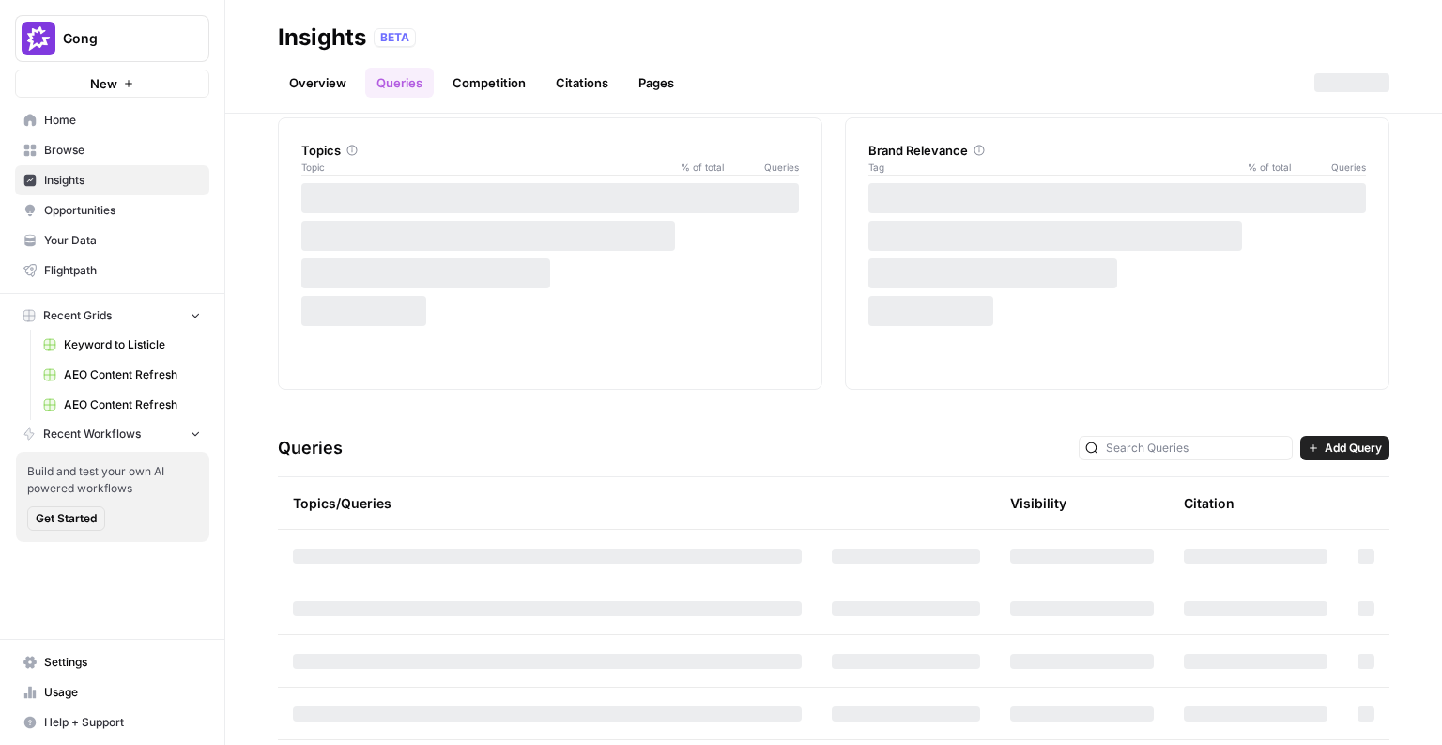
scroll to position [87, 0]
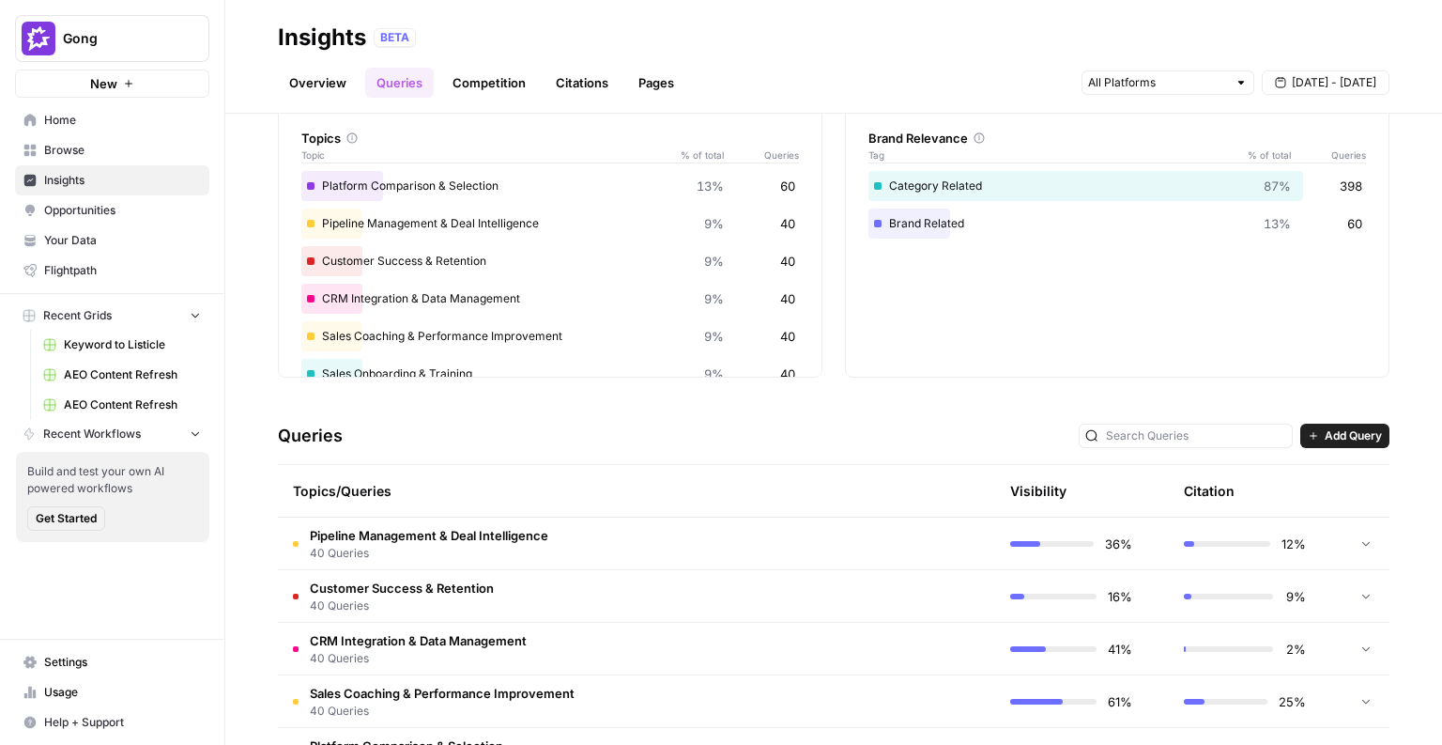
click at [306, 92] on link "Overview" at bounding box center [318, 83] width 80 height 30
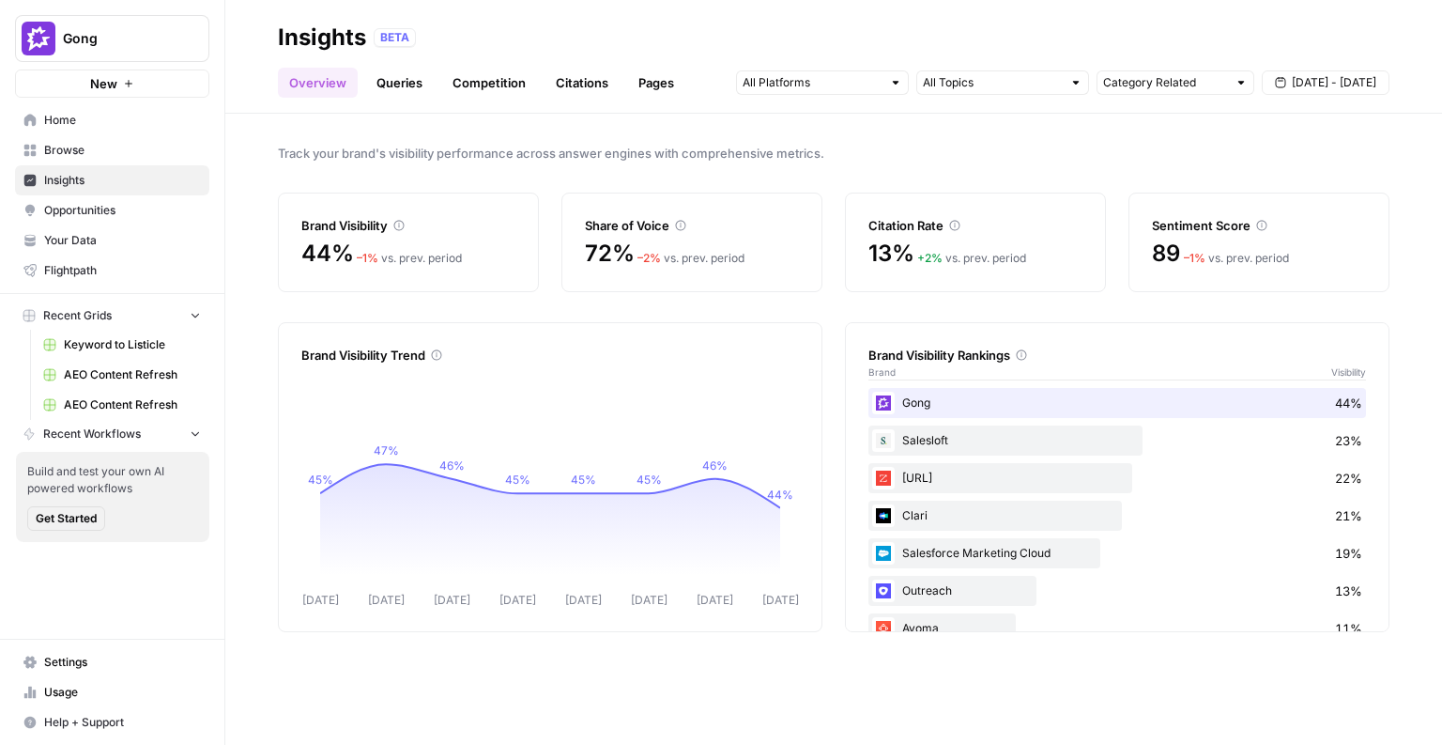
click at [72, 211] on span "Opportunities" at bounding box center [122, 210] width 157 height 17
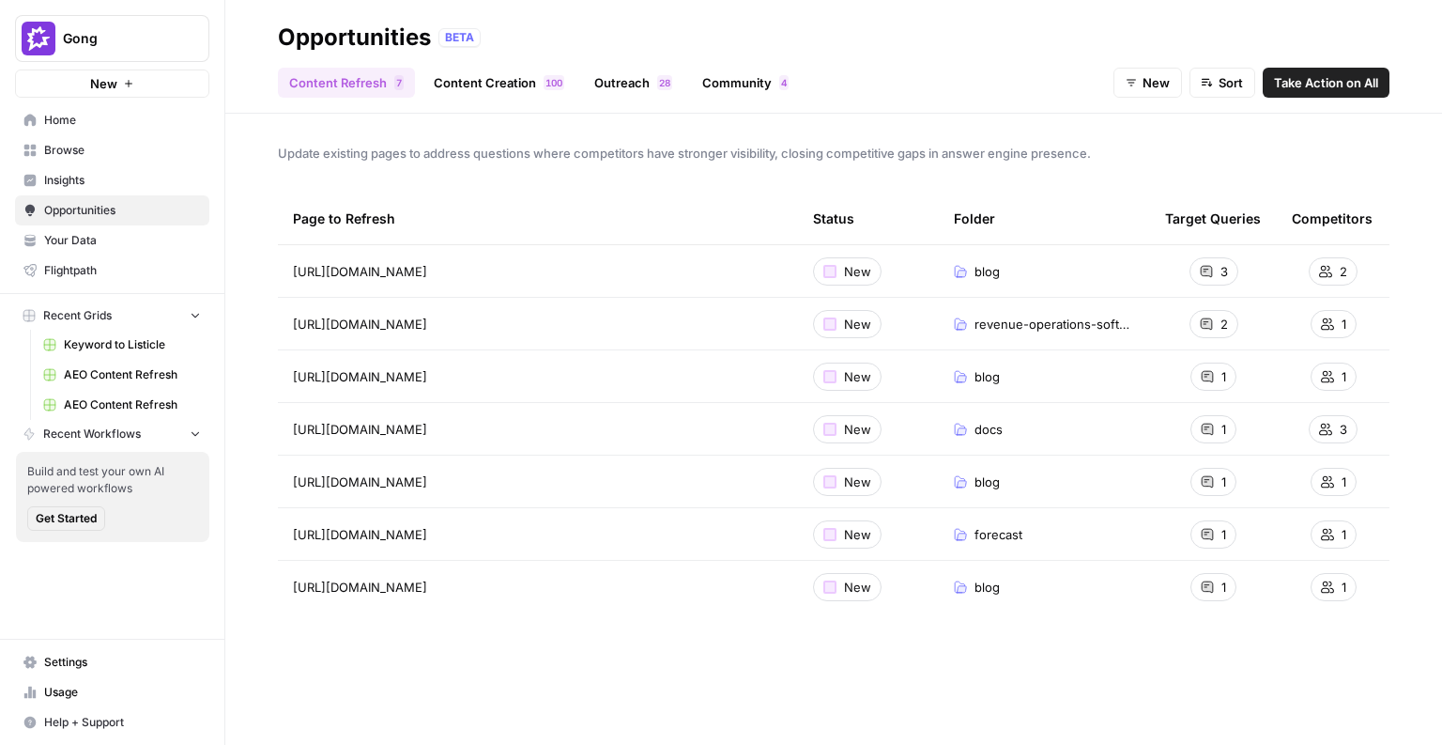
click at [82, 175] on span "Insights" at bounding box center [122, 180] width 157 height 17
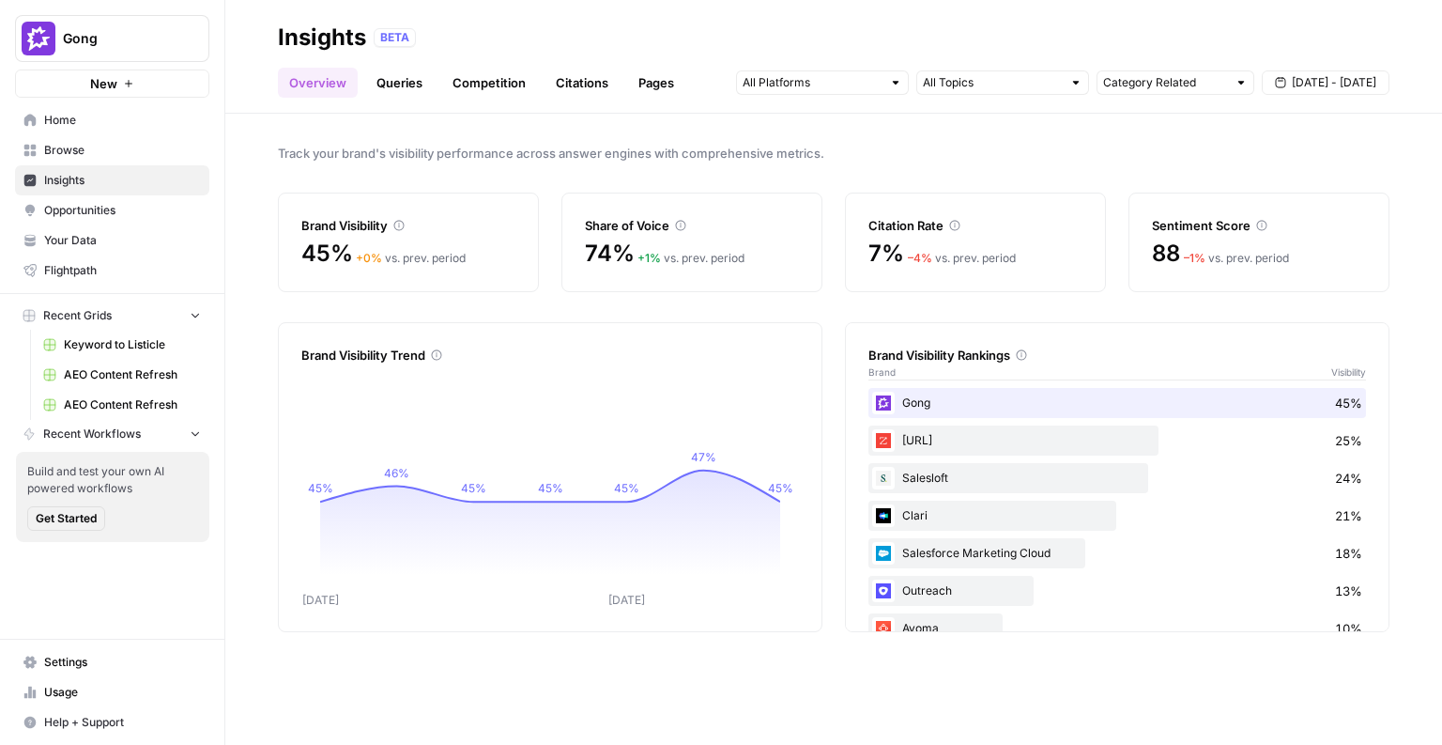
click at [100, 202] on span "Opportunities" at bounding box center [122, 210] width 157 height 17
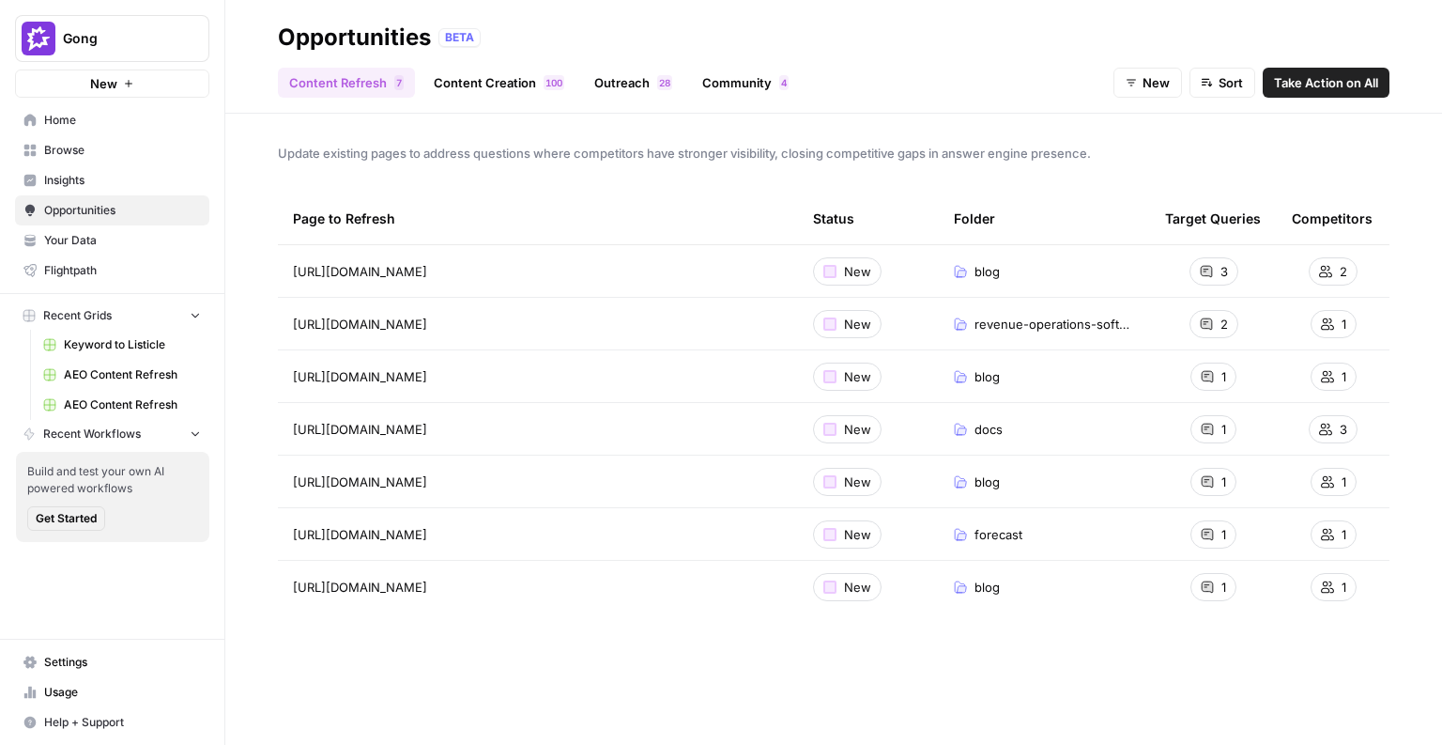
click at [68, 150] on span "Browse" at bounding box center [122, 150] width 157 height 17
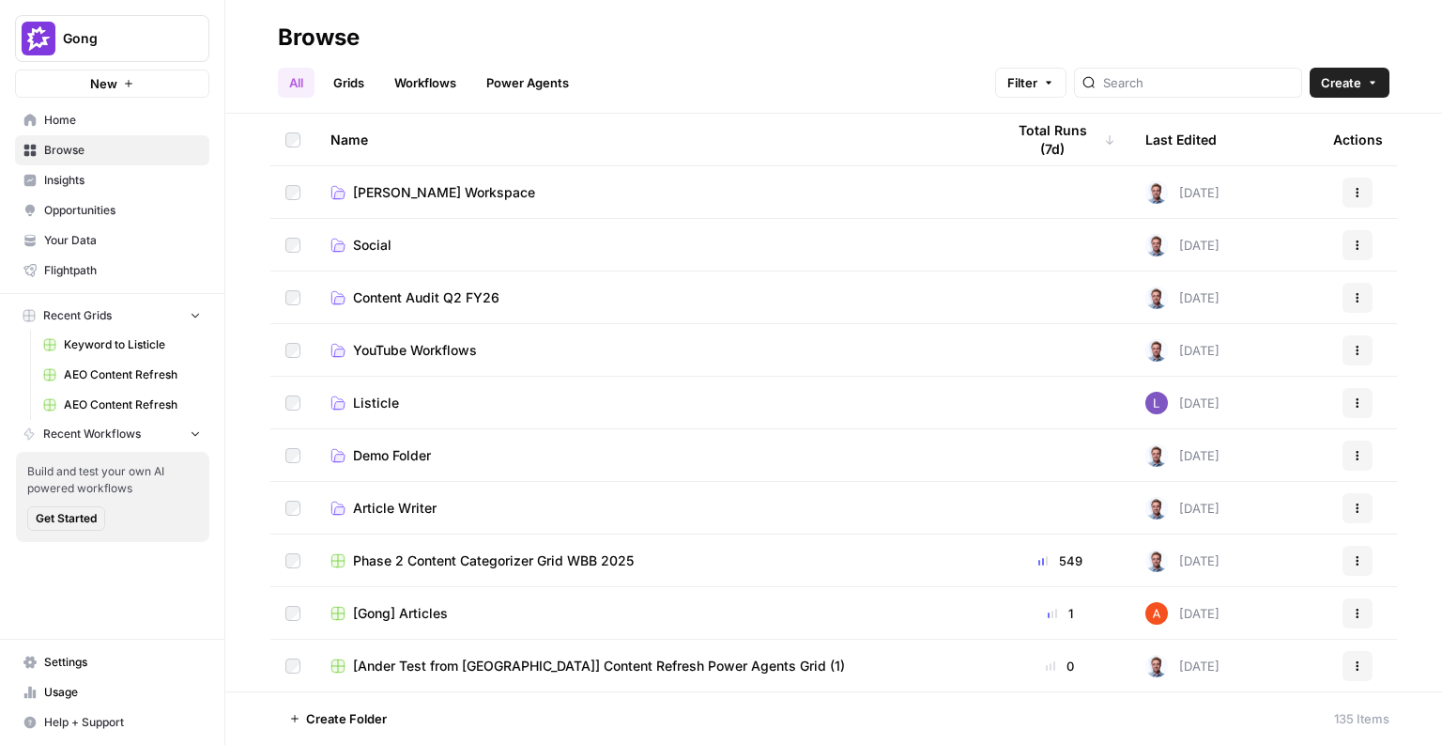
click at [71, 122] on span "Home" at bounding box center [122, 120] width 157 height 17
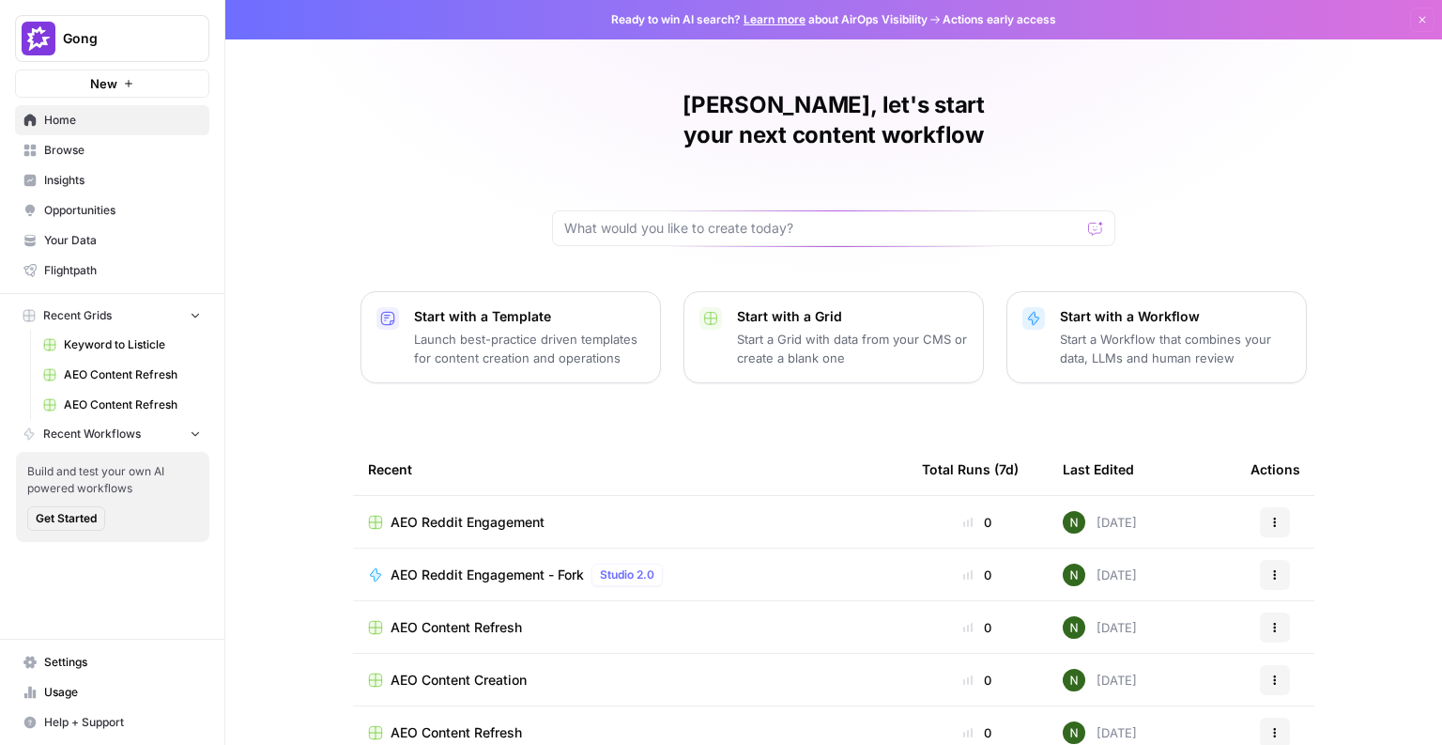
drag, startPoint x: 494, startPoint y: 662, endPoint x: 494, endPoint y: 530, distance: 132.4
click at [494, 539] on tbody "AEO Reddit Engagement 0 [DATE] Actions AEO Reddit Engagement - Fork Studio 2.0 …" at bounding box center [834, 680] width 962 height 368
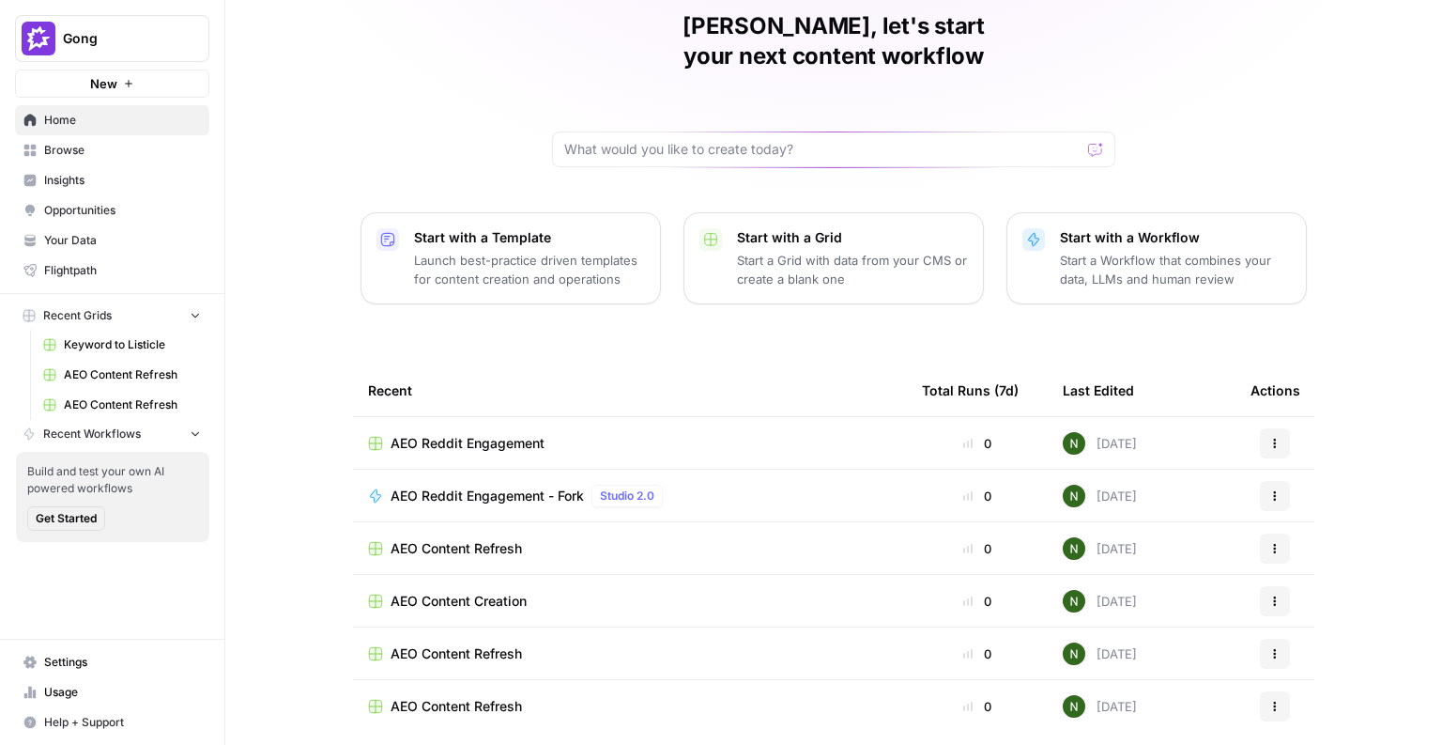
scroll to position [117, 0]
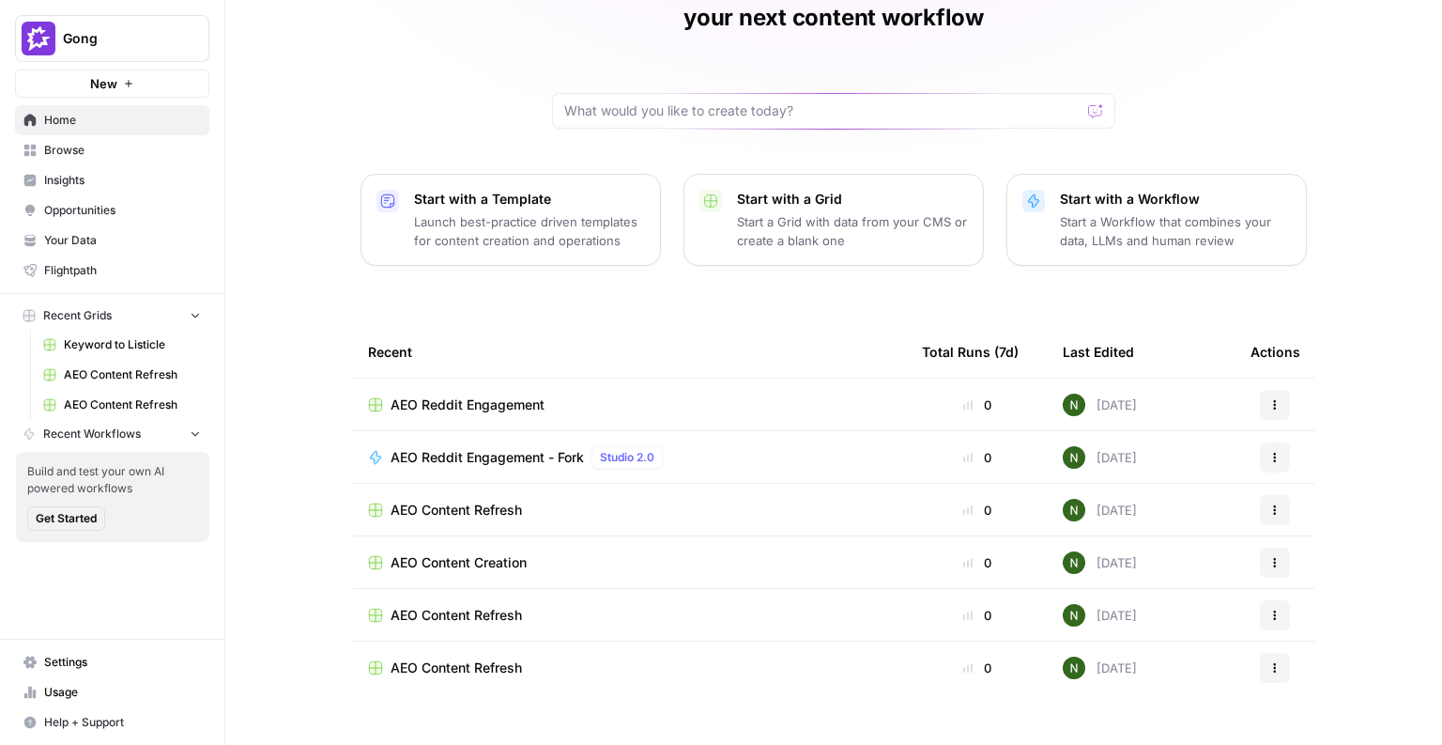
click at [488, 553] on span "AEO Content Creation" at bounding box center [459, 562] width 136 height 19
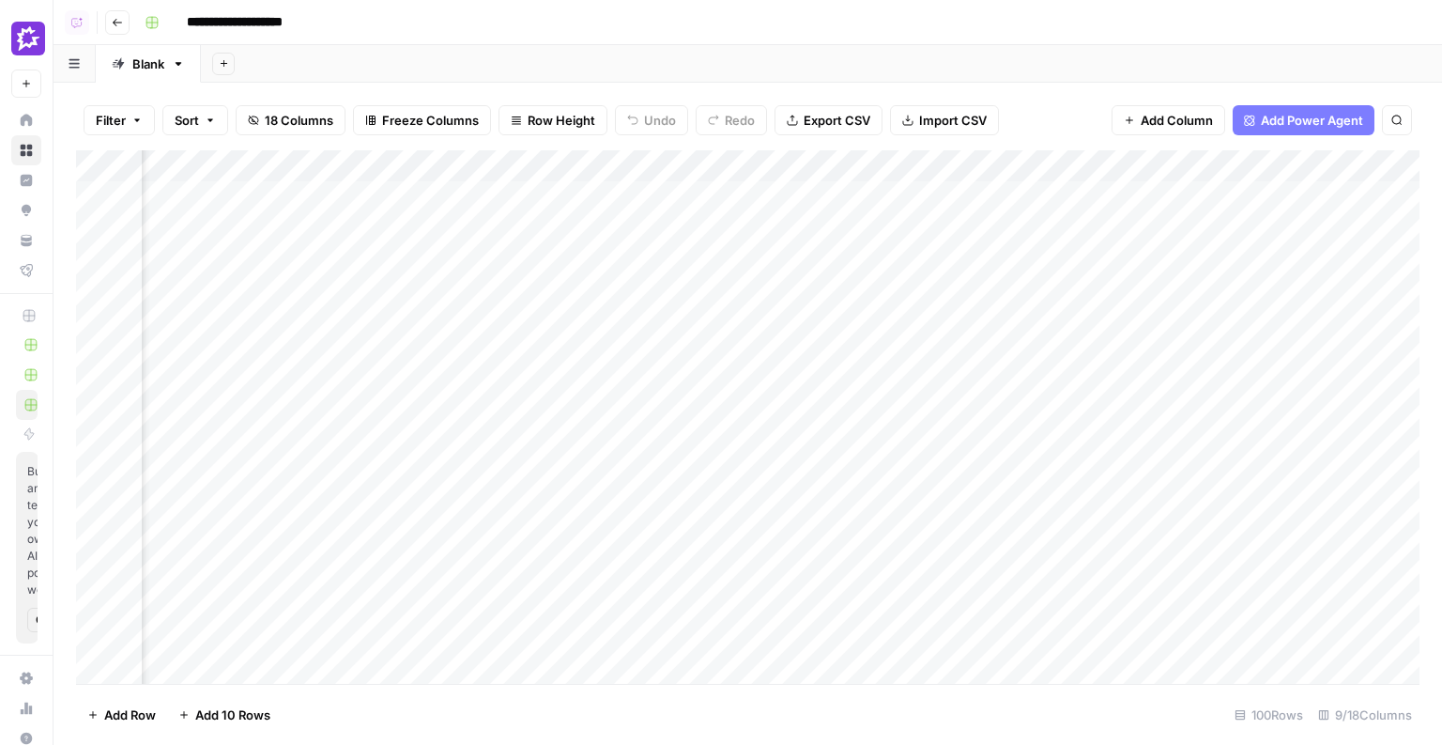
scroll to position [0, 438]
